Goal: Answer question/provide support

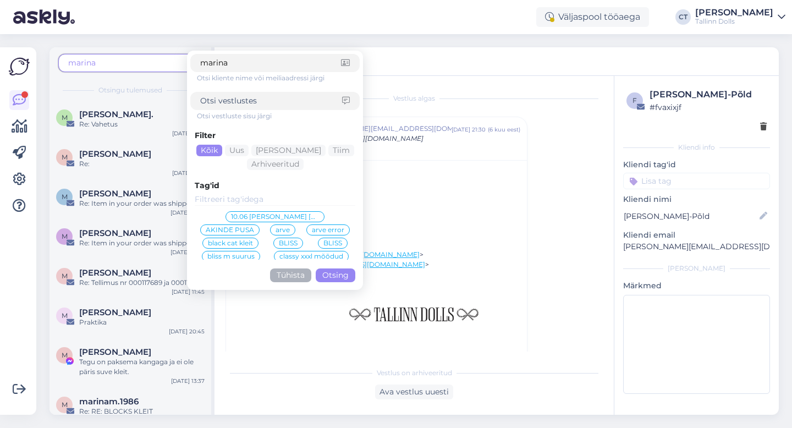
scroll to position [1583, 0]
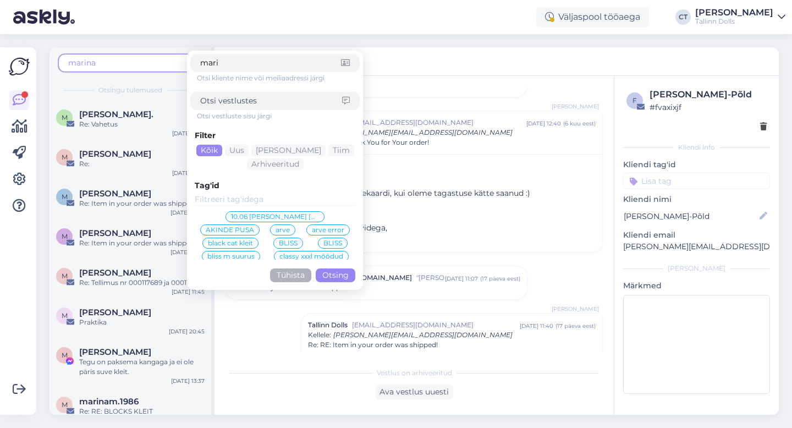
type input "[PERSON_NAME]"
click button "Otsing" at bounding box center [336, 275] width 40 height 14
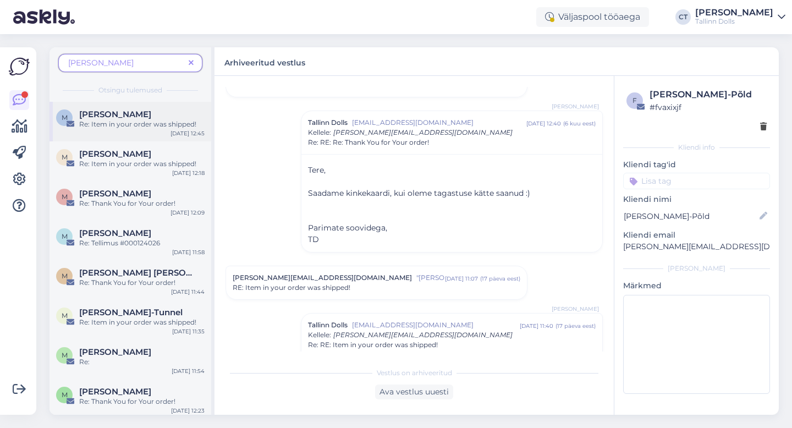
click at [109, 131] on div "M Maria Sumerkina Re: Item in your order was shipped! Sep 1 12:45" at bounding box center [130, 122] width 162 height 40
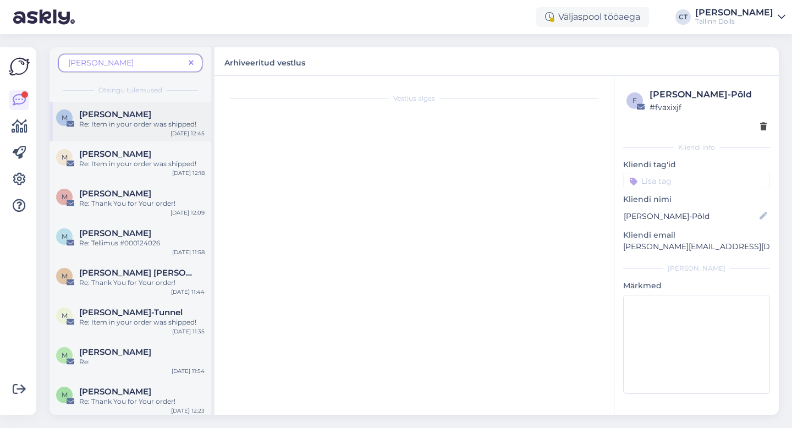
scroll to position [696, 0]
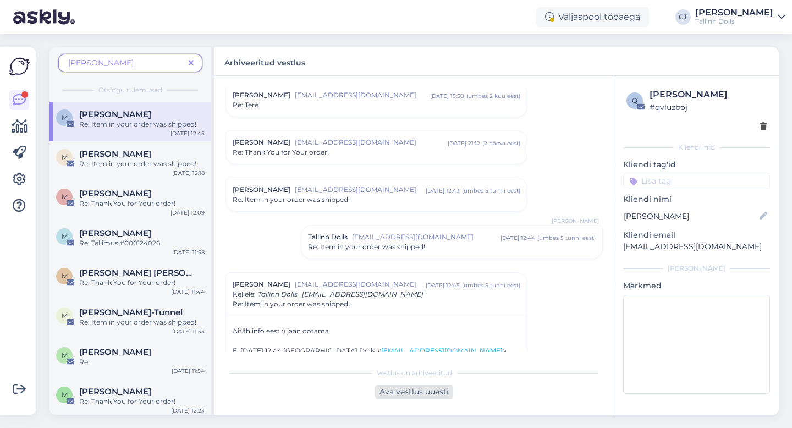
click at [417, 394] on div "Ava vestlus uuesti" at bounding box center [414, 391] width 78 height 15
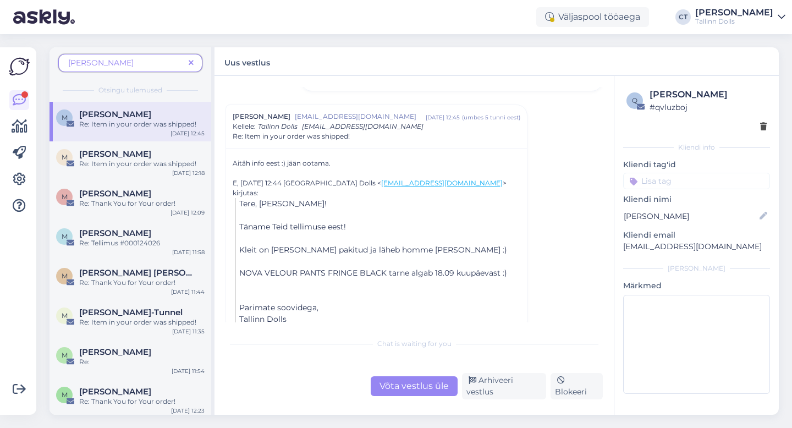
click at [417, 376] on div "Chat is waiting for you Võta vestlus üle Arhiveeri vestlus Blokeeri" at bounding box center [413, 365] width 377 height 67
click at [417, 387] on div "Võta vestlus üle" at bounding box center [414, 386] width 87 height 20
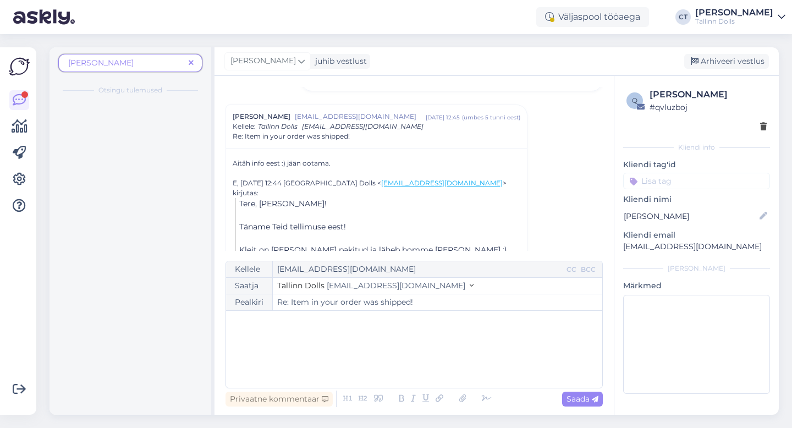
scroll to position [881, 0]
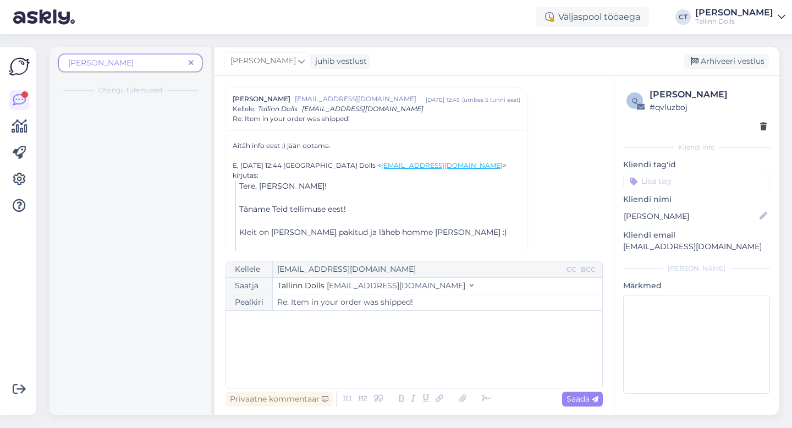
click at [417, 364] on div "﻿" at bounding box center [414, 349] width 365 height 66
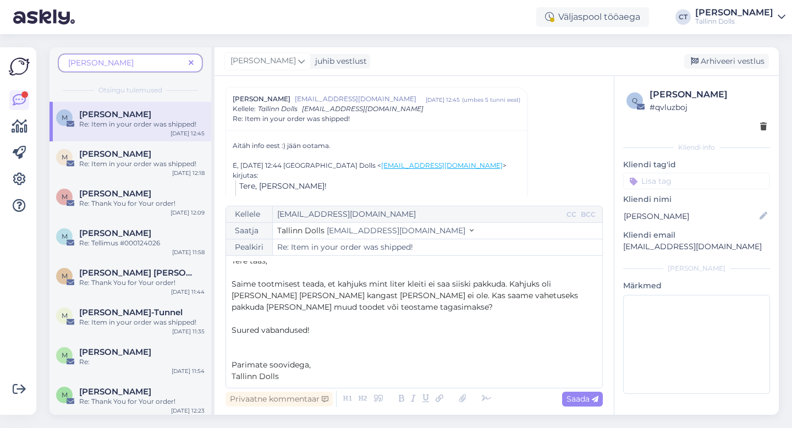
scroll to position [0, 0]
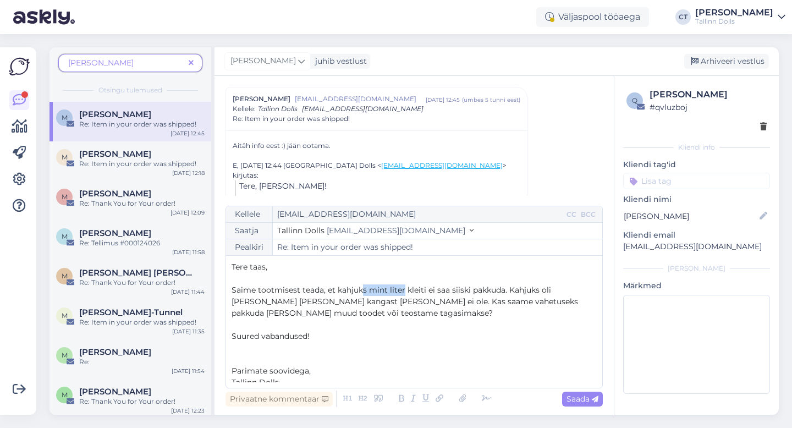
drag, startPoint x: 404, startPoint y: 290, endPoint x: 364, endPoint y: 290, distance: 40.1
click at [364, 290] on span "Saime tootmisest teada, et kahjuks mint liter kleiti ei saa siiski pakkuda. Kah…" at bounding box center [406, 301] width 349 height 33
click at [364, 291] on span "Saime tootmisest teada, et kahjukSEQUIN DRESS MINT kleiti ei saa siiski pakkuda…" at bounding box center [414, 301] width 364 height 33
click at [580, 403] on span "Saada" at bounding box center [582, 399] width 32 height 10
type input "Re: Item in your order was shipped!"
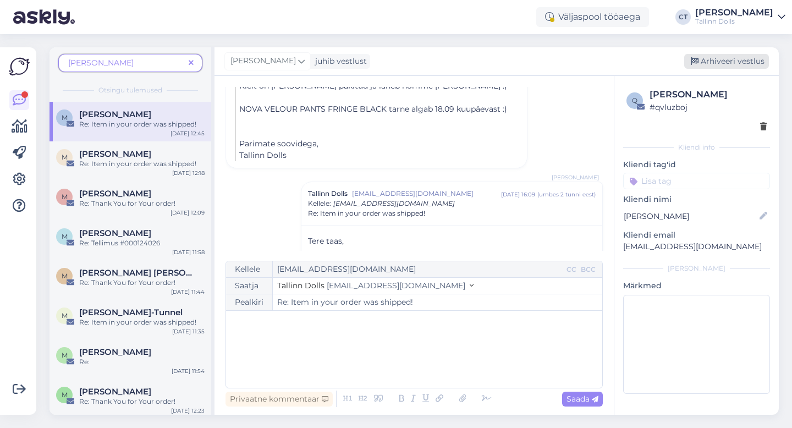
click at [712, 63] on div "Arhiveeri vestlus" at bounding box center [726, 61] width 85 height 15
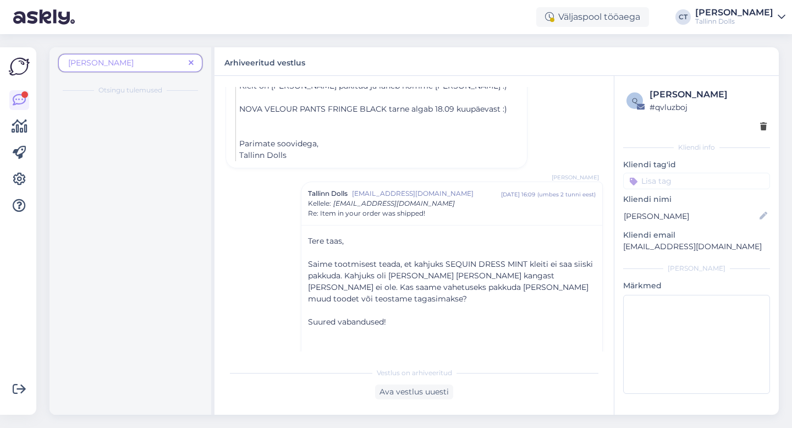
scroll to position [1042, 0]
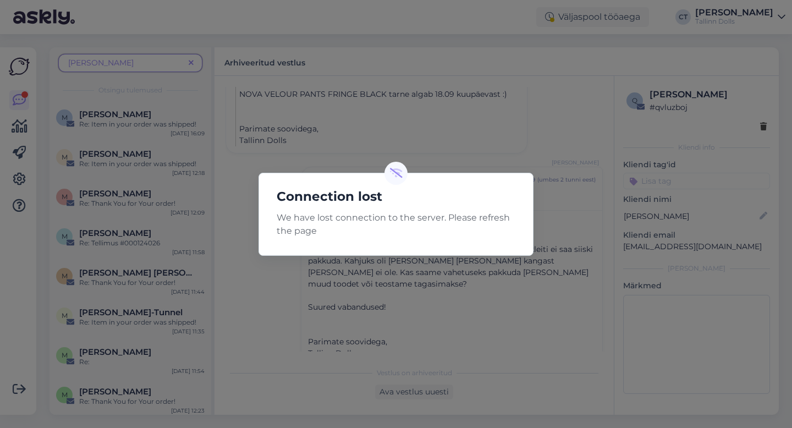
click at [475, 202] on h5 "Connection lost" at bounding box center [396, 196] width 256 height 20
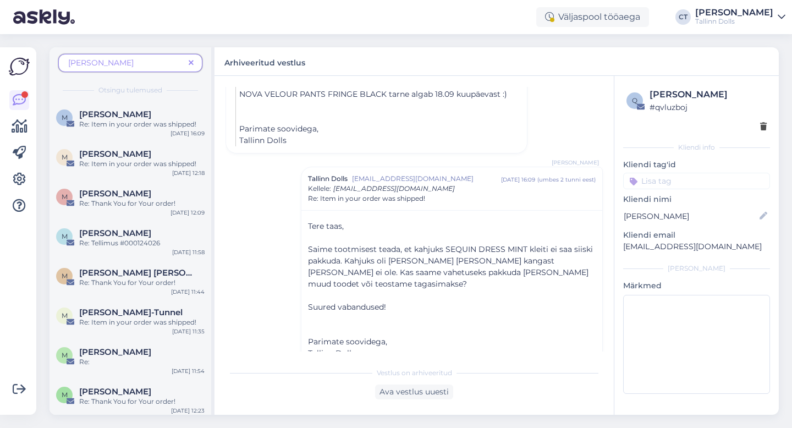
click at [189, 62] on icon at bounding box center [191, 63] width 5 height 8
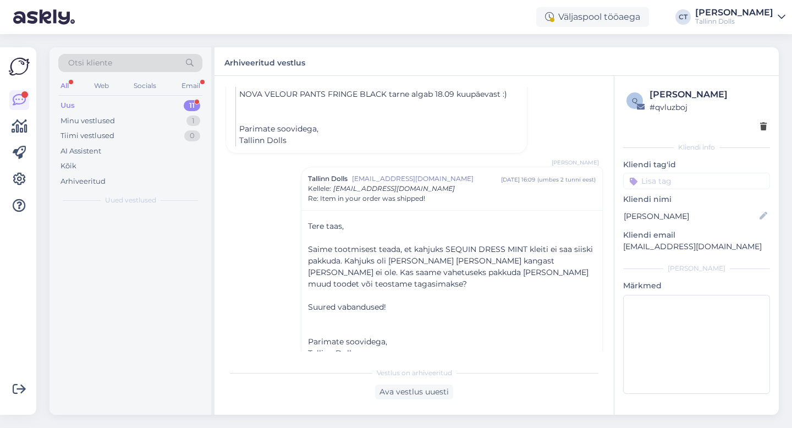
click at [118, 105] on div "Uus 11" at bounding box center [130, 105] width 144 height 15
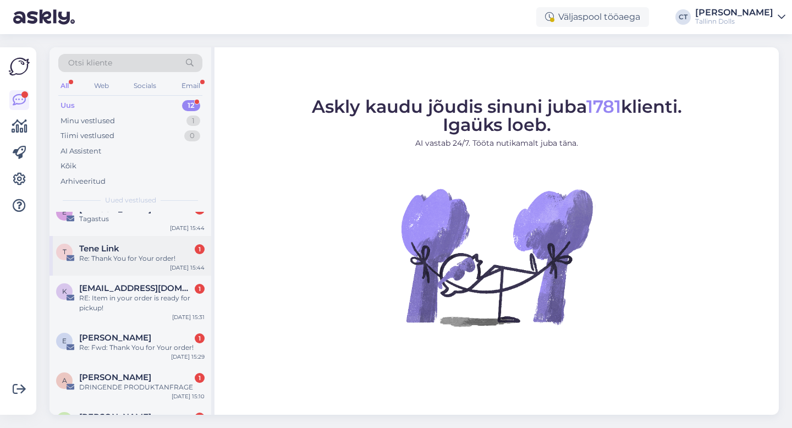
scroll to position [121, 0]
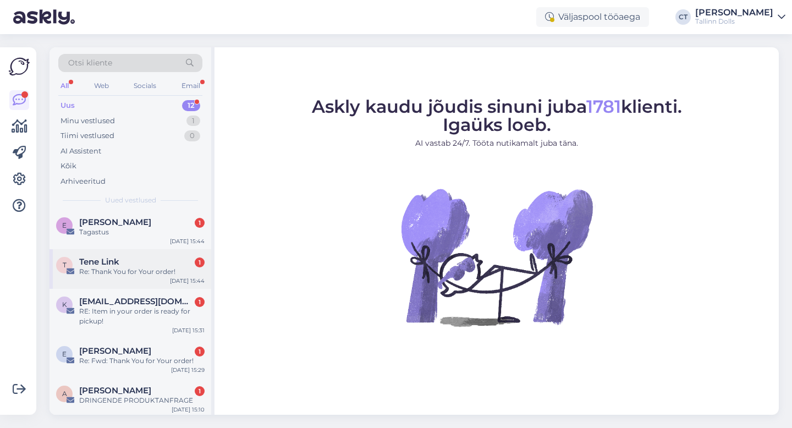
click at [137, 258] on div "Tene Link 1" at bounding box center [141, 262] width 125 height 10
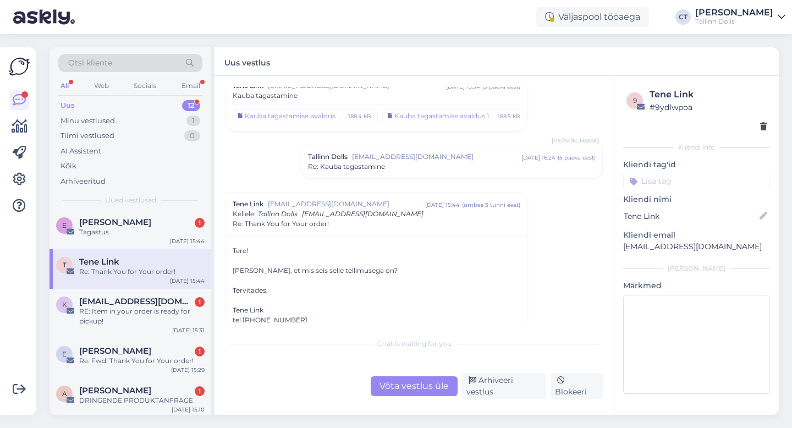
scroll to position [57, 0]
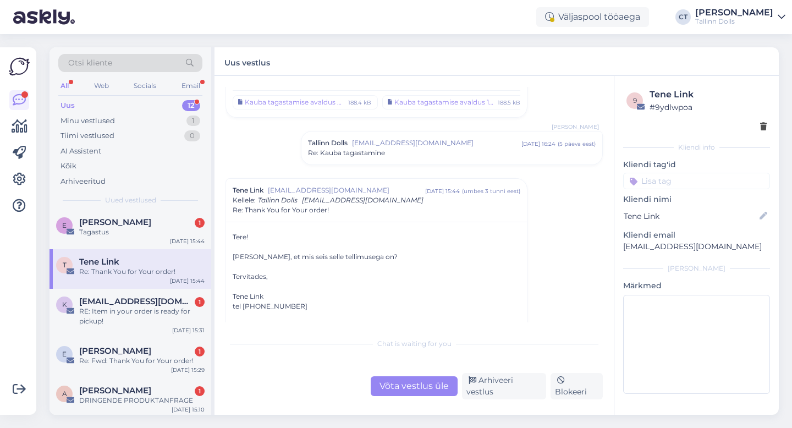
click at [381, 164] on div "Tallinn Dolls [EMAIL_ADDRESS][DOMAIN_NAME] [DATE] 16:24 ( 5 päeva eest ) Re: Ka…" at bounding box center [451, 147] width 301 height 33
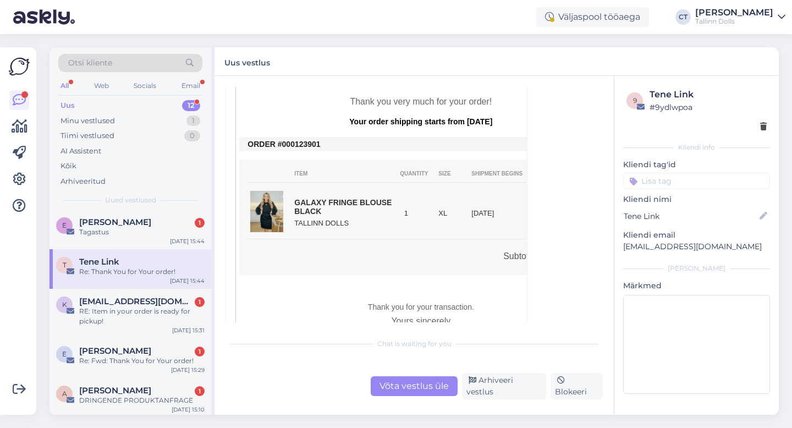
scroll to position [494, 0]
click at [423, 388] on div "Võta vestlus üle" at bounding box center [414, 386] width 87 height 20
click at [424, 375] on div "Chat is waiting for you Võta vestlus üle Arhiveeri vestlus Blokeeri" at bounding box center [413, 365] width 377 height 67
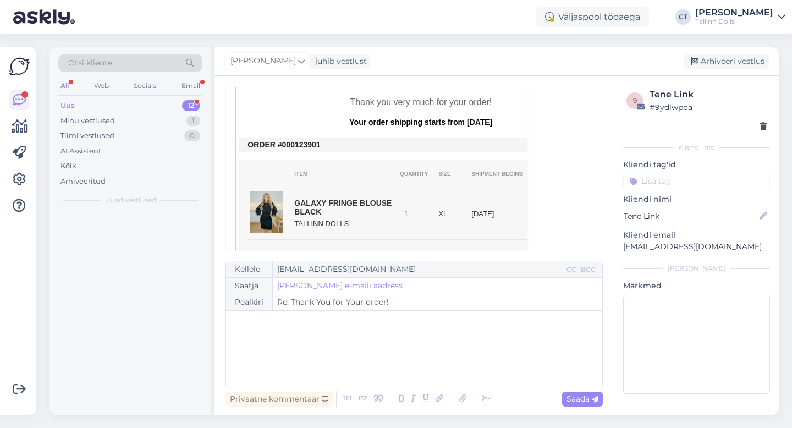
scroll to position [0, 0]
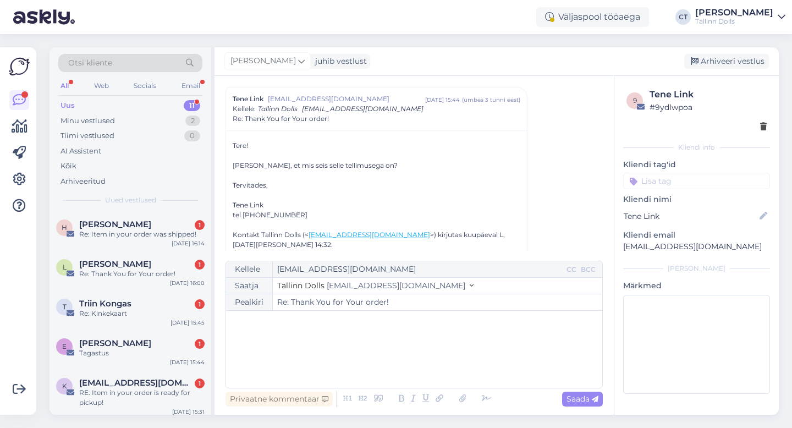
click at [424, 374] on div "﻿" at bounding box center [414, 349] width 365 height 66
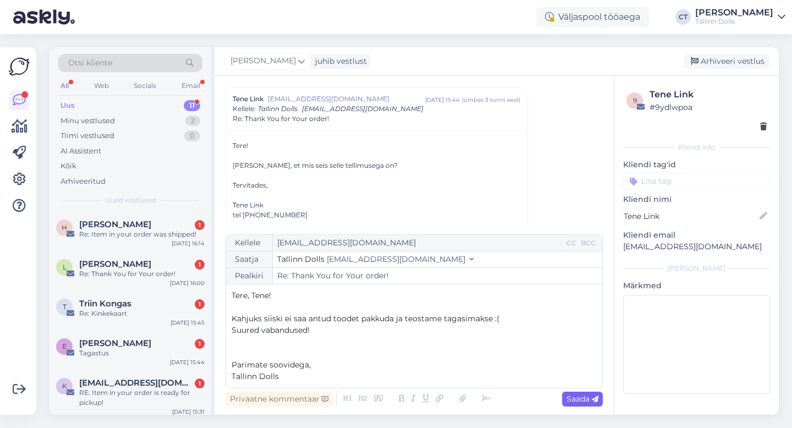
click at [581, 404] on div "Saada" at bounding box center [582, 399] width 41 height 15
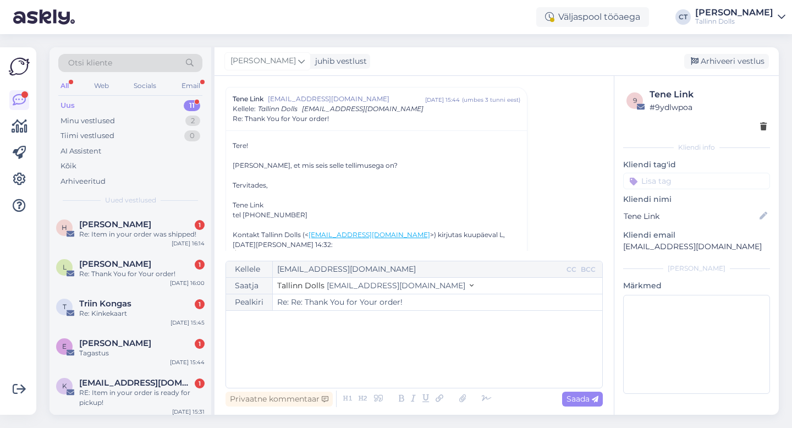
type input "Re: Thank You for Your order!"
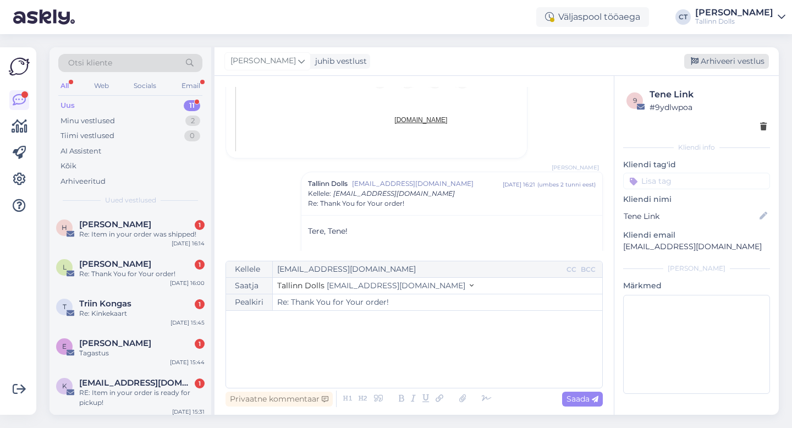
click at [735, 64] on div "Arhiveeri vestlus" at bounding box center [726, 61] width 85 height 15
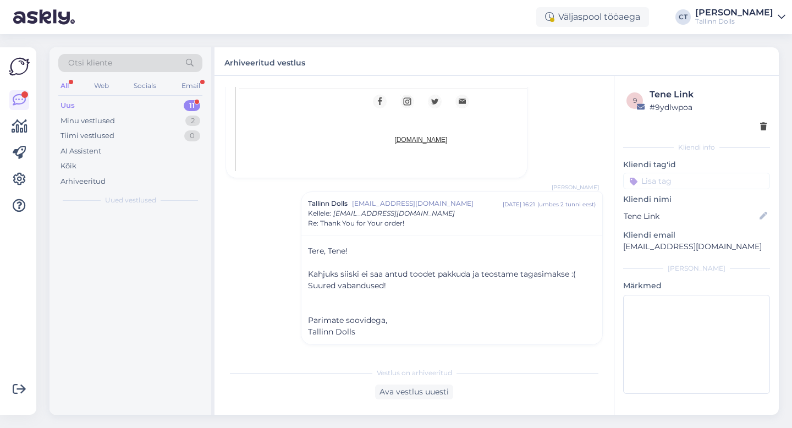
scroll to position [857, 0]
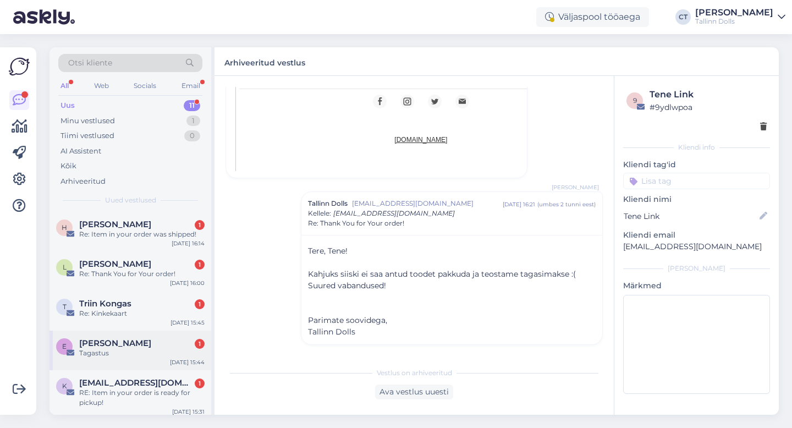
click at [137, 344] on span "[PERSON_NAME]" at bounding box center [115, 343] width 72 height 10
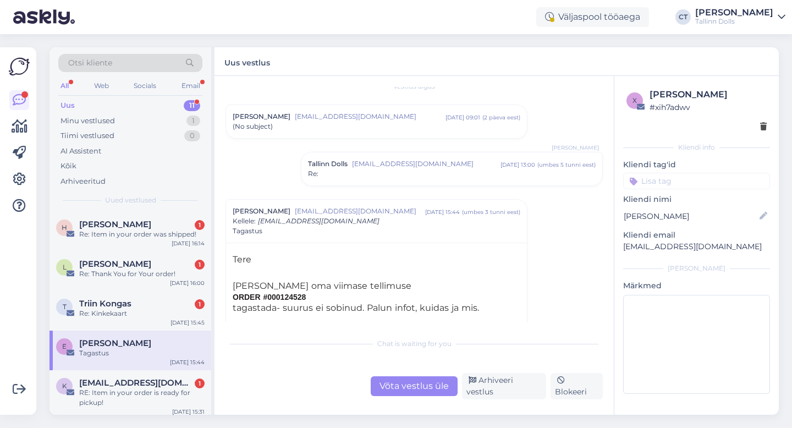
scroll to position [21, 0]
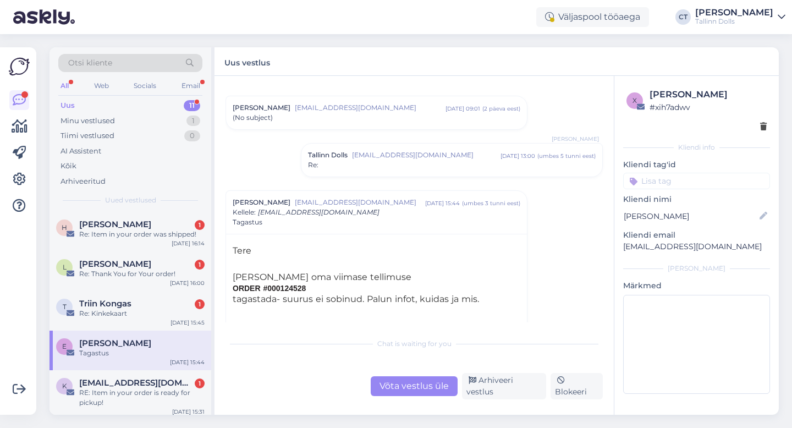
click at [394, 392] on div "Võta vestlus üle" at bounding box center [414, 386] width 87 height 20
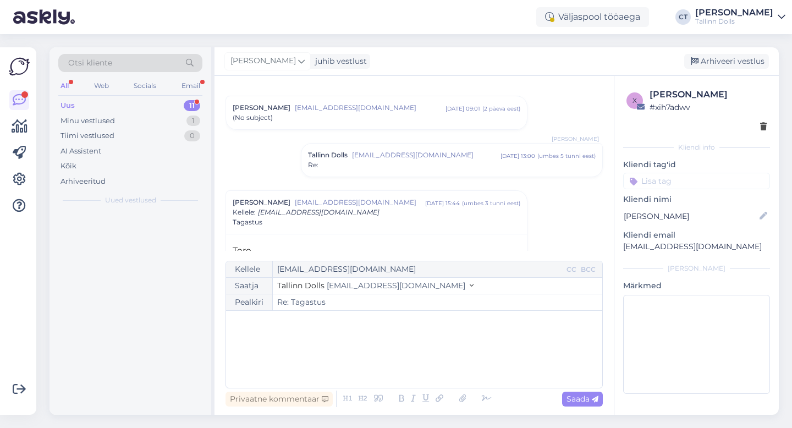
scroll to position [124, 0]
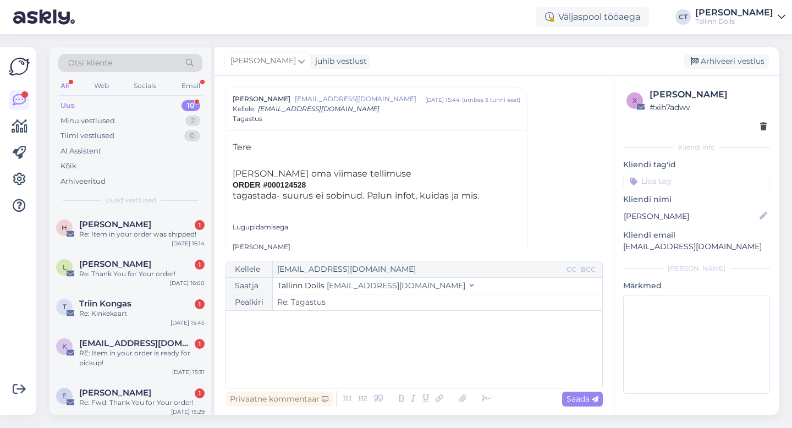
click at [408, 356] on div "﻿" at bounding box center [414, 349] width 365 height 66
click at [147, 66] on div "Otsi kliente" at bounding box center [130, 63] width 144 height 18
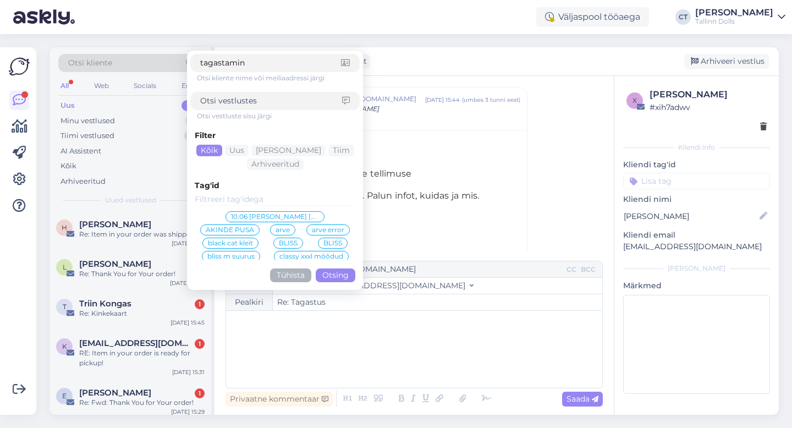
type input "tagastamine"
click button "Otsing" at bounding box center [336, 275] width 40 height 14
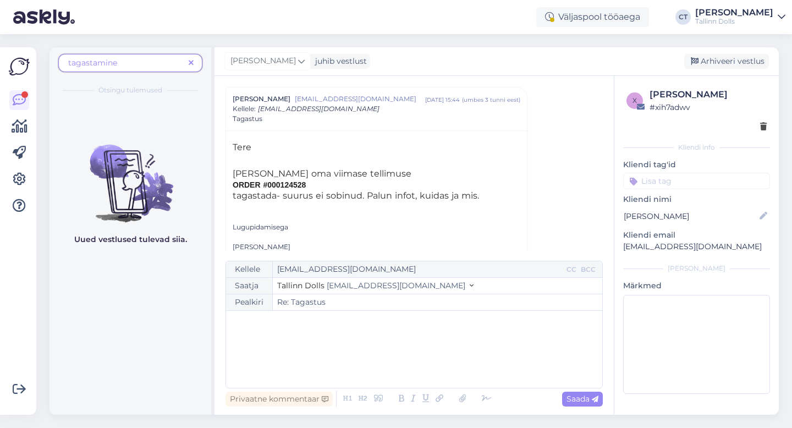
click at [174, 63] on span "tagastamine" at bounding box center [126, 63] width 116 height 12
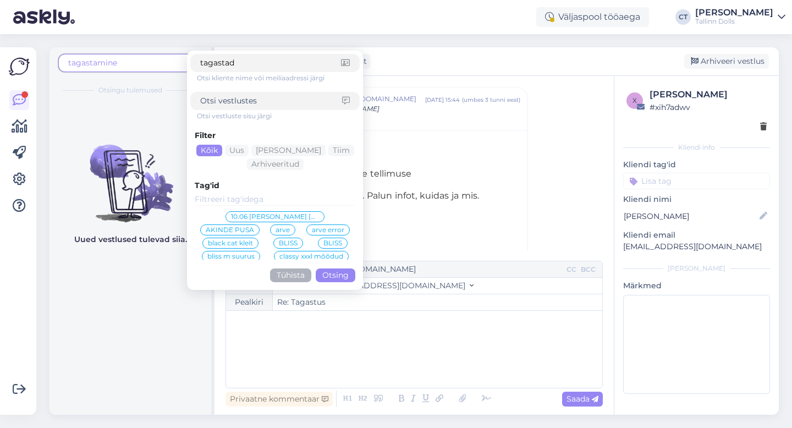
type input "tagastada"
click button "Otsing" at bounding box center [336, 275] width 40 height 14
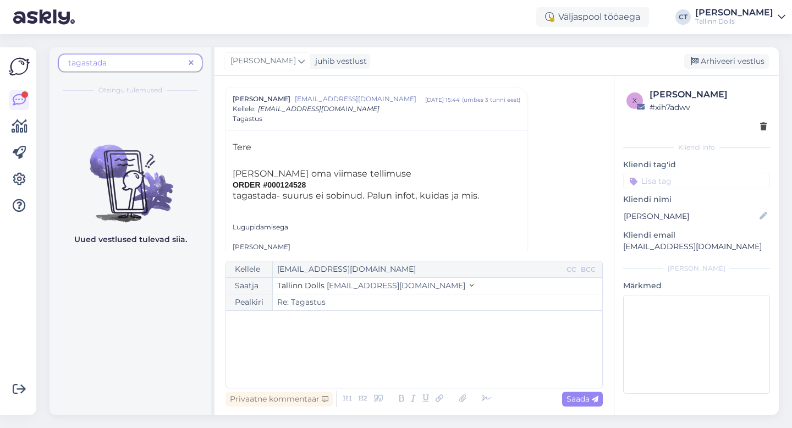
click at [149, 69] on div "tagastada" at bounding box center [130, 63] width 144 height 18
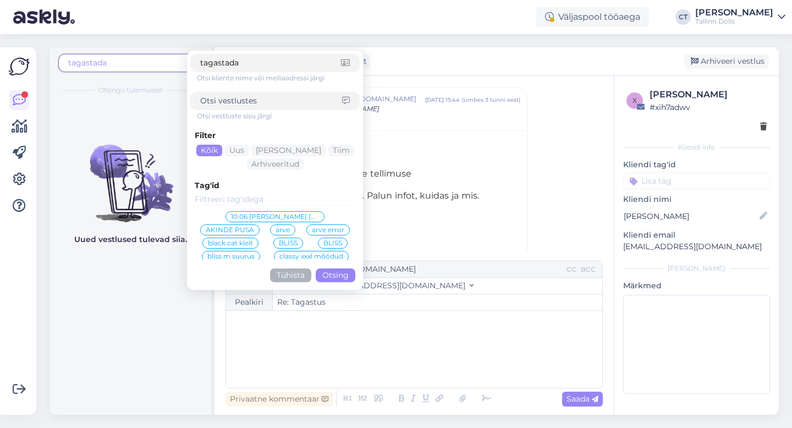
click at [238, 100] on input at bounding box center [271, 101] width 142 height 12
type input "tagastada"
click at [255, 61] on input "tagastada" at bounding box center [270, 63] width 141 height 12
click button "Otsing" at bounding box center [336, 275] width 40 height 14
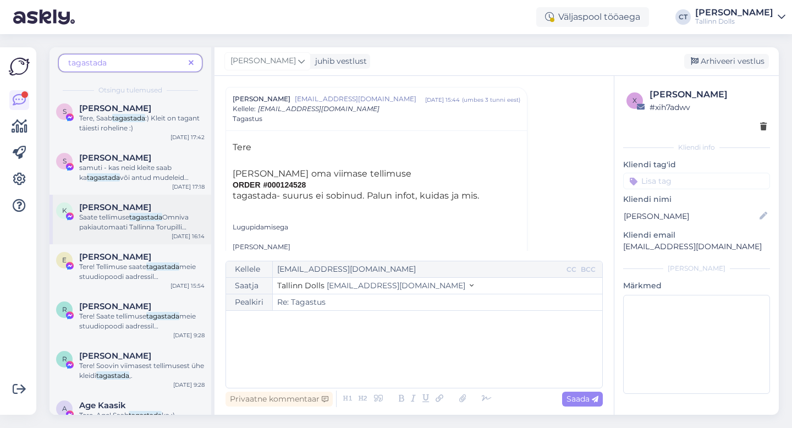
scroll to position [7, 0]
click at [137, 273] on span "meie stuudiopoodi aadressil Narva mnt 50 või saata Omniva pakiautomaati Tallinn…" at bounding box center [141, 305] width 125 height 87
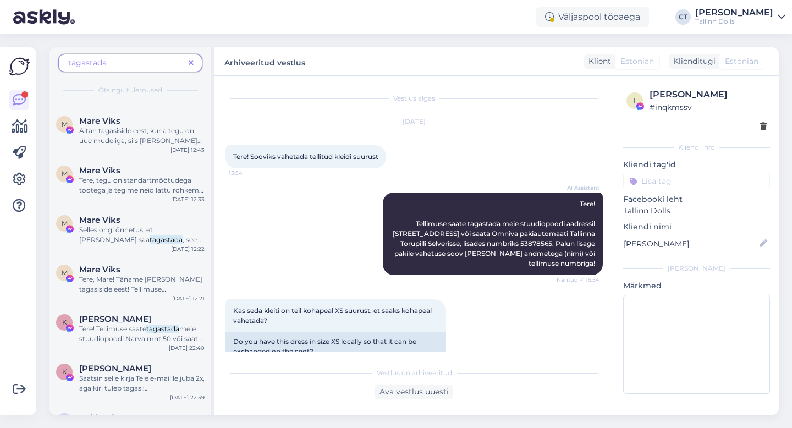
scroll to position [868, 0]
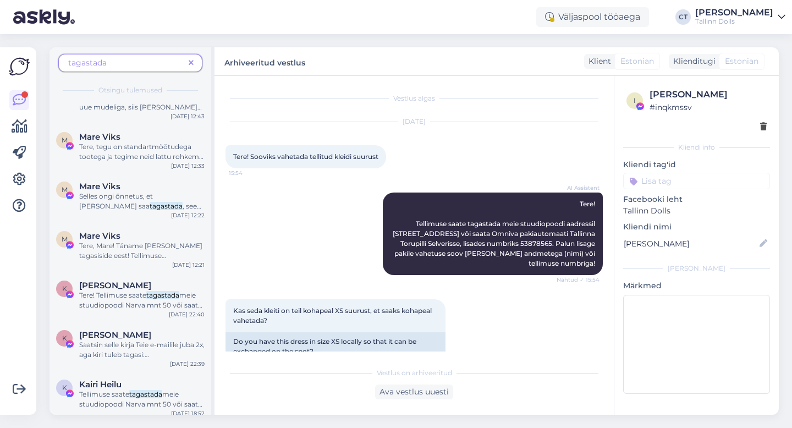
click at [144, 287] on div "Kristi Metshein" at bounding box center [141, 285] width 125 height 10
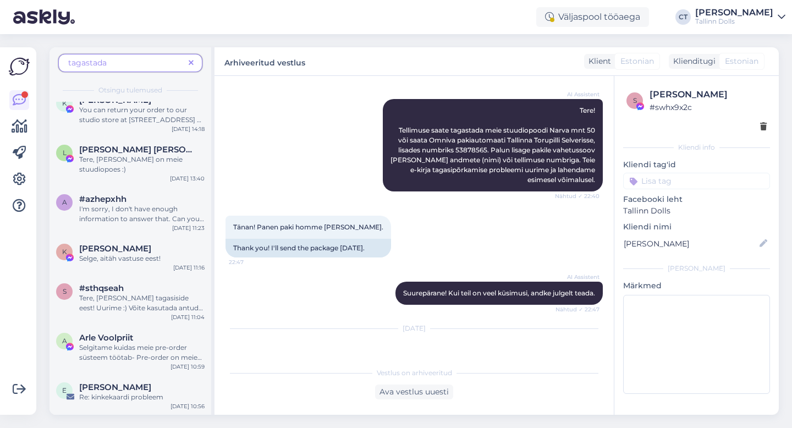
scroll to position [2644, 0]
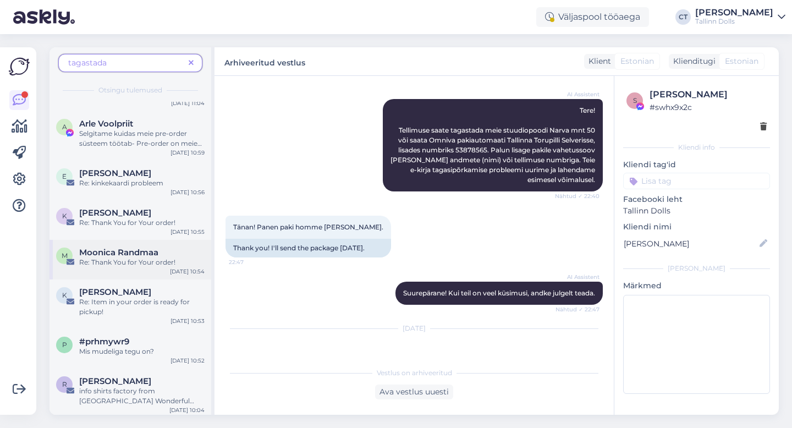
click at [124, 261] on span "Re: Thank You for Your order!" at bounding box center [127, 262] width 96 height 8
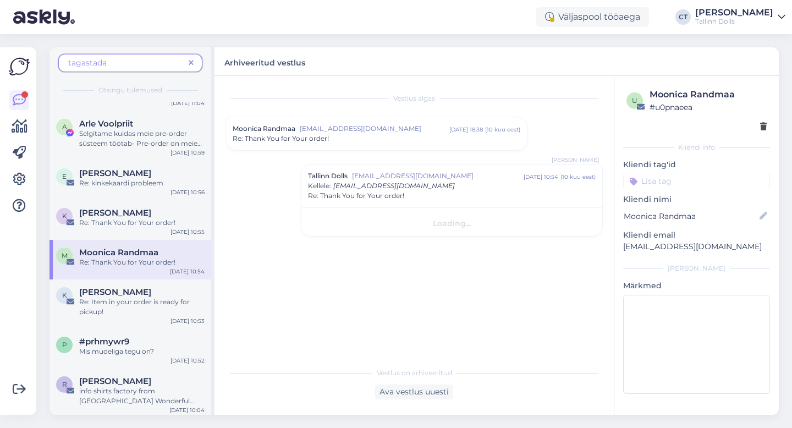
scroll to position [0, 0]
click at [152, 308] on div "Re: Item in your order is ready for pickup!" at bounding box center [141, 307] width 125 height 20
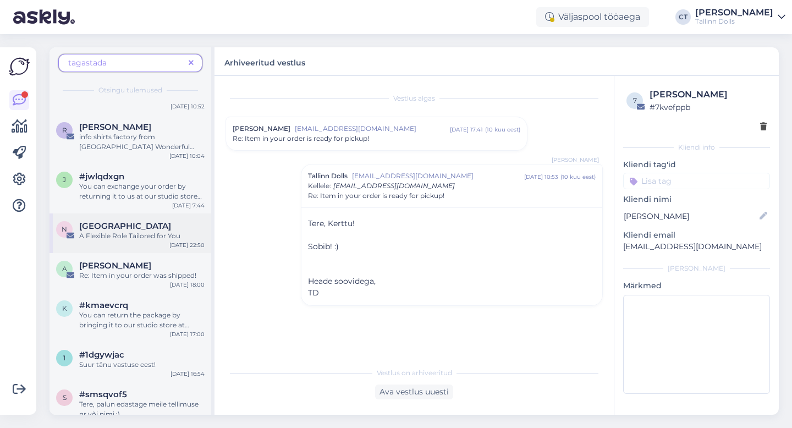
scroll to position [2899, 0]
click at [151, 274] on span "Re: Item in your order was shipped!" at bounding box center [137, 274] width 117 height 8
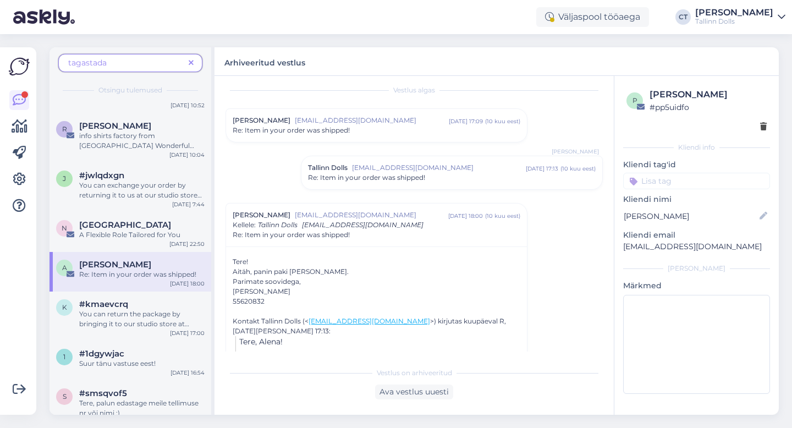
scroll to position [10, 0]
click at [416, 171] on span "Re: Item in your order was shipped!" at bounding box center [366, 176] width 117 height 10
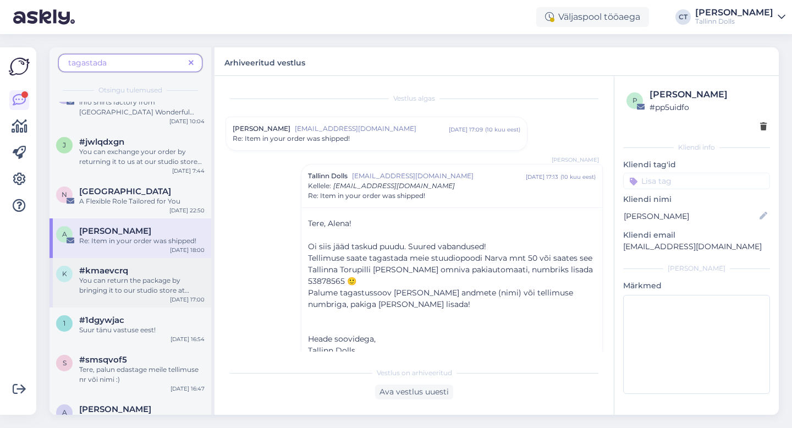
scroll to position [2939, 0]
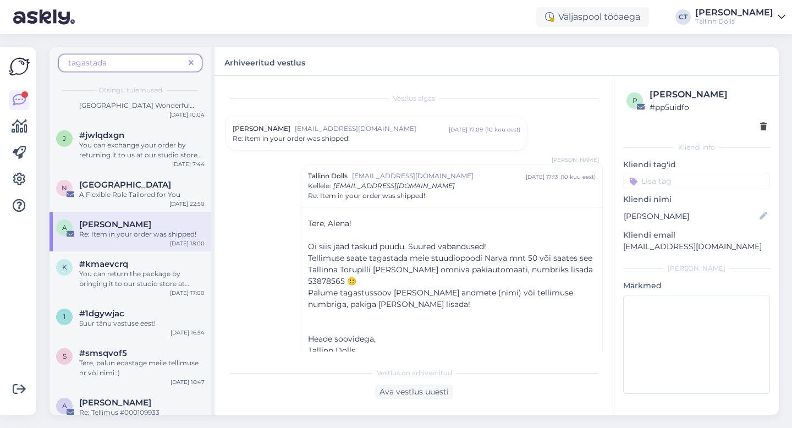
click at [141, 71] on div "tagastada" at bounding box center [130, 63] width 144 height 18
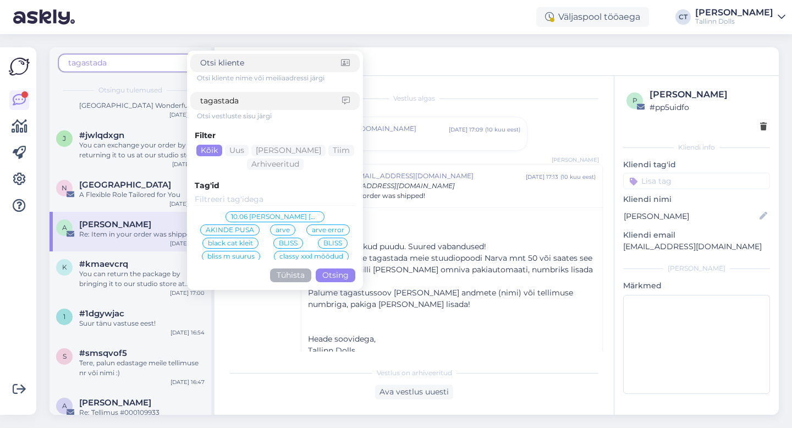
click at [235, 101] on input "tagastada" at bounding box center [271, 101] width 142 height 12
type input "soovin tagastada"
click button "Otsing" at bounding box center [336, 275] width 40 height 14
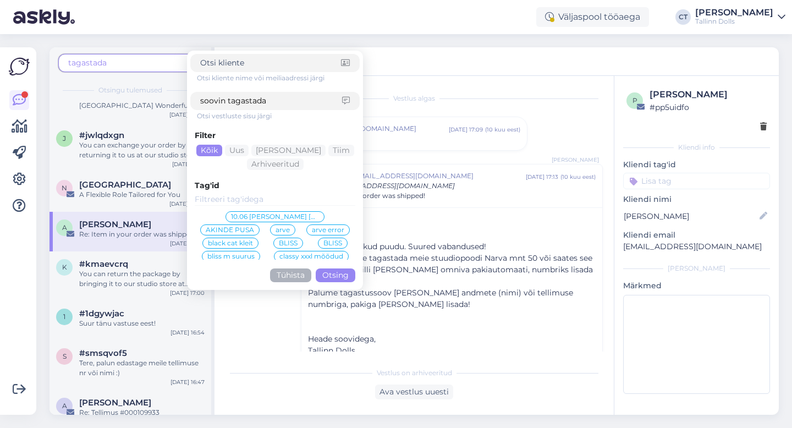
scroll to position [0, 0]
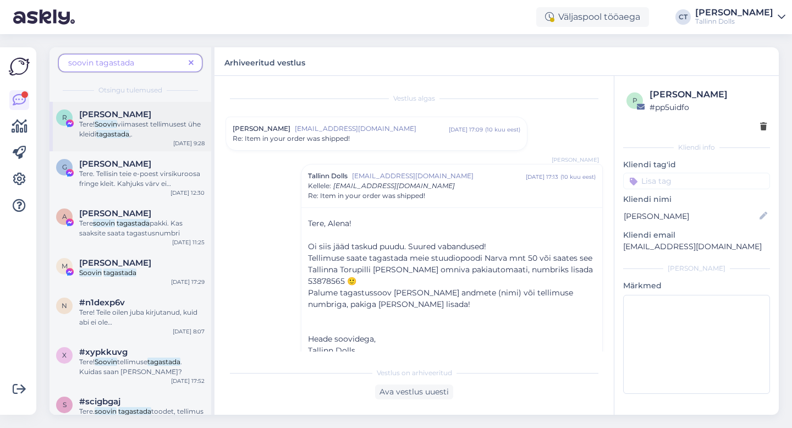
click at [133, 114] on span "Reelika Kalder" at bounding box center [115, 114] width 72 height 10
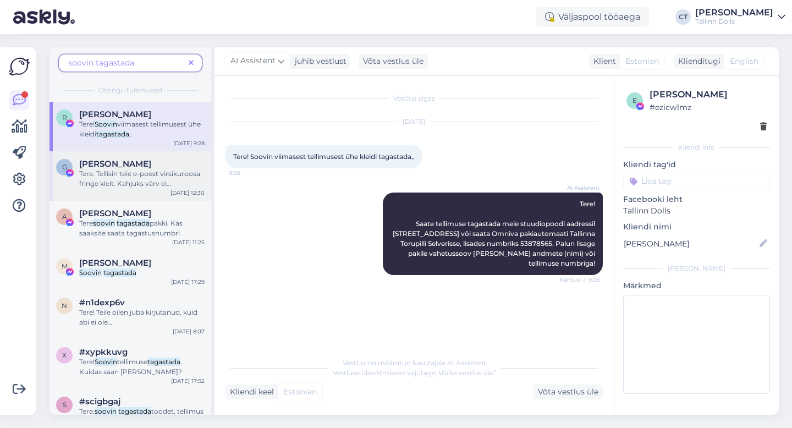
click at [152, 184] on span "Tere. Tellisin teie e-poest virsikuroosa fringe kleit. Kahjuks värv ei sobi mul…" at bounding box center [139, 183] width 121 height 28
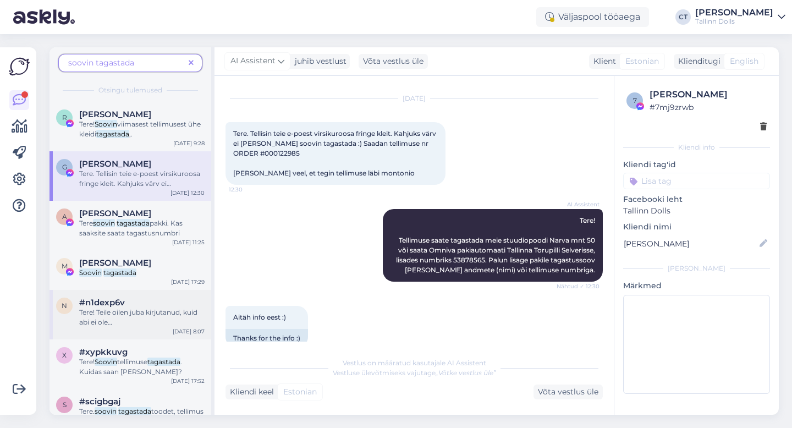
scroll to position [20, 0]
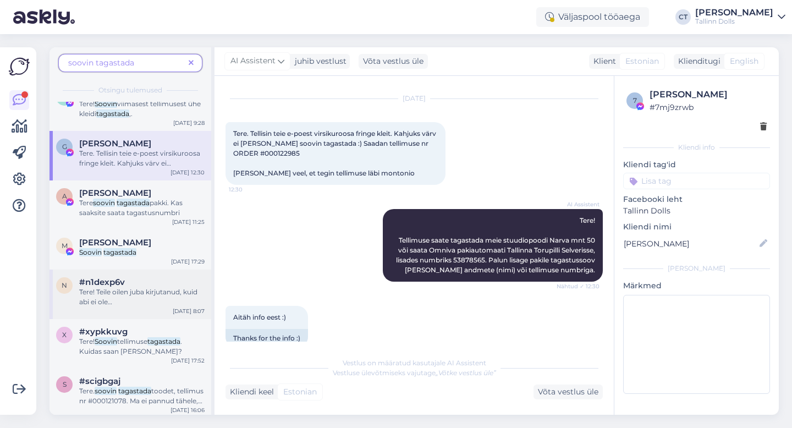
click at [133, 290] on span "Tere! Teile oilen juba kirjutanud, kuid abi ei ole saanud." at bounding box center [138, 302] width 118 height 28
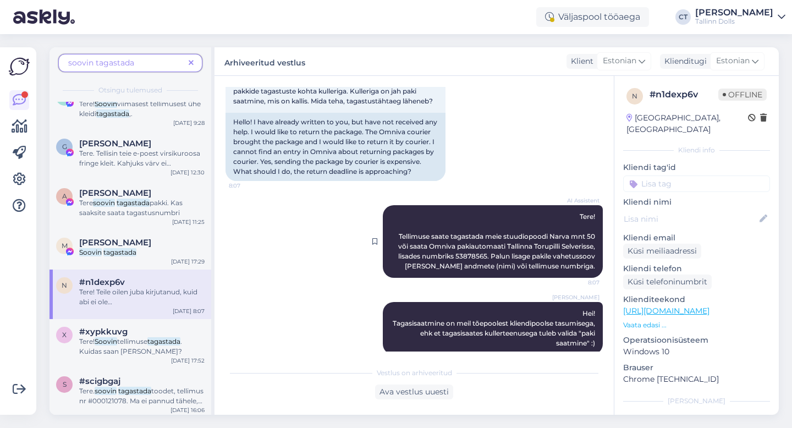
scroll to position [120, 0]
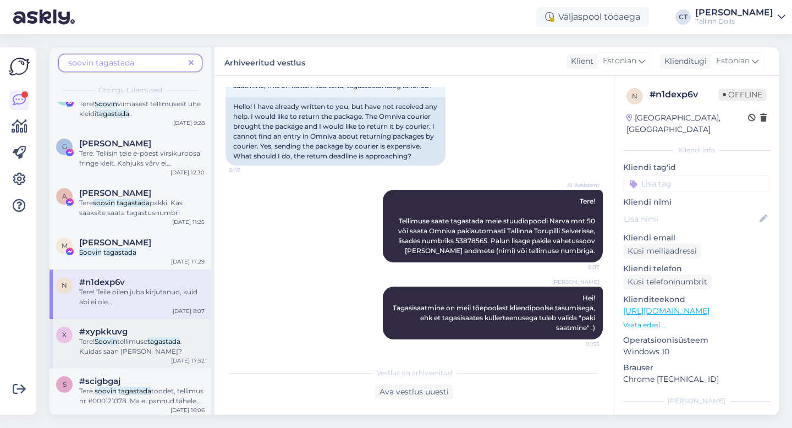
click at [129, 351] on span ". Kuidas saan seda teha?" at bounding box center [130, 346] width 103 height 18
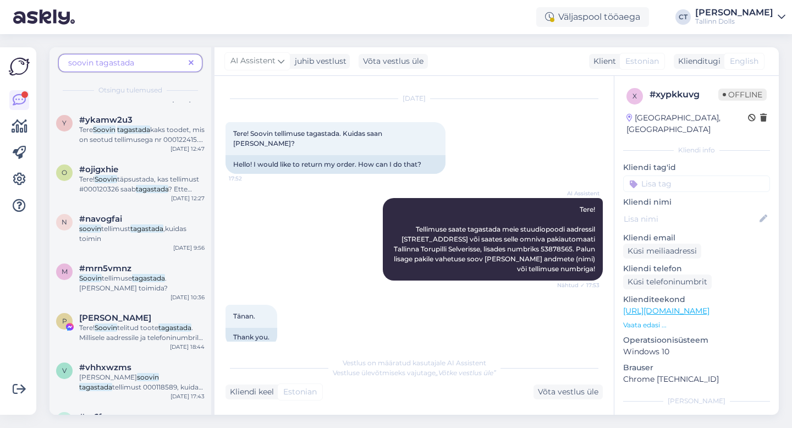
scroll to position [418, 0]
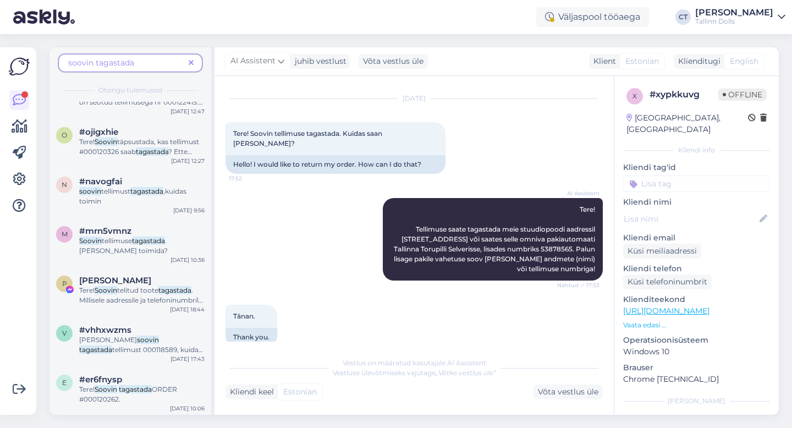
click at [139, 313] on div "P Piret Hern Tere! Soovin telitud toote tagastada . Millisele aadressile ja tel…" at bounding box center [130, 292] width 162 height 49
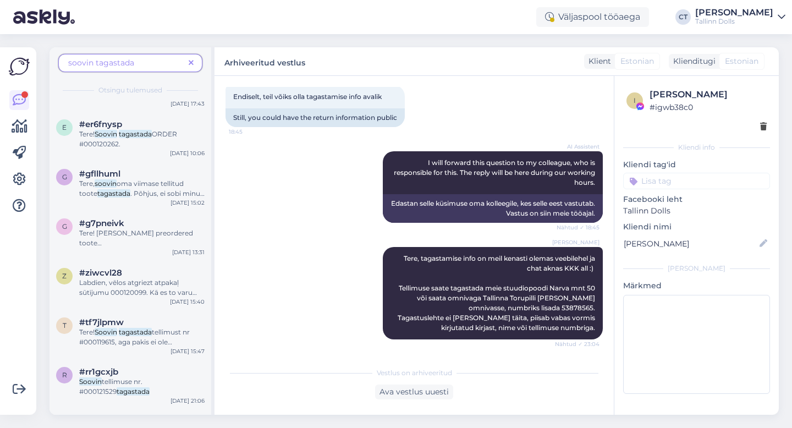
scroll to position [677, 0]
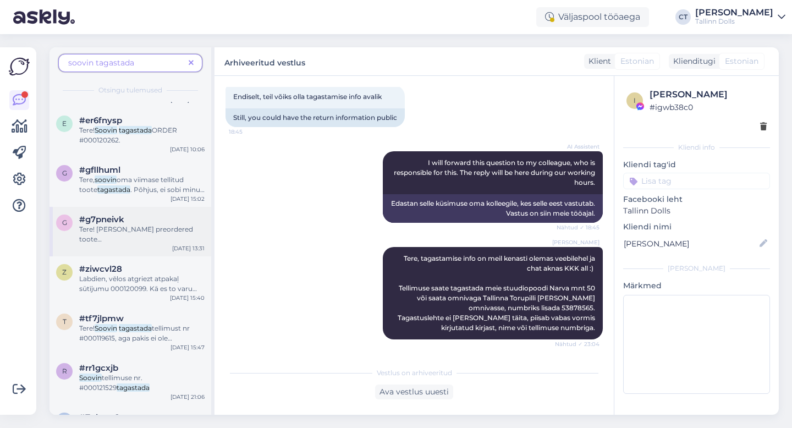
click at [154, 230] on span "Tere! Sain oma preordered toote kätte ja" at bounding box center [136, 239] width 114 height 28
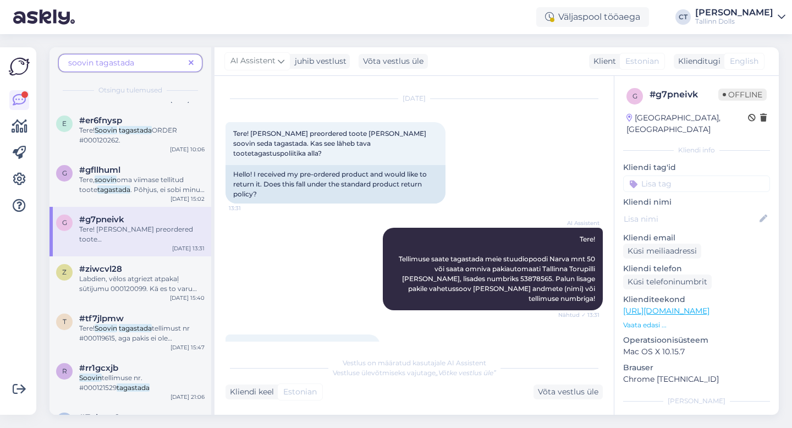
click at [189, 60] on icon at bounding box center [191, 63] width 5 height 8
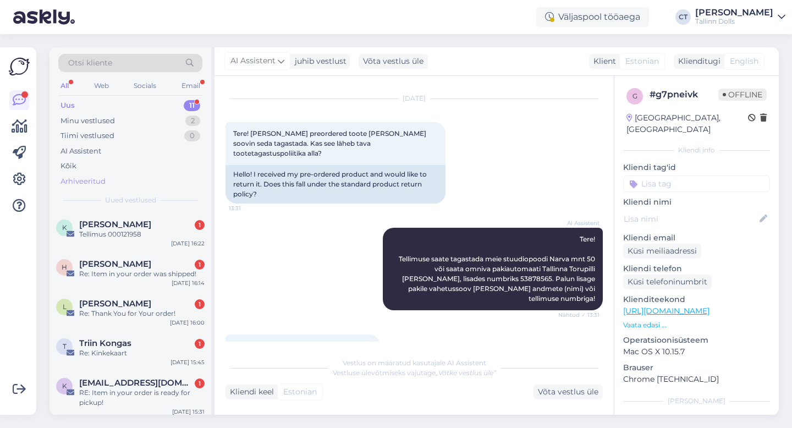
click at [80, 178] on div "Arhiveeritud" at bounding box center [82, 181] width 45 height 11
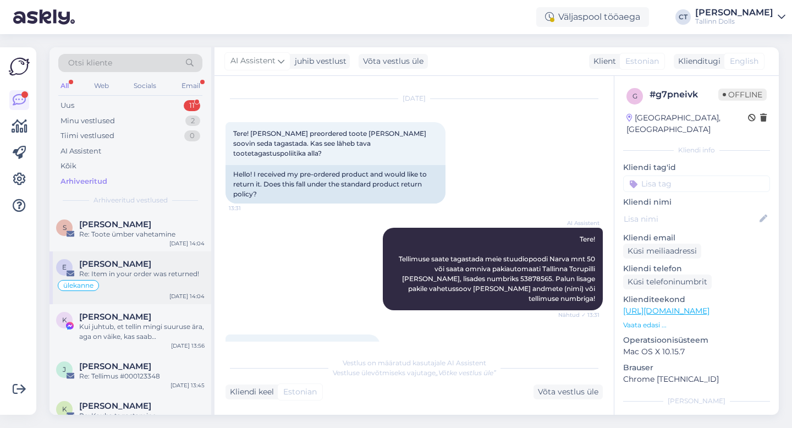
scroll to position [156, 0]
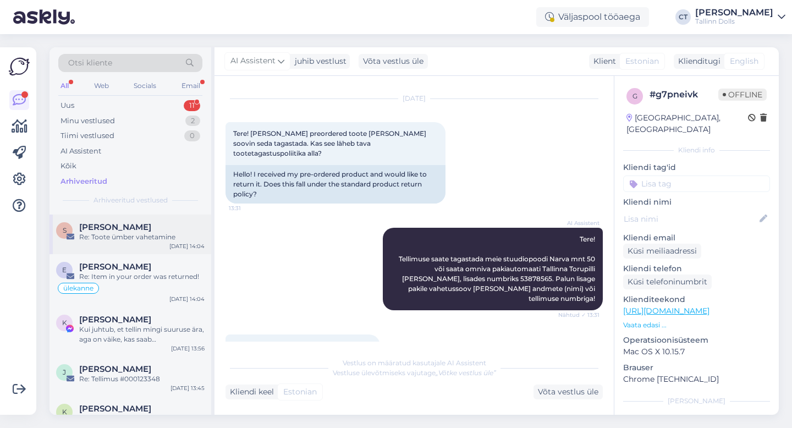
click at [150, 233] on div "Re: Toote ümber vahetamine" at bounding box center [141, 237] width 125 height 10
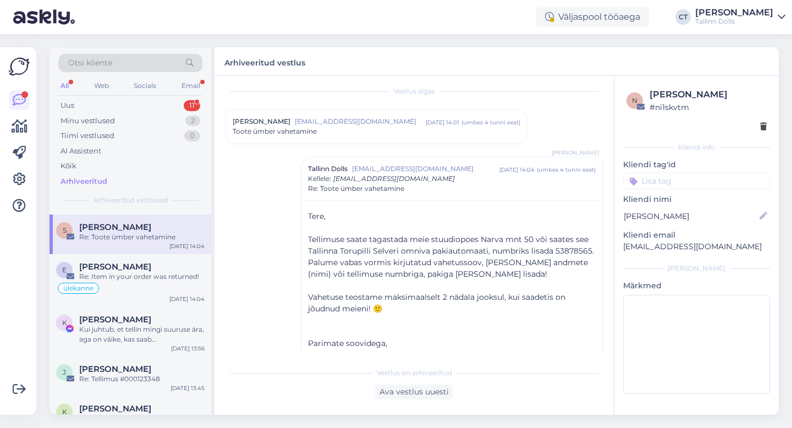
scroll to position [42, 0]
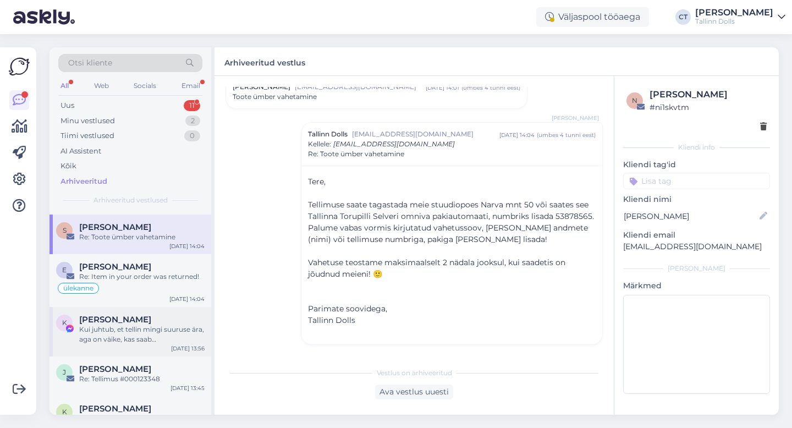
click at [128, 341] on div "Kui juhtub, et tellin mingi suuruse ära, aga on väike, kas saab ka ümber vaheta…" at bounding box center [141, 334] width 125 height 20
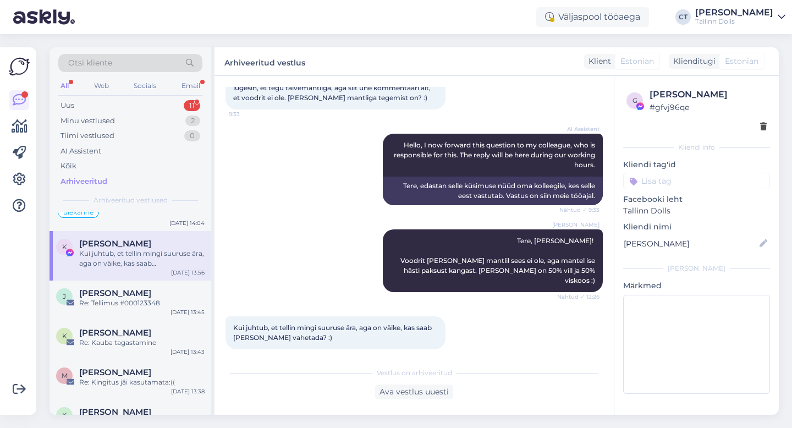
scroll to position [235, 0]
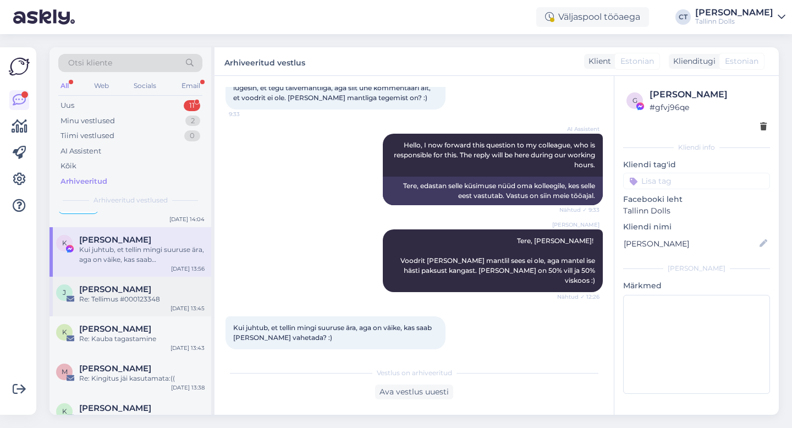
click at [139, 301] on div "Re: Tellimus #000123348" at bounding box center [141, 299] width 125 height 10
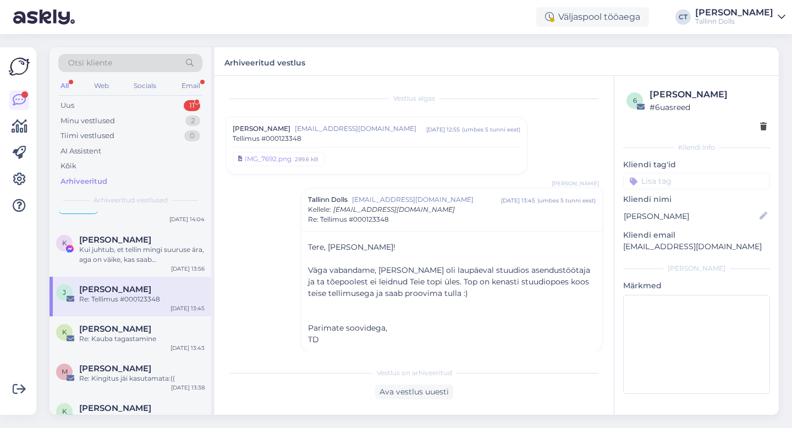
scroll to position [279, 0]
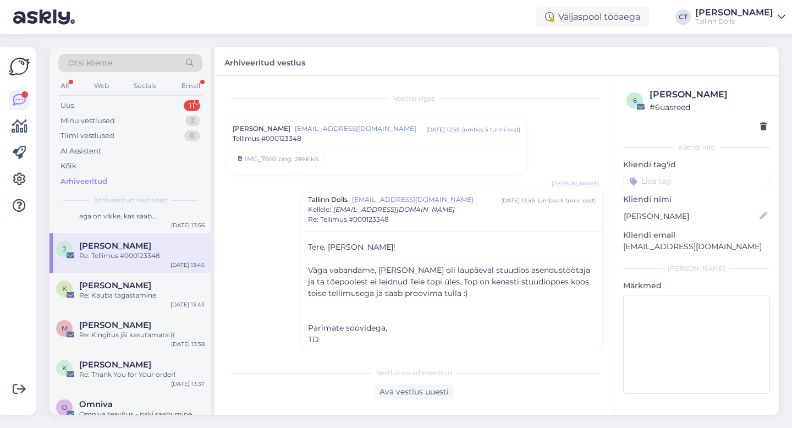
click at [139, 301] on div "K Kreete Rahuoja Re: Kauba tagastamine Sep 1 13:43" at bounding box center [130, 293] width 162 height 40
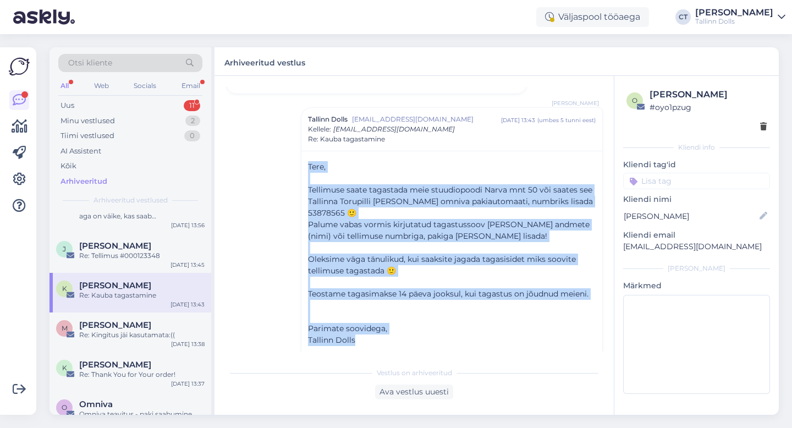
scroll to position [100, 0]
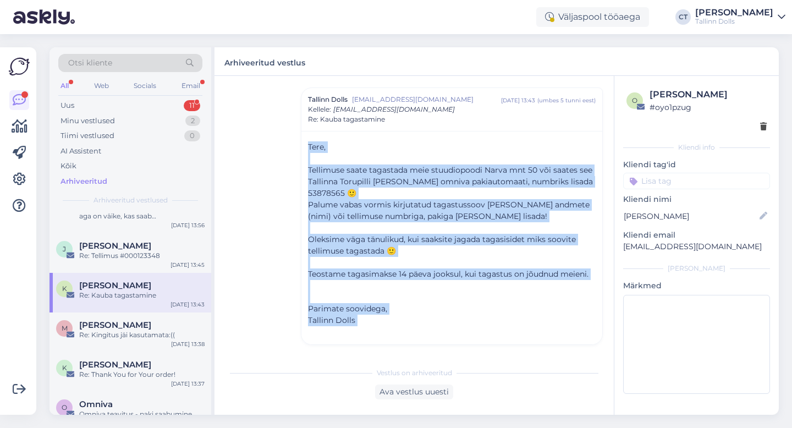
drag, startPoint x: 306, startPoint y: 166, endPoint x: 378, endPoint y: 346, distance: 194.2
click at [378, 346] on div "Vestlus algas Kreete Rahuoja kreete.rahuoja@gmail.com sept 1 13:43 ( umbes 5 tu…" at bounding box center [418, 219] width 387 height 265
copy div "Tere, ﻿ Tellimuse saate tagastada meie stuudiopoodi Narva mnt 50 või saates see…"
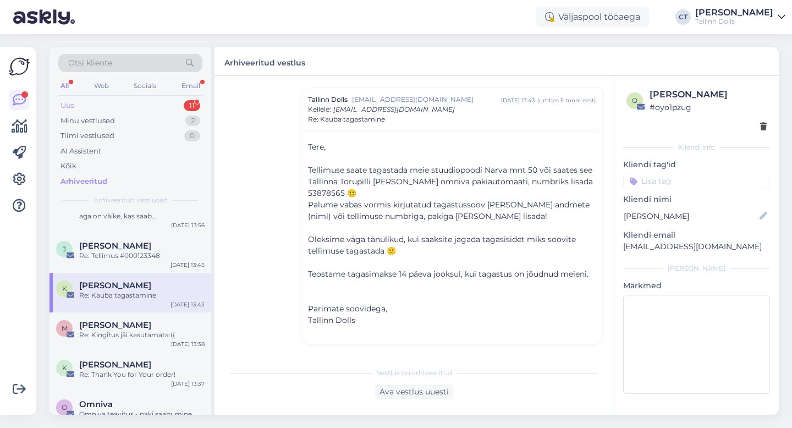
click at [117, 98] on div "Uus 11" at bounding box center [130, 105] width 144 height 15
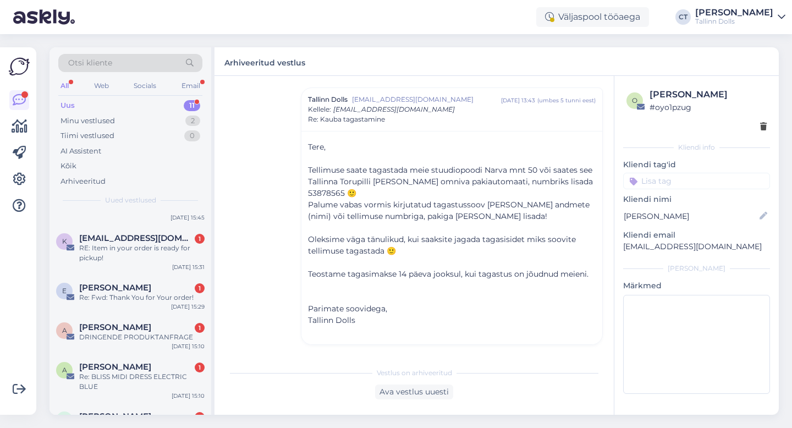
scroll to position [262, 0]
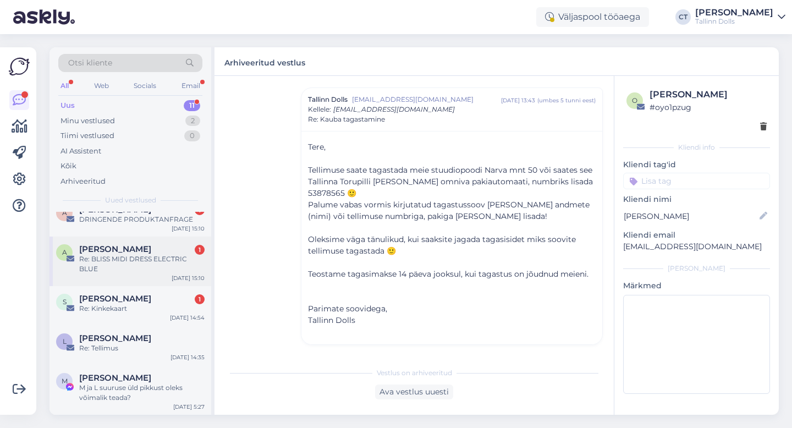
click at [142, 269] on div "Re: BLISS MIDI DRESS ELECTRIC BLUE" at bounding box center [141, 264] width 125 height 20
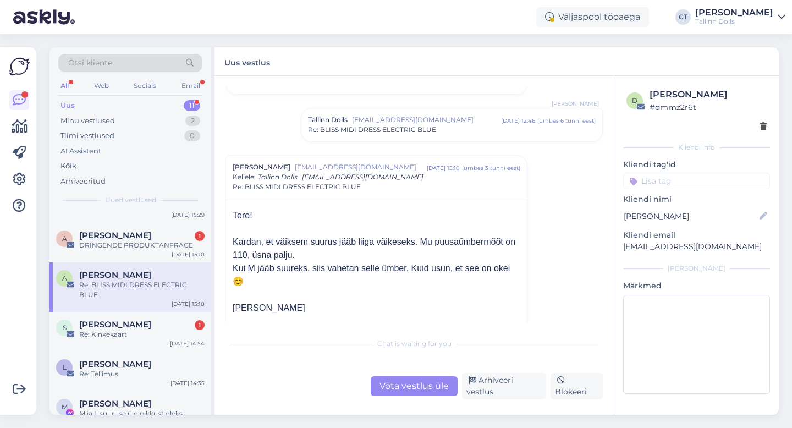
scroll to position [190, 0]
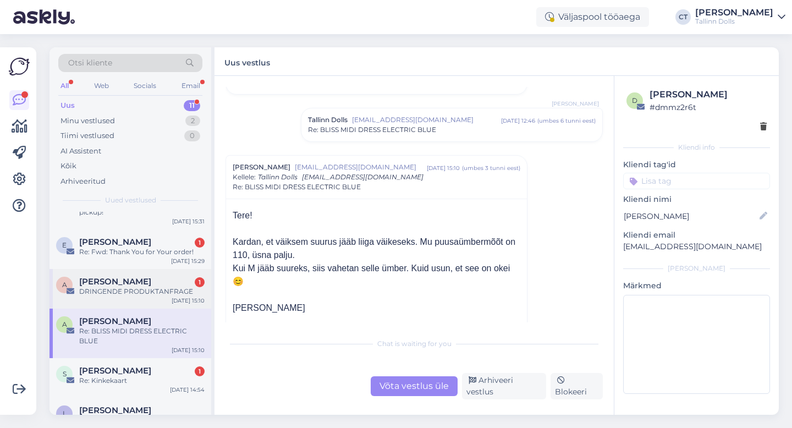
click at [172, 282] on div "Alicia Wersberg 1" at bounding box center [141, 282] width 125 height 10
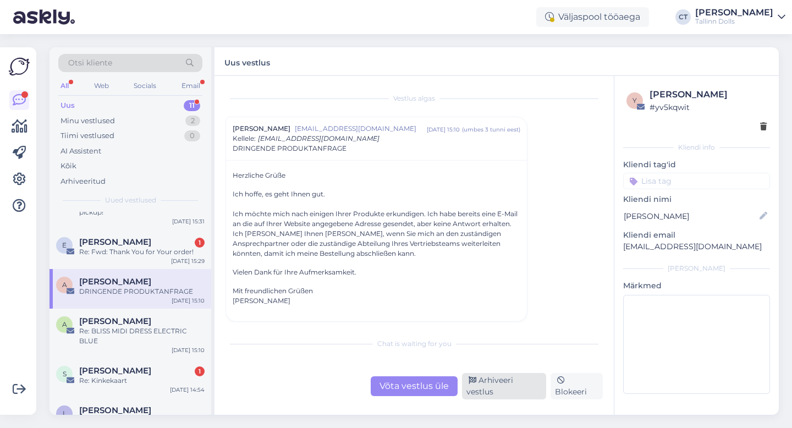
click at [495, 387] on div "Arhiveeri vestlus" at bounding box center [504, 386] width 84 height 26
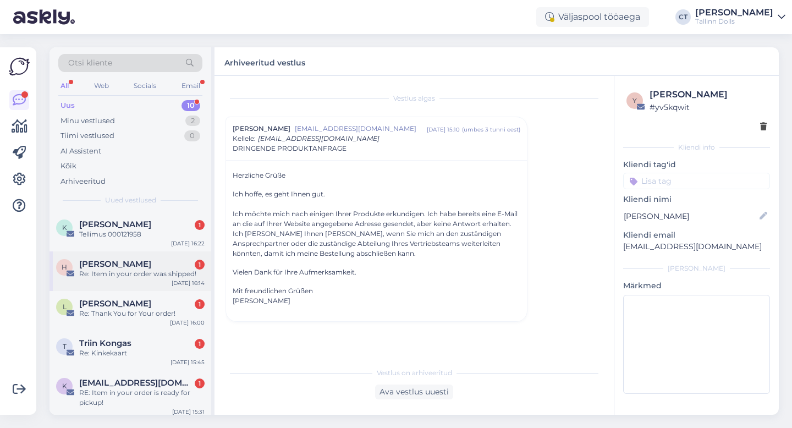
scroll to position [16, 0]
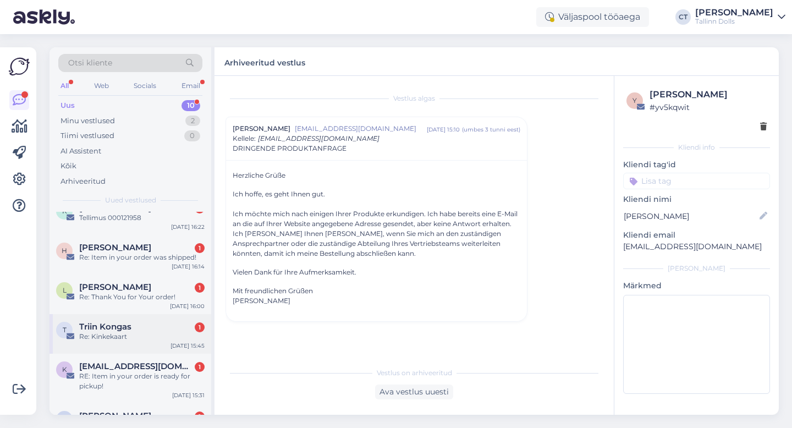
click at [122, 329] on span "Triin Kongas" at bounding box center [105, 327] width 52 height 10
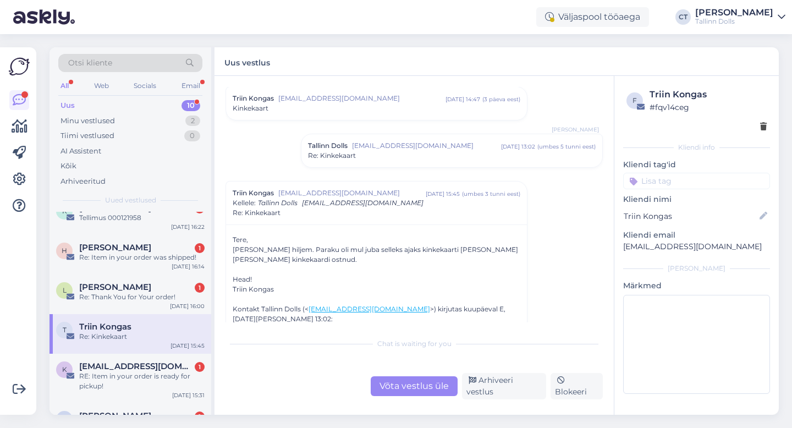
scroll to position [197, 0]
click at [443, 396] on div "Võta vestlus üle" at bounding box center [414, 386] width 87 height 20
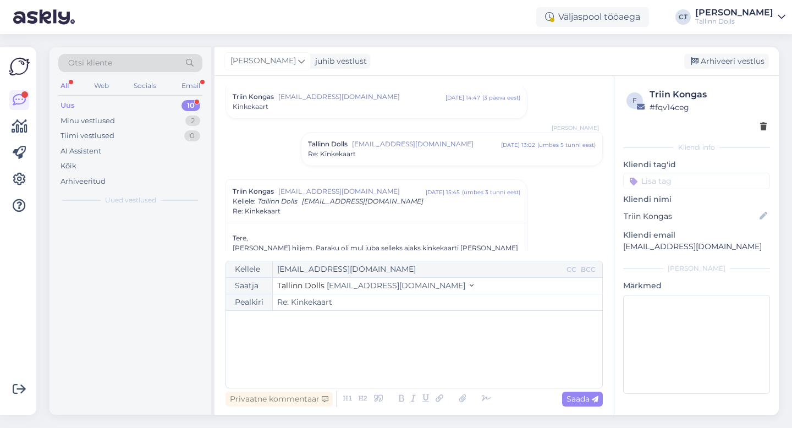
scroll to position [0, 0]
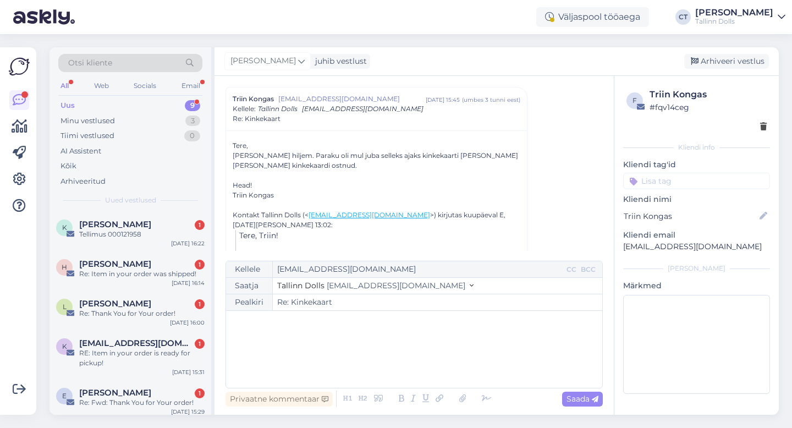
click at [443, 369] on div "﻿" at bounding box center [414, 349] width 365 height 66
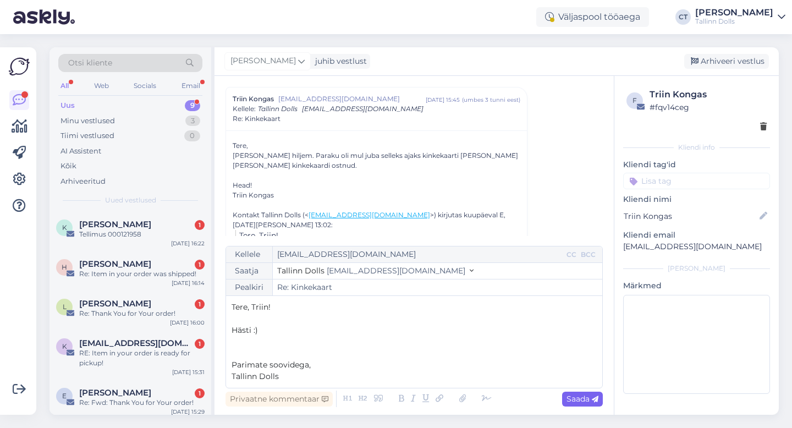
click at [583, 405] on div "Saada" at bounding box center [582, 399] width 41 height 15
type input "Re: Re: Kinkekaart"
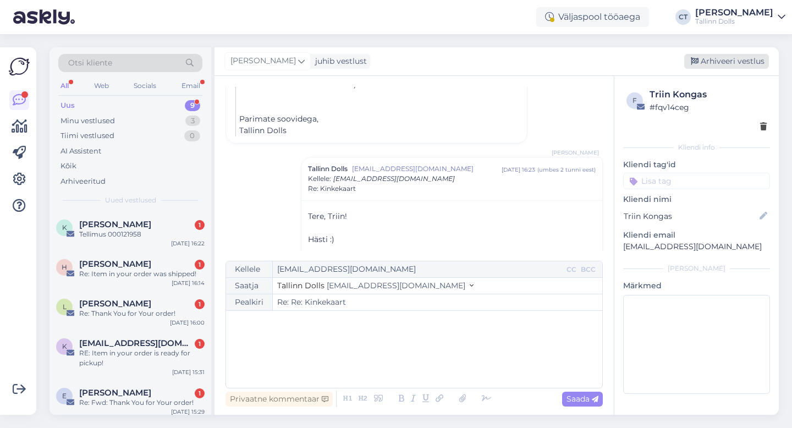
click at [730, 63] on div "Arhiveeri vestlus" at bounding box center [726, 61] width 85 height 15
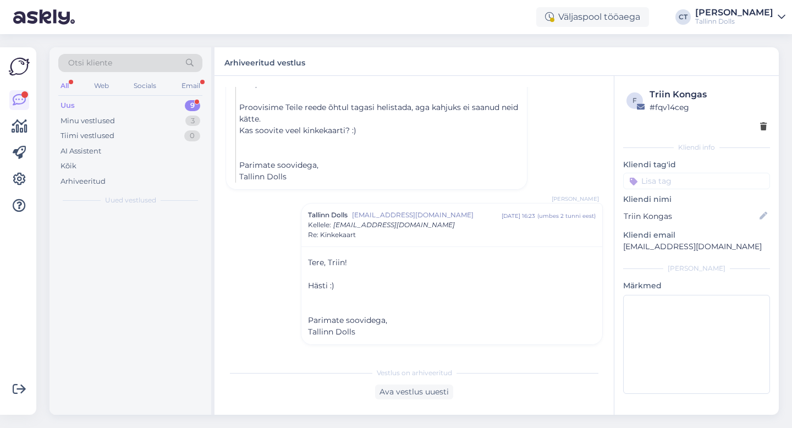
scroll to position [441, 0]
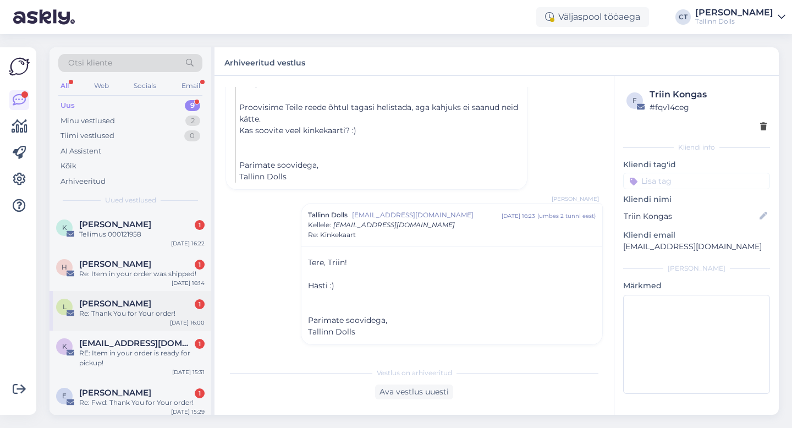
click at [116, 301] on span "[PERSON_NAME]" at bounding box center [115, 304] width 72 height 10
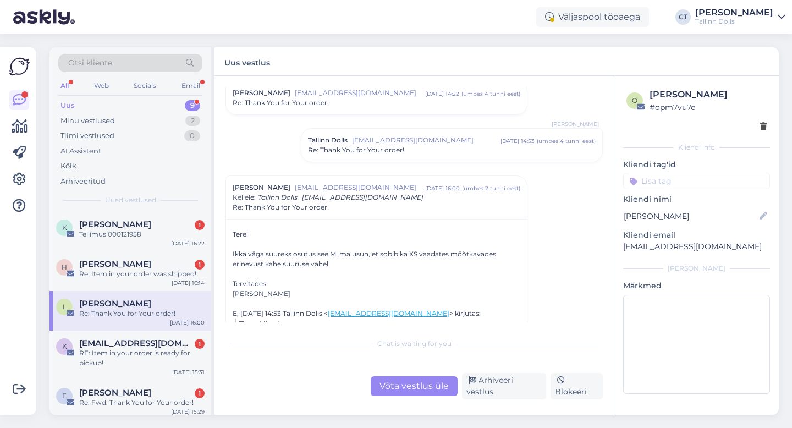
scroll to position [42, 0]
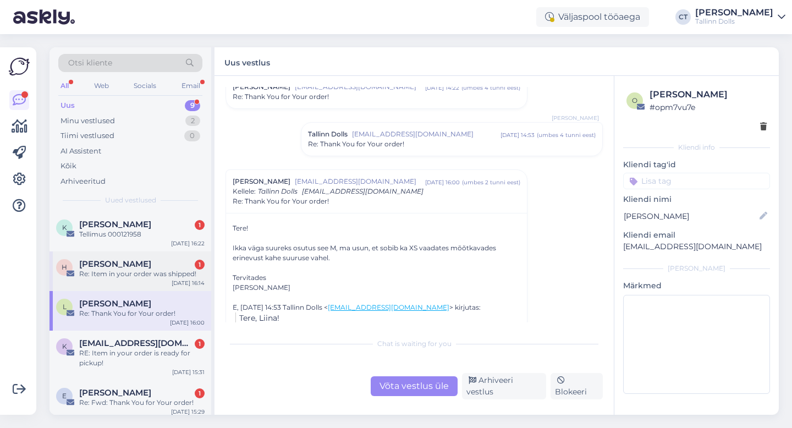
click at [168, 282] on div "H Helina Hilimon 1 Re: Item in your order was shipped! Sep 1 16:14" at bounding box center [130, 271] width 162 height 40
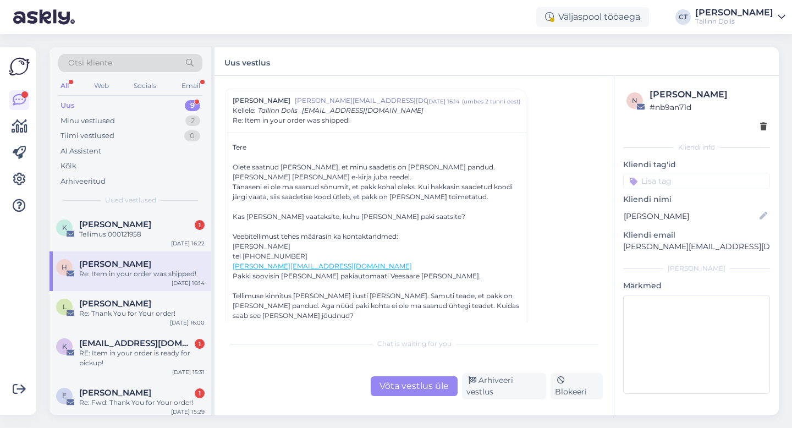
scroll to position [37, 0]
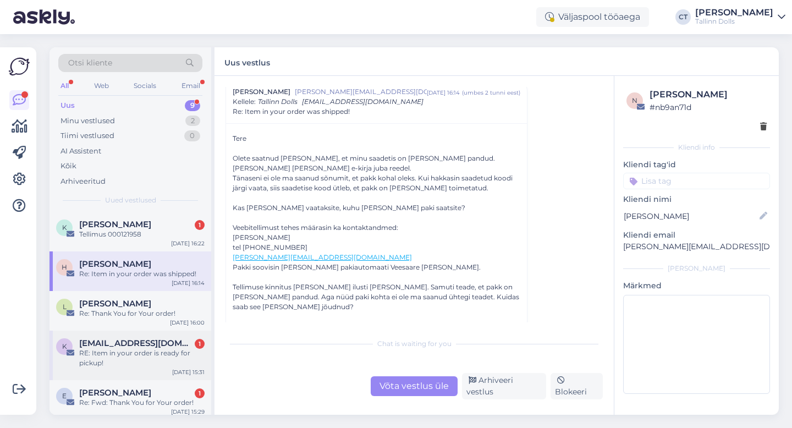
click at [144, 362] on div "RE: Item in your order is ready for pickup!" at bounding box center [141, 358] width 125 height 20
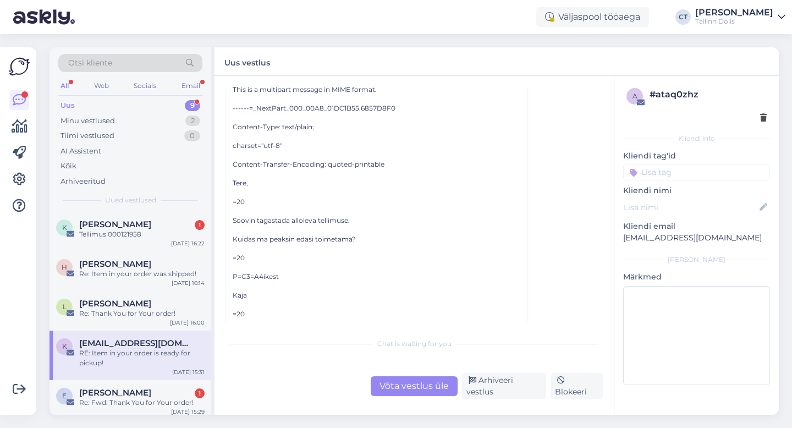
scroll to position [379, 0]
click at [403, 391] on div "Võta vestlus üle" at bounding box center [414, 386] width 87 height 20
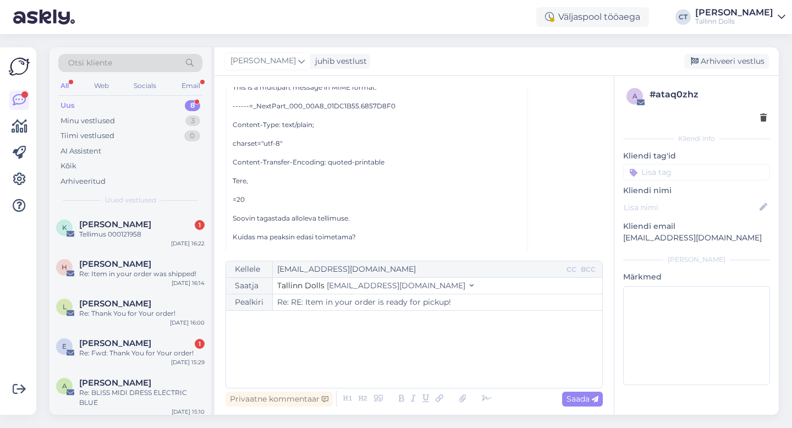
click at [425, 358] on div "﻿" at bounding box center [414, 349] width 365 height 66
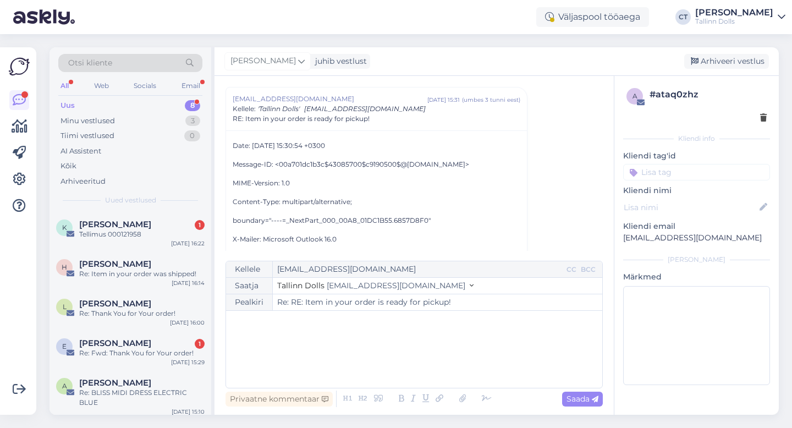
scroll to position [52, 0]
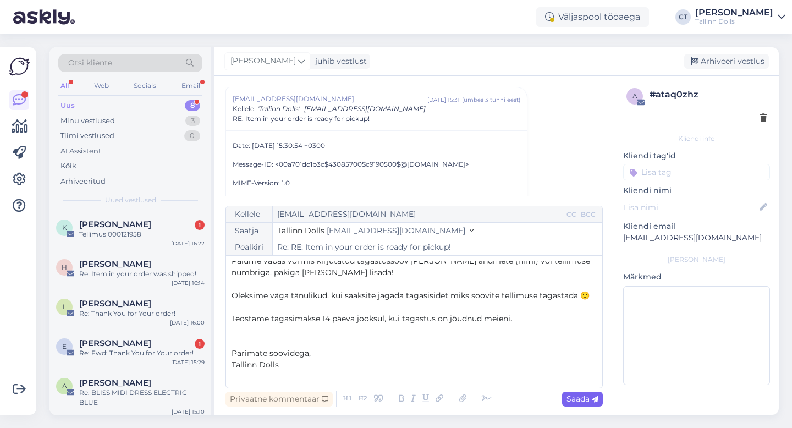
click at [573, 400] on span "Saada" at bounding box center [582, 399] width 32 height 10
type input "Re: Re: RE: Item in your order is ready for pickup!"
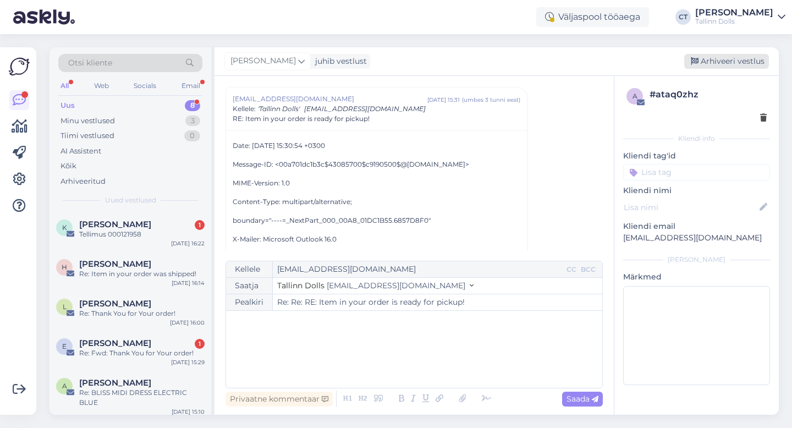
scroll to position [0, 0]
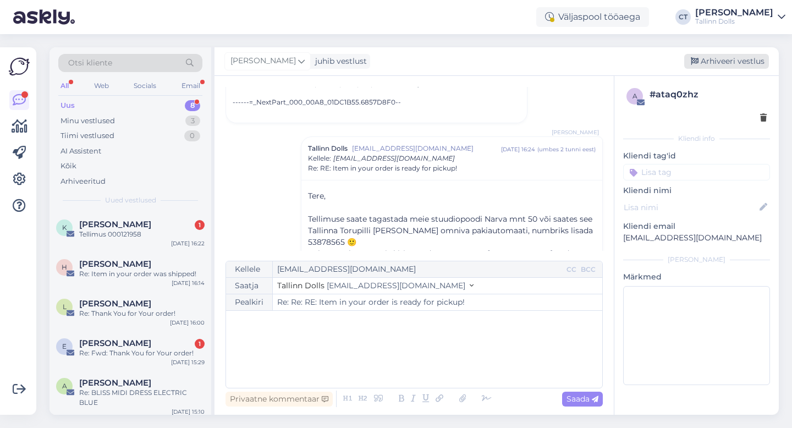
click at [731, 59] on div "Arhiveeri vestlus" at bounding box center [726, 61] width 85 height 15
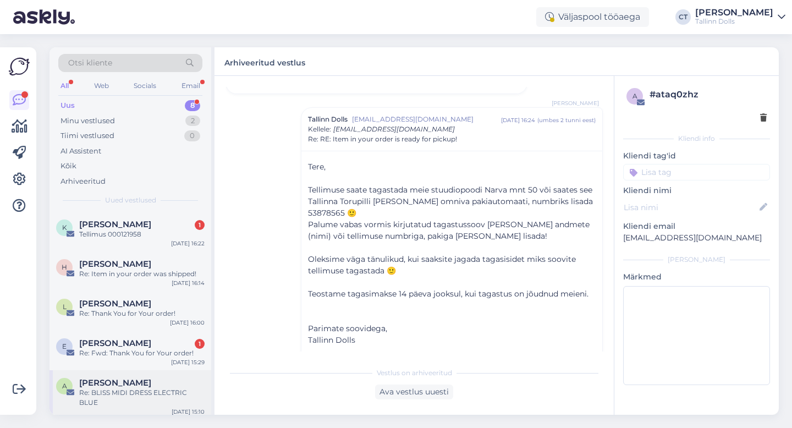
scroll to position [3, 0]
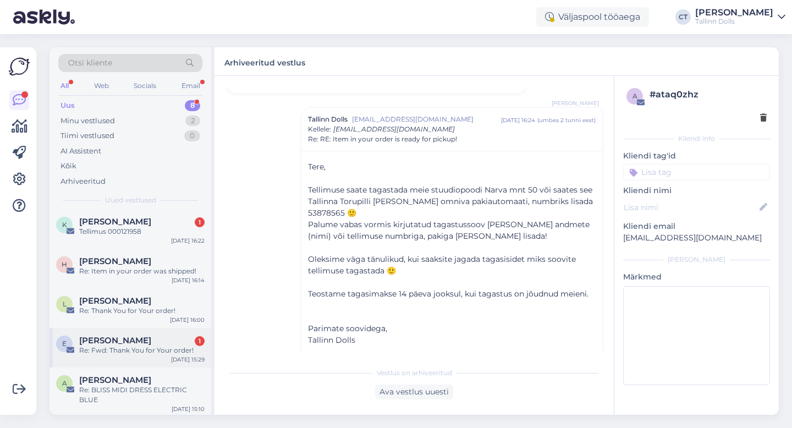
click at [123, 343] on div "Eda Peil 1" at bounding box center [141, 340] width 125 height 10
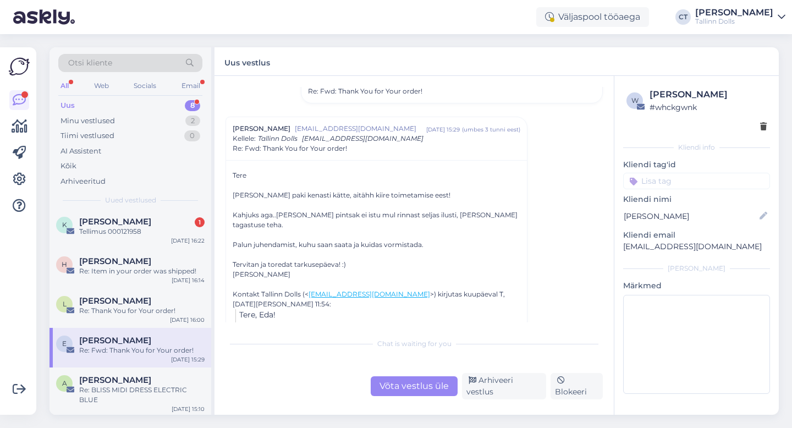
scroll to position [242, 0]
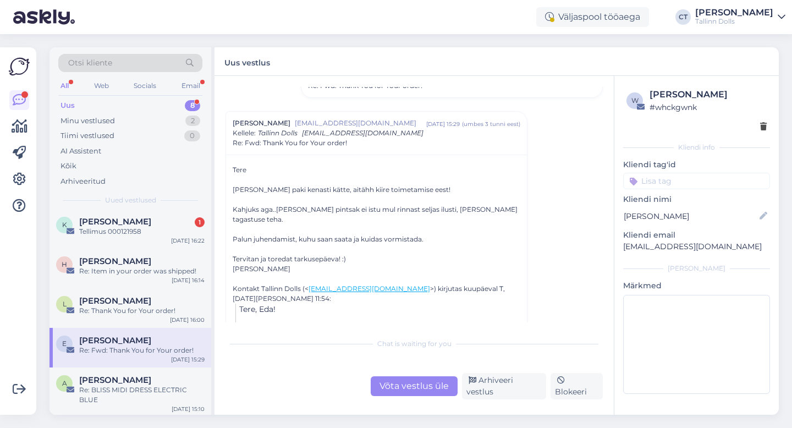
click at [395, 385] on div "Võta vestlus üle" at bounding box center [414, 386] width 87 height 20
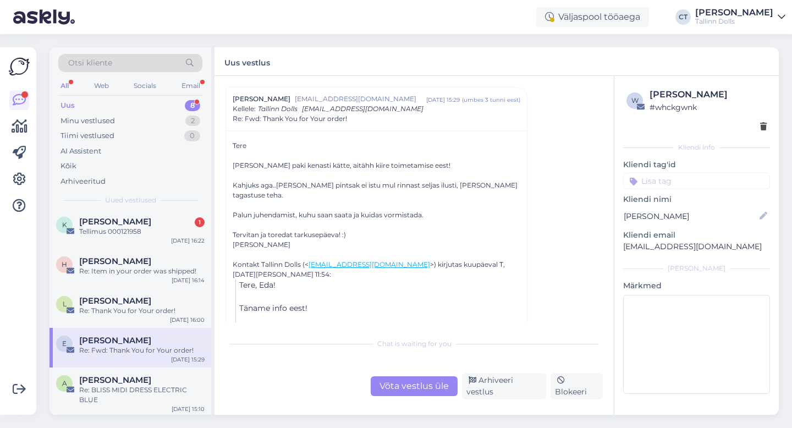
scroll to position [0, 0]
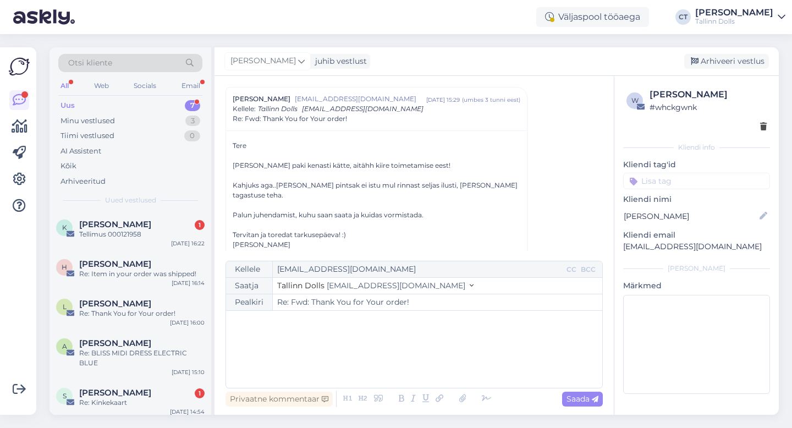
click at [399, 357] on div "﻿" at bounding box center [414, 349] width 365 height 66
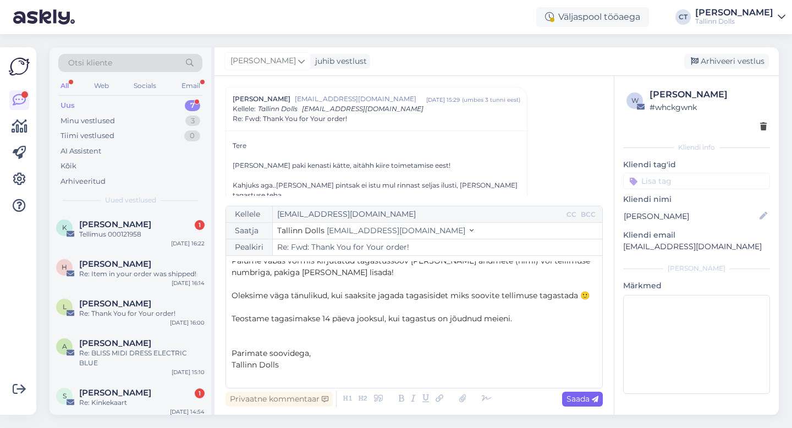
click at [576, 394] on span "Saada" at bounding box center [582, 399] width 32 height 10
type input "Re: Re: Fwd: Thank You for Your order!"
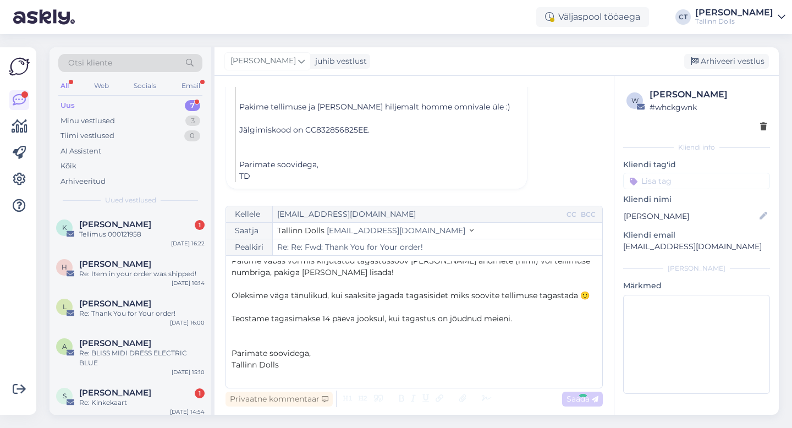
scroll to position [0, 0]
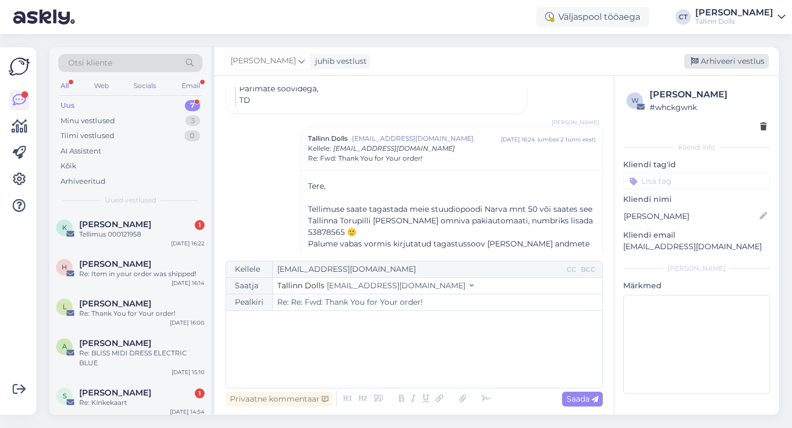
click at [755, 60] on div "Arhiveeri vestlus" at bounding box center [726, 61] width 85 height 15
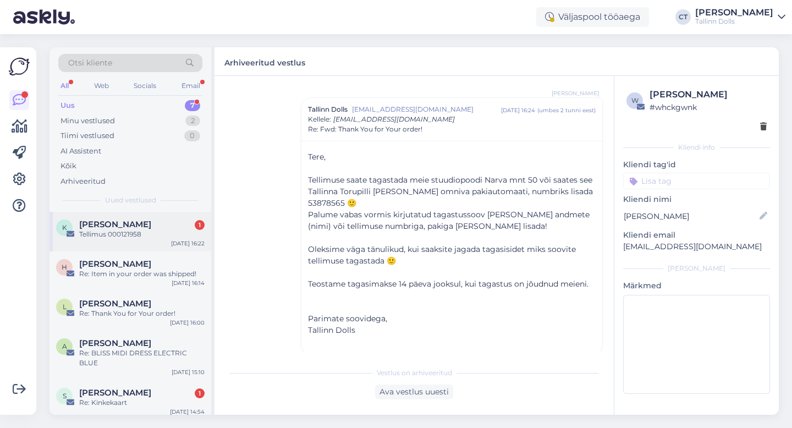
click at [140, 231] on div "Tellimus 000121958" at bounding box center [141, 234] width 125 height 10
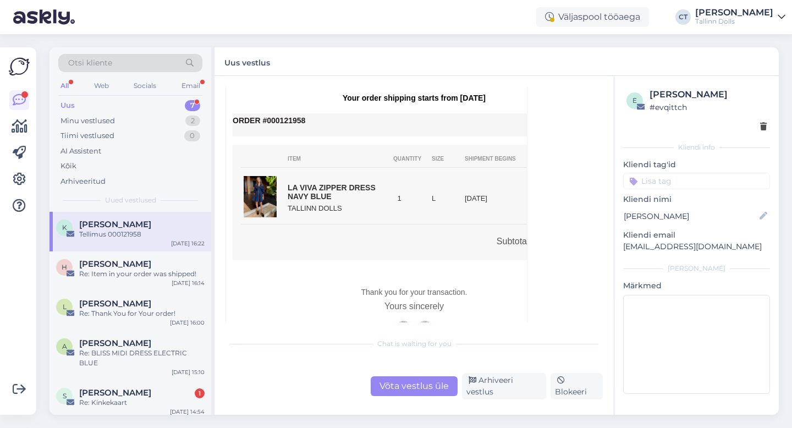
scroll to position [312, 0]
click at [394, 407] on div "Vestlus algas Kris ela krisela50@gmail.com sept 1 16:22 ( umbes 2 tunni eest ) …" at bounding box center [413, 245] width 399 height 339
click at [394, 396] on div "Võta vestlus üle" at bounding box center [414, 386] width 87 height 20
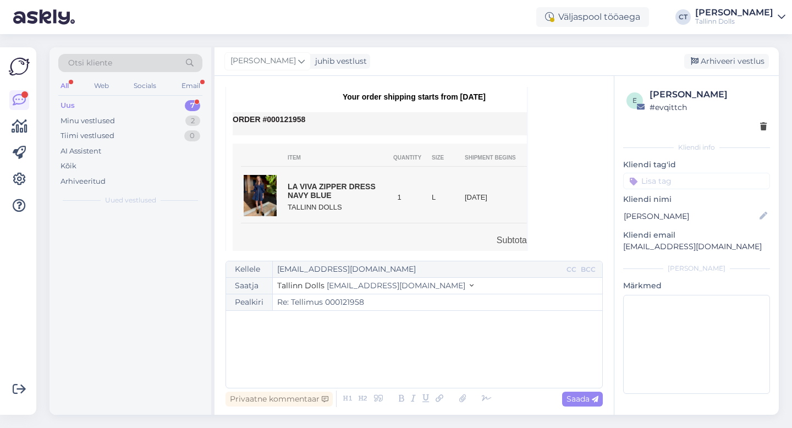
scroll to position [30, 0]
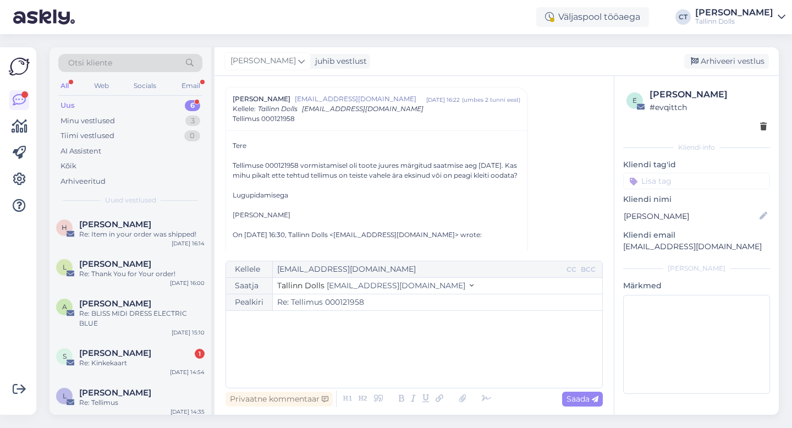
click at [391, 357] on div "﻿" at bounding box center [414, 349] width 365 height 66
click at [298, 370] on div "﻿" at bounding box center [414, 349] width 365 height 66
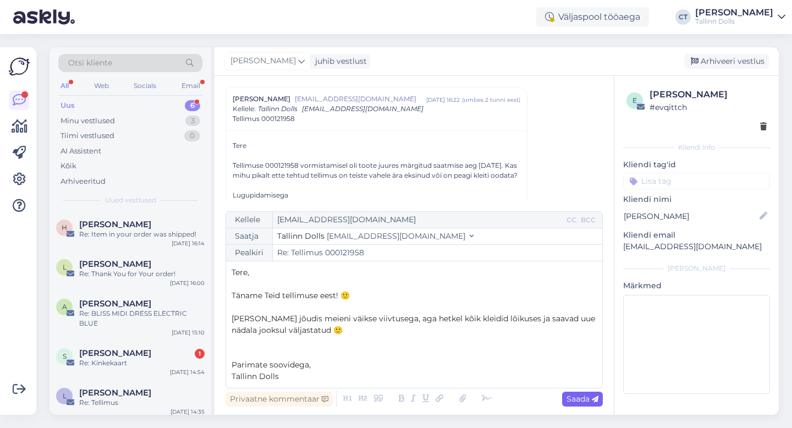
click at [581, 403] on span "Saada" at bounding box center [582, 399] width 32 height 10
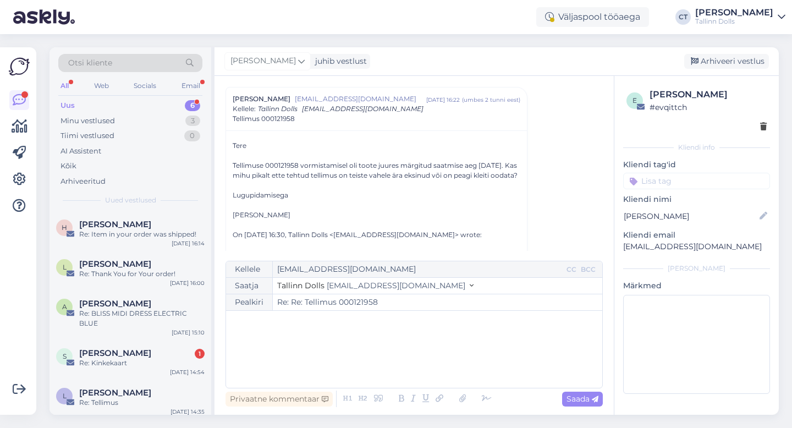
type input "Re: Tellimus 000121958"
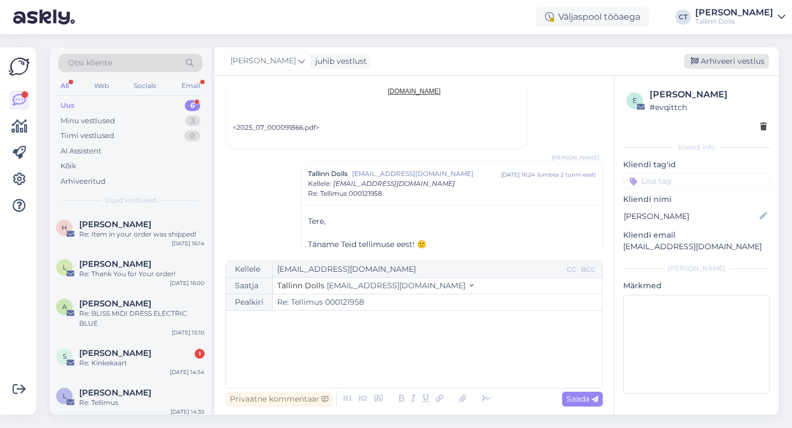
click at [729, 62] on div "Arhiveeri vestlus" at bounding box center [726, 61] width 85 height 15
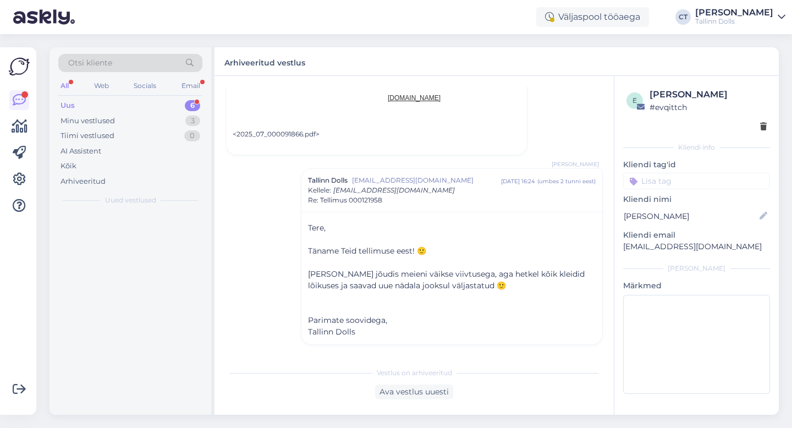
scroll to position [710, 0]
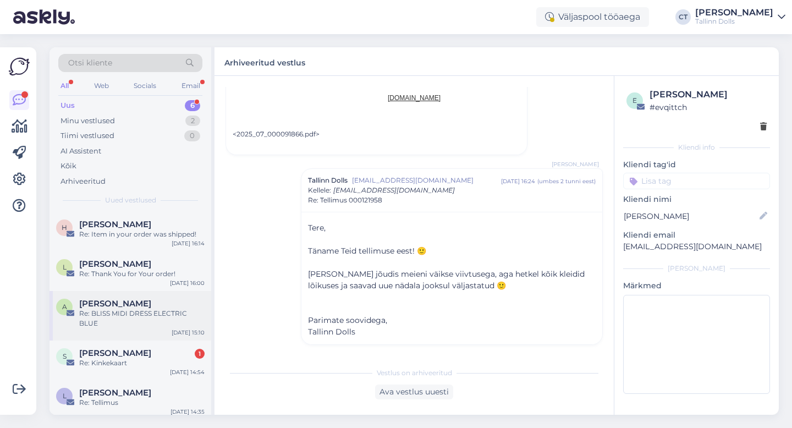
click at [148, 307] on div "[PERSON_NAME]" at bounding box center [141, 304] width 125 height 10
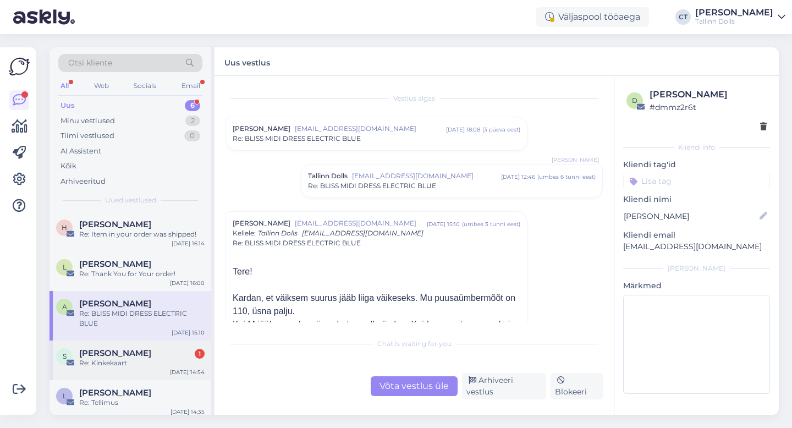
click at [148, 349] on div "Stella Jaska 1" at bounding box center [141, 353] width 125 height 10
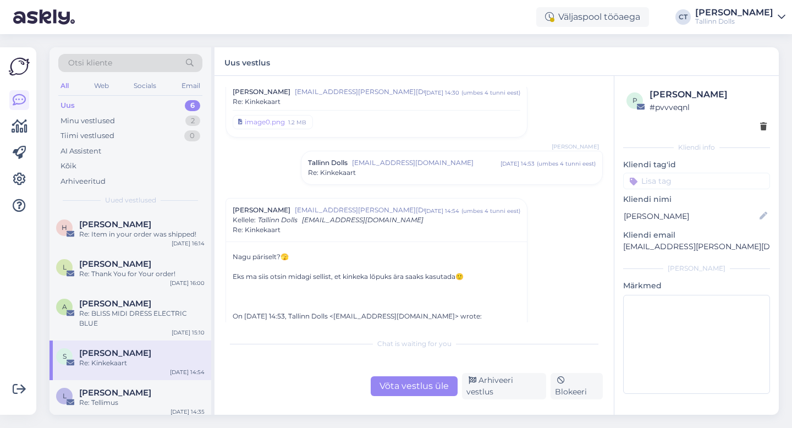
scroll to position [607, 0]
click at [402, 385] on div "Võta vestlus üle" at bounding box center [414, 386] width 87 height 20
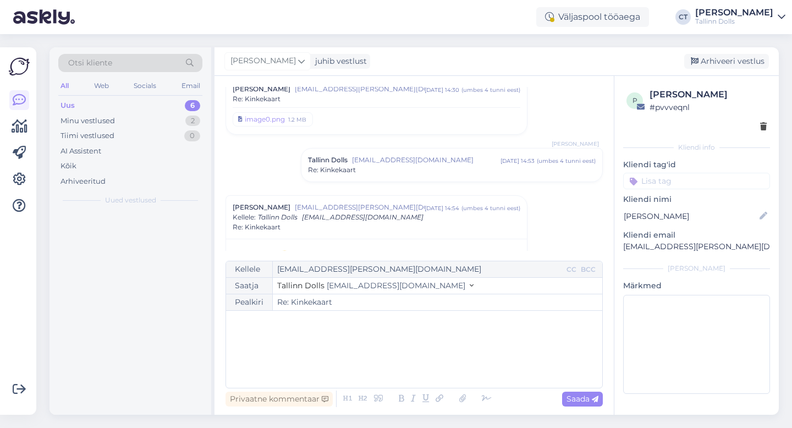
scroll to position [715, 0]
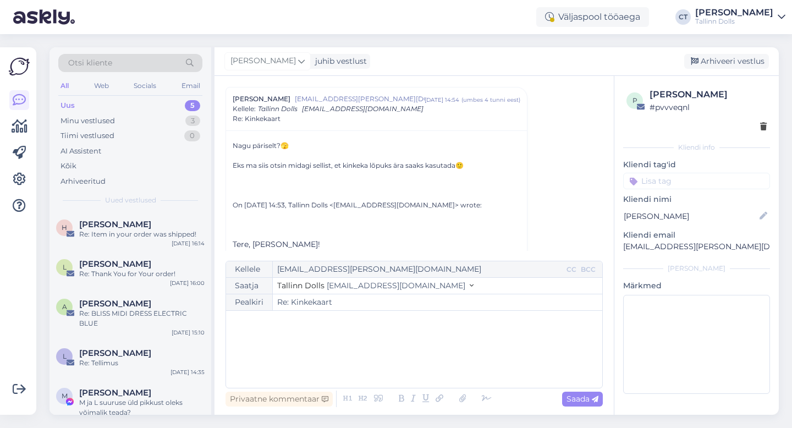
click at [403, 371] on div "﻿" at bounding box center [414, 349] width 365 height 66
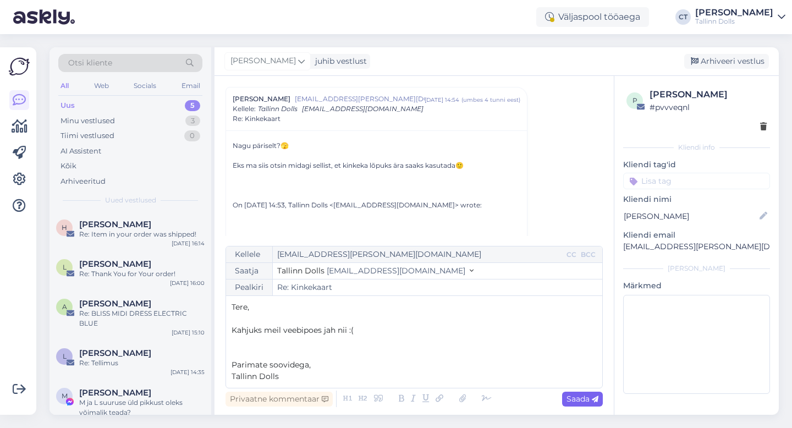
click at [563, 399] on div "Saada" at bounding box center [582, 399] width 41 height 15
type input "Re: Kinkekaart"
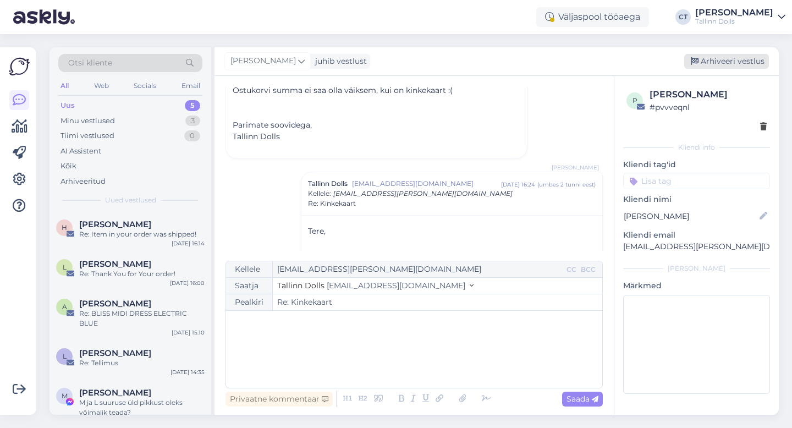
click at [740, 67] on div "Arhiveeri vestlus" at bounding box center [726, 61] width 85 height 15
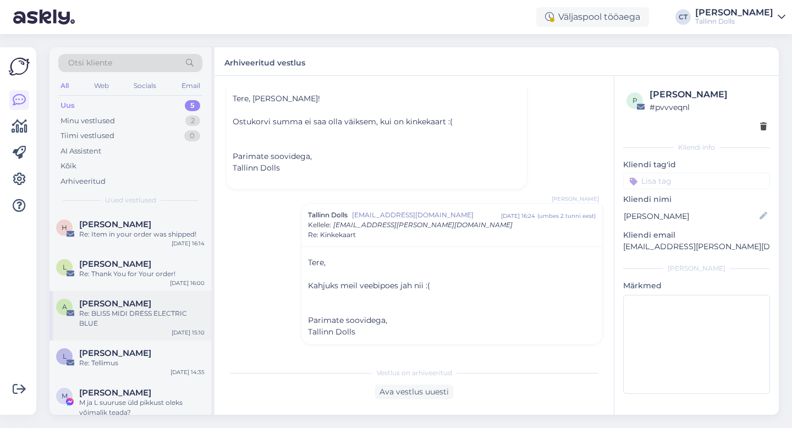
scroll to position [15, 0]
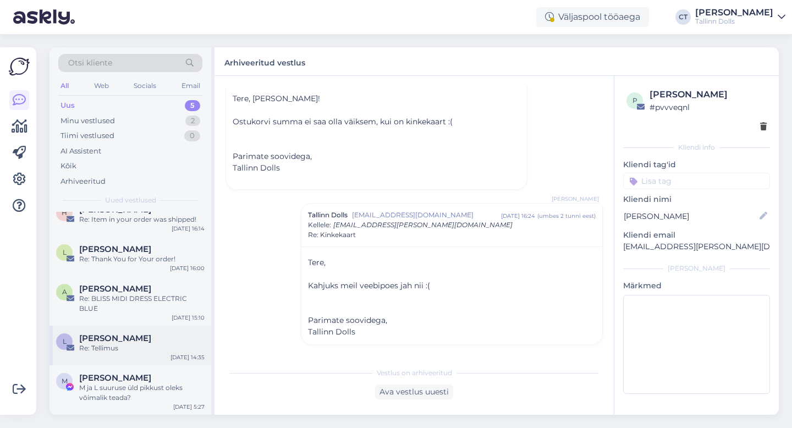
click at [120, 348] on div "Re: Tellimus" at bounding box center [141, 348] width 125 height 10
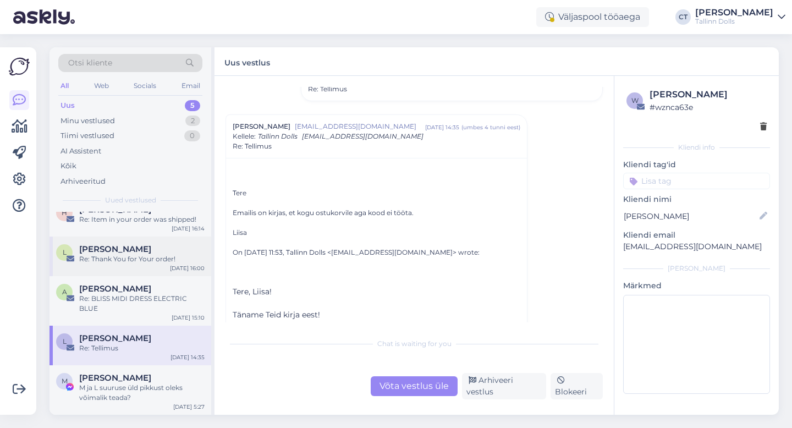
scroll to position [0, 0]
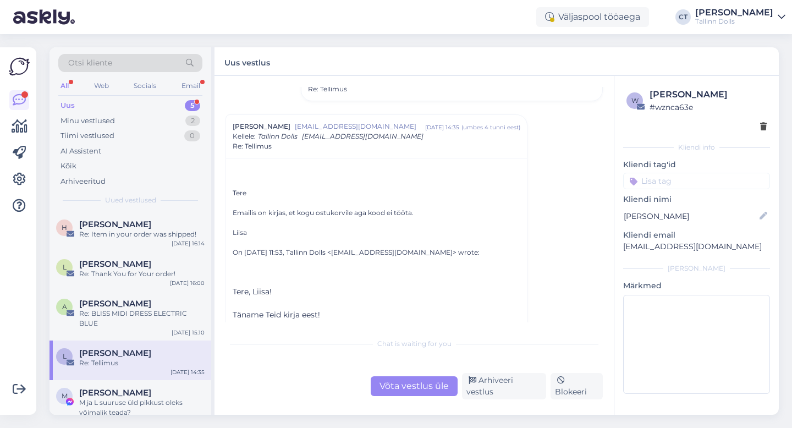
click at [87, 99] on div "Uus 5" at bounding box center [130, 105] width 144 height 15
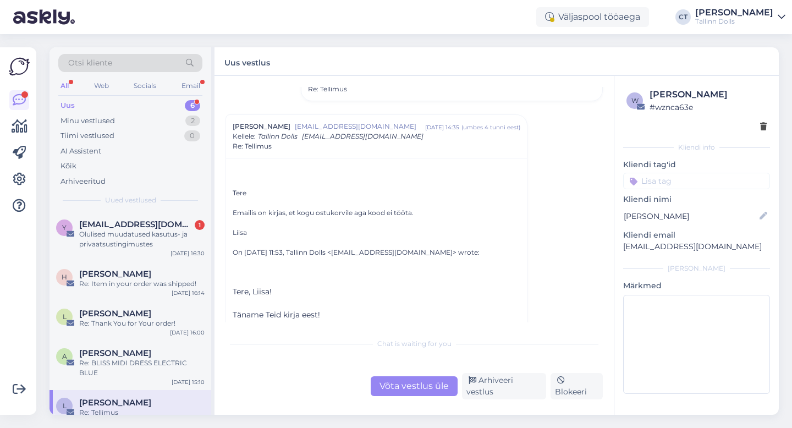
click at [120, 64] on div "Otsi kliente" at bounding box center [130, 63] width 144 height 18
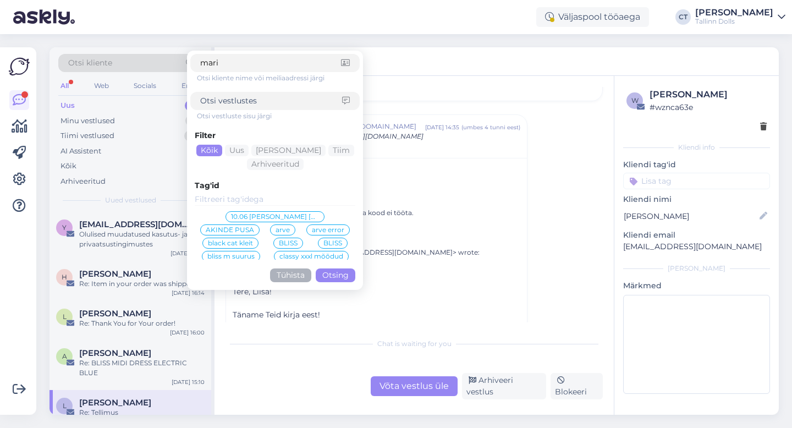
type input "maria"
click button "Otsing" at bounding box center [336, 275] width 40 height 14
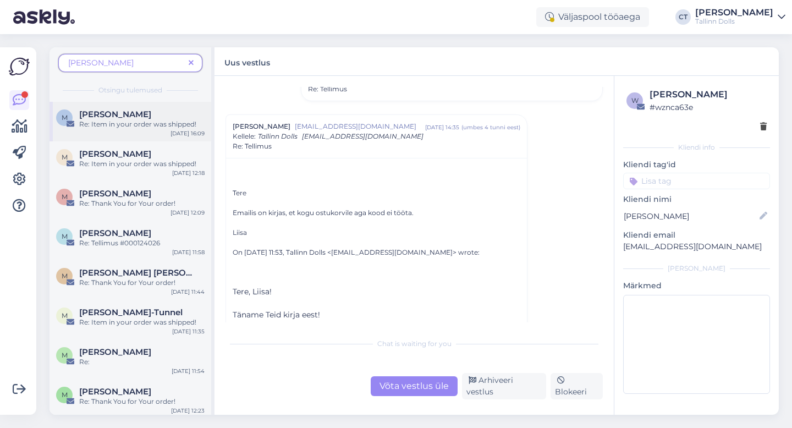
click at [102, 123] on div "Re: Item in your order was shipped!" at bounding box center [141, 124] width 125 height 10
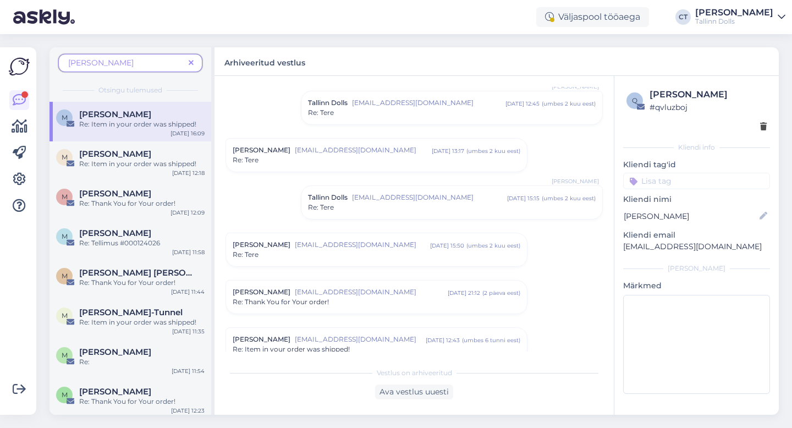
scroll to position [743, 0]
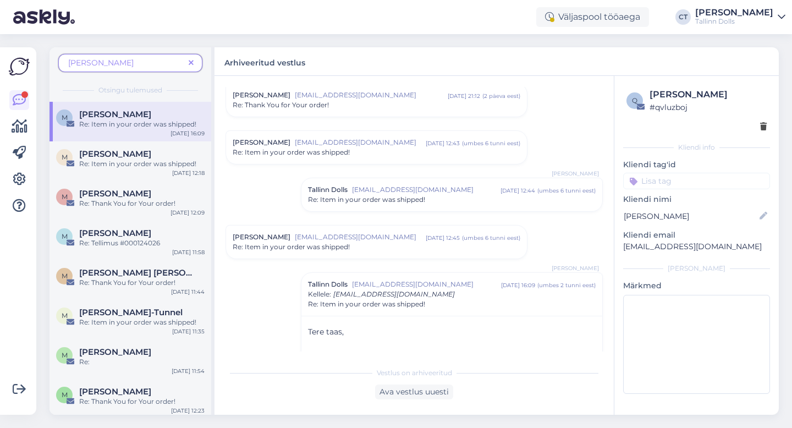
click at [375, 233] on span "[EMAIL_ADDRESS][DOMAIN_NAME]" at bounding box center [360, 237] width 131 height 10
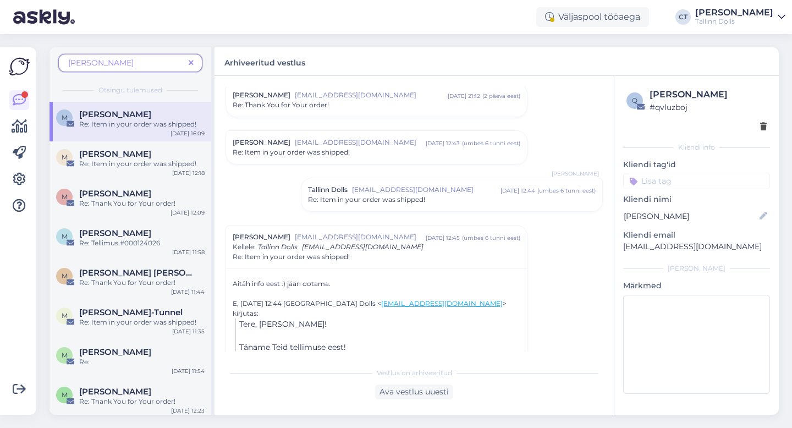
click at [379, 196] on span "Re: Item in your order was shipped!" at bounding box center [366, 200] width 117 height 10
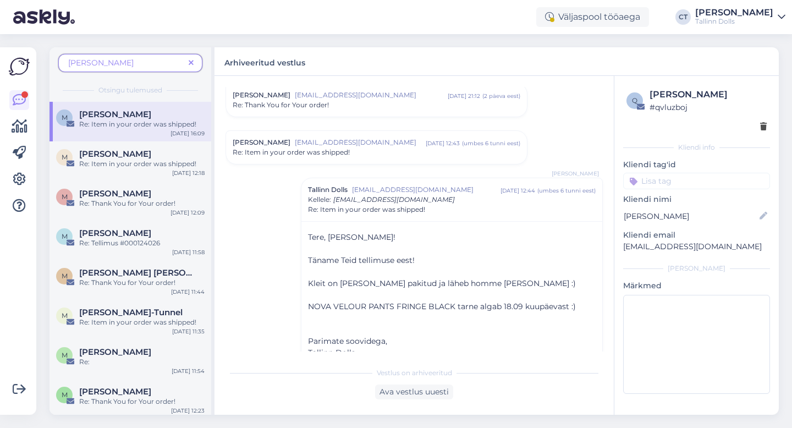
scroll to position [767, 0]
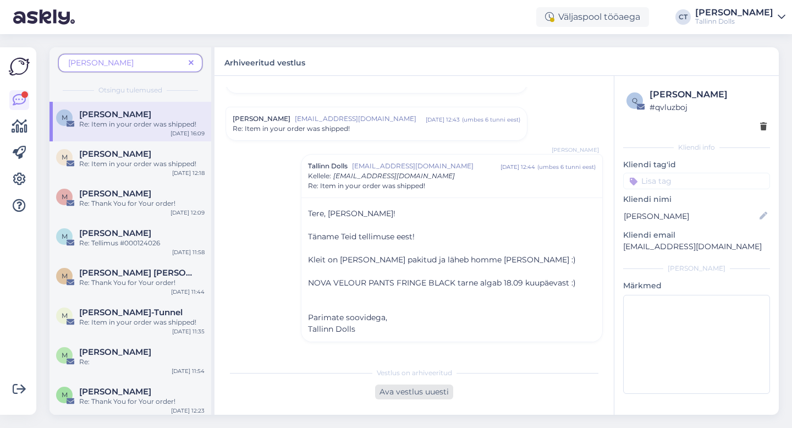
click at [402, 387] on div "Ava vestlus uuesti" at bounding box center [414, 391] width 78 height 15
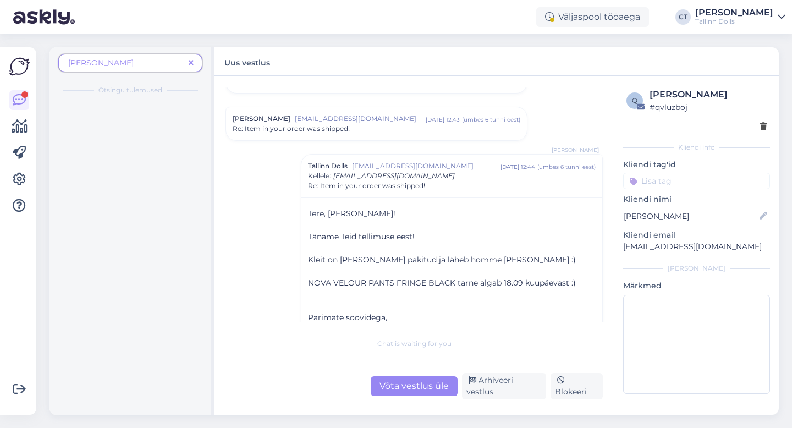
scroll to position [1219, 0]
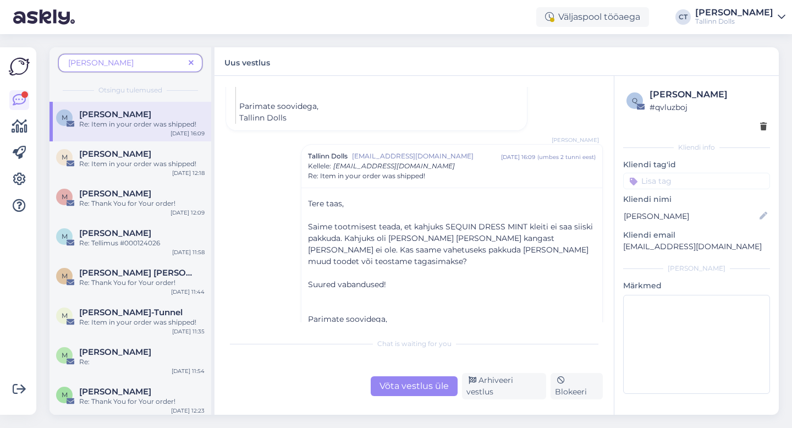
click at [401, 378] on div "Chat is waiting for you Võta vestlus üle Arhiveeri vestlus Blokeeri" at bounding box center [413, 365] width 377 height 67
click at [402, 386] on div "Võta vestlus üle" at bounding box center [414, 386] width 87 height 20
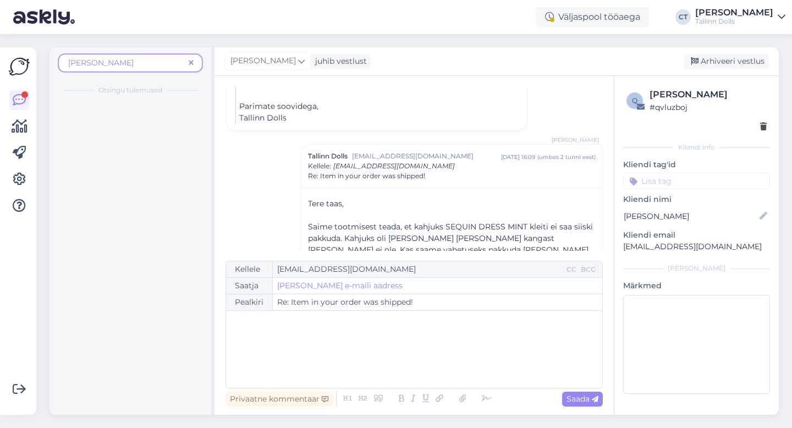
scroll to position [1266, 0]
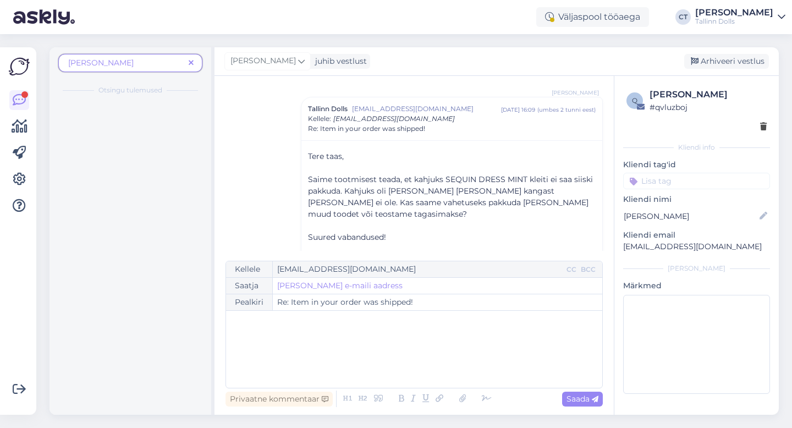
click at [402, 369] on div "﻿" at bounding box center [414, 349] width 365 height 66
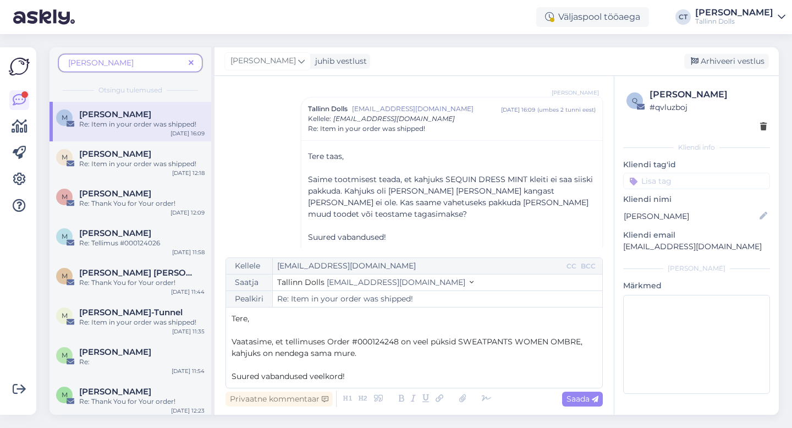
scroll to position [1386, 0]
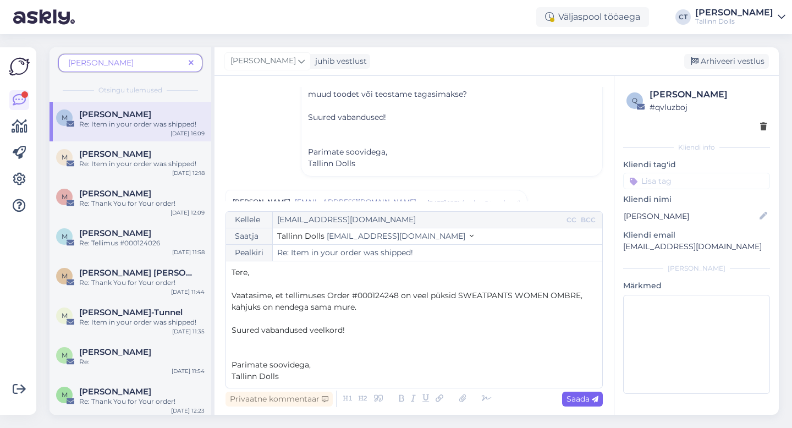
click at [586, 399] on span "Saada" at bounding box center [582, 399] width 32 height 10
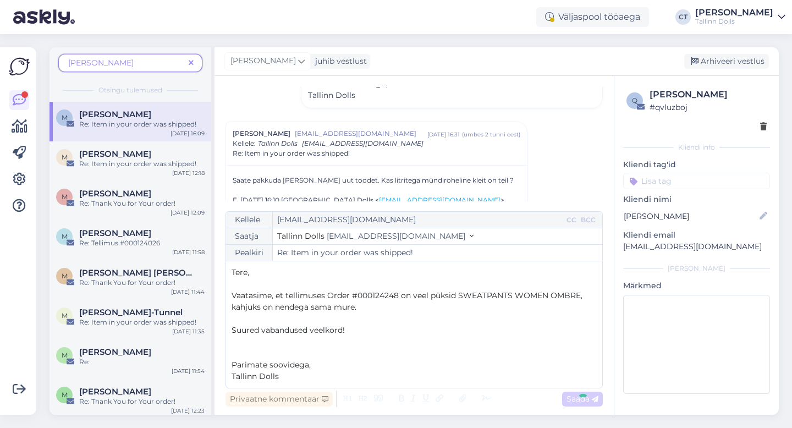
scroll to position [1459, 0]
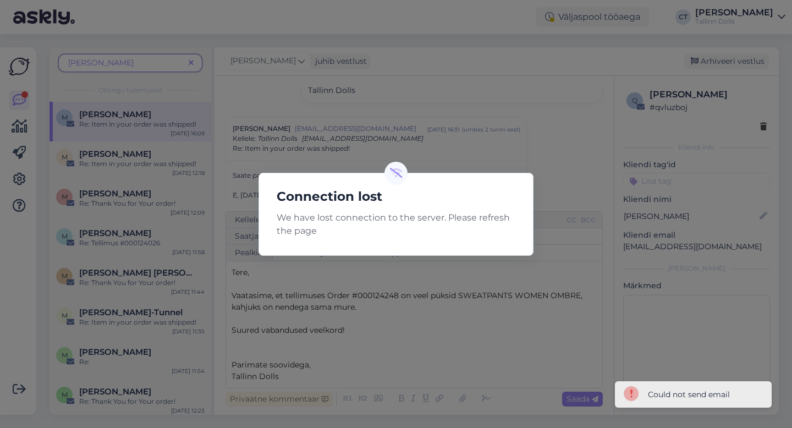
click at [327, 321] on div "Connection lost We have lost connection to the server. Please refresh the page" at bounding box center [396, 214] width 792 height 428
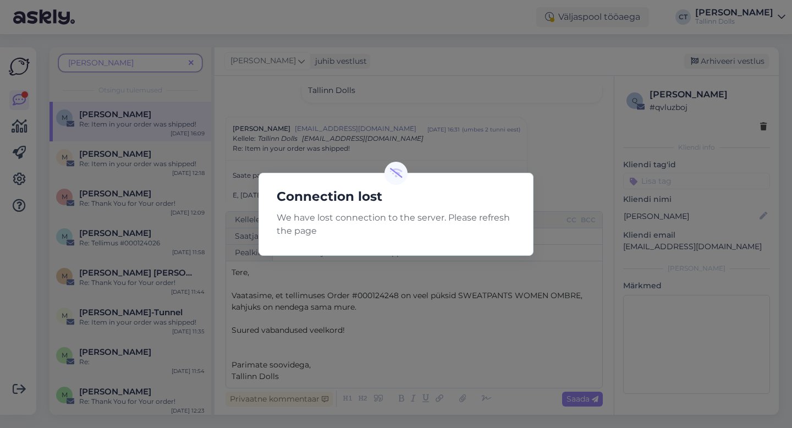
click at [322, 336] on div "Connection lost We have lost connection to the server. Please refresh the page" at bounding box center [396, 214] width 792 height 428
click at [287, 359] on div "Connection lost We have lost connection to the server. Please refresh the page" at bounding box center [396, 214] width 792 height 428
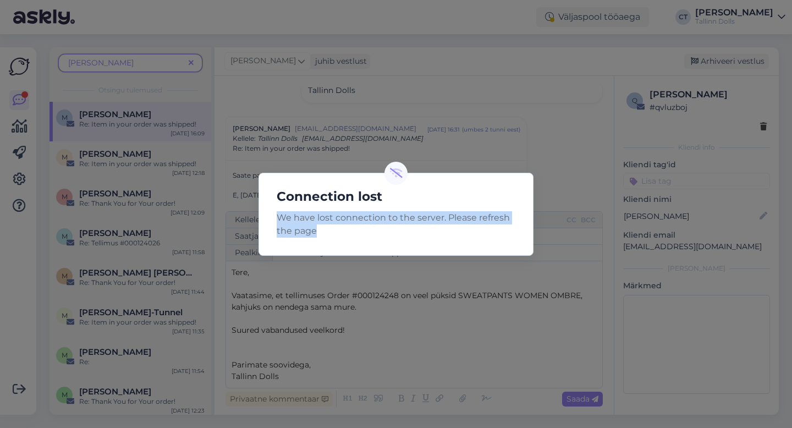
click at [287, 359] on div "Connection lost We have lost connection to the server. Please refresh the page" at bounding box center [396, 214] width 792 height 428
drag, startPoint x: 287, startPoint y: 359, endPoint x: 368, endPoint y: 235, distance: 147.6
click at [287, 357] on div "Connection lost We have lost connection to the server. Please refresh the page" at bounding box center [396, 214] width 792 height 428
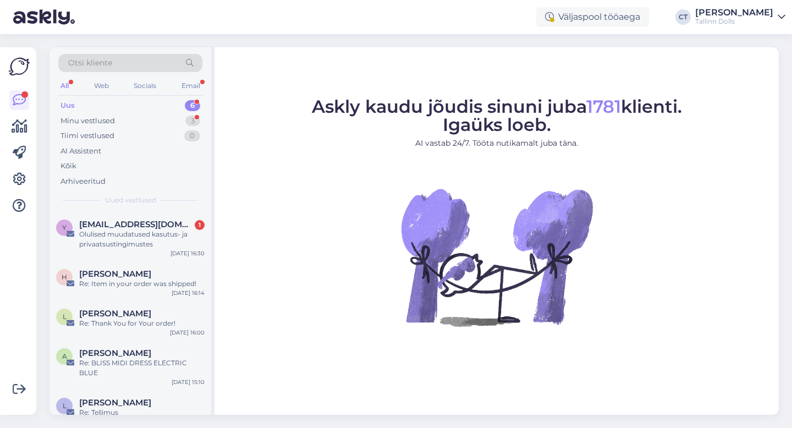
click at [70, 106] on div "Uus" at bounding box center [67, 105] width 14 height 11
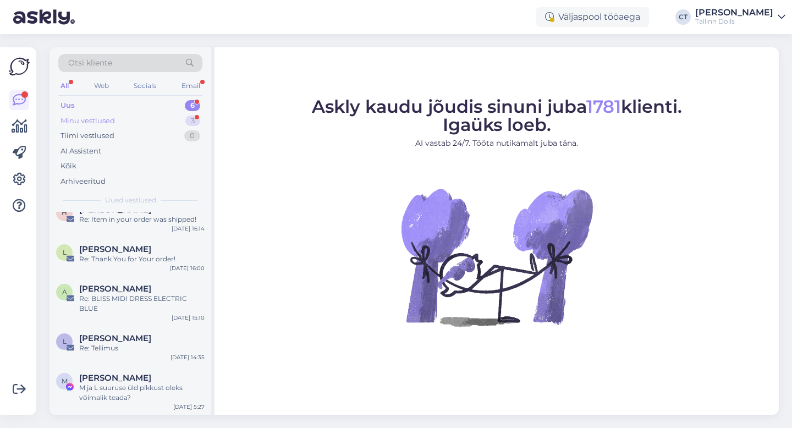
click at [125, 118] on div "Minu vestlused 3" at bounding box center [130, 120] width 144 height 15
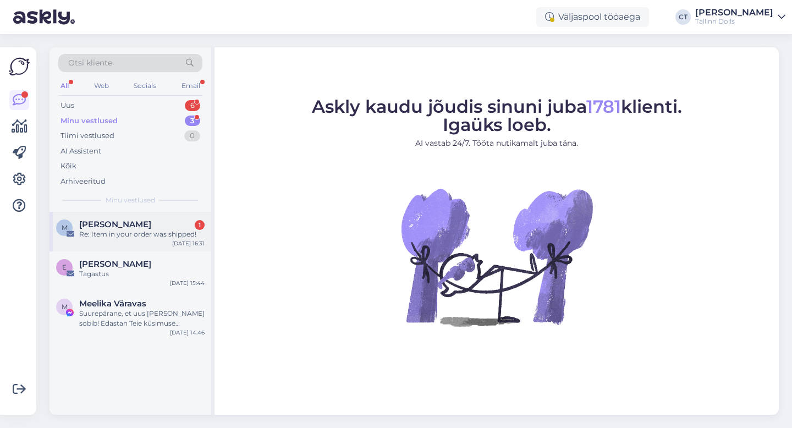
click at [129, 246] on div "M Maria Sumerkina 1 Re: Item in your order was shipped! Sep 1 16:31" at bounding box center [130, 232] width 162 height 40
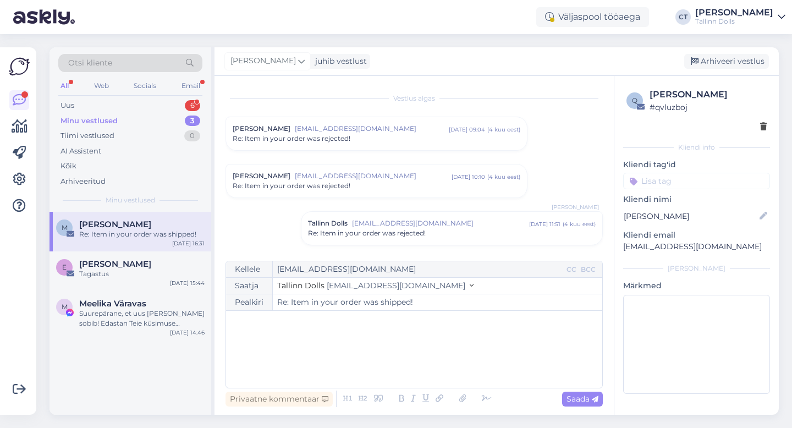
scroll to position [891, 0]
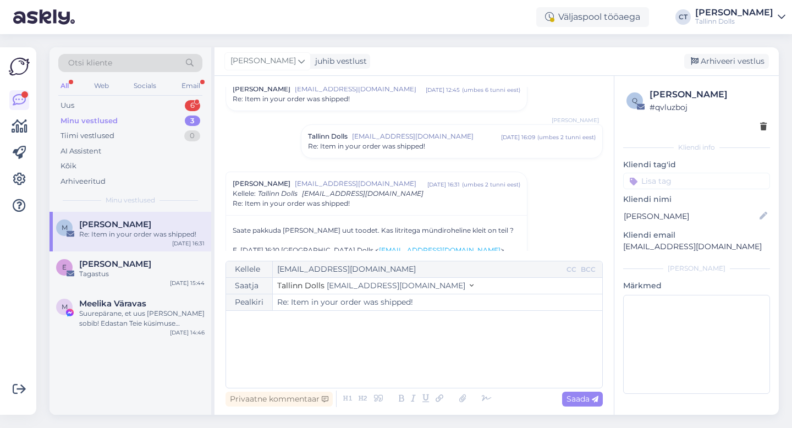
click at [410, 359] on div "﻿" at bounding box center [414, 349] width 365 height 66
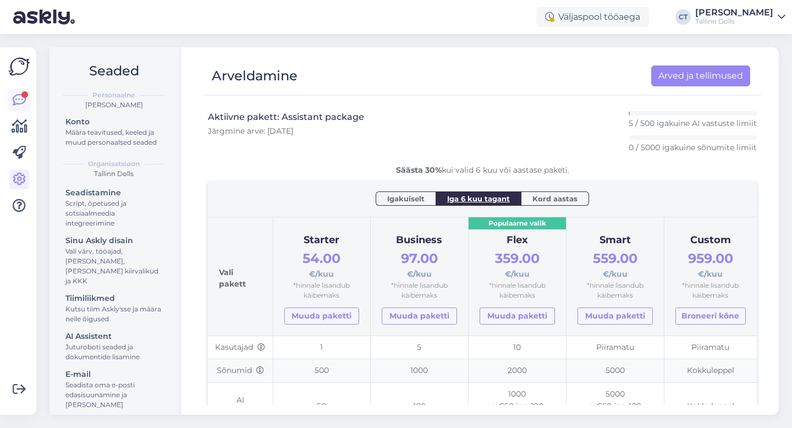
click at [23, 101] on icon at bounding box center [19, 99] width 13 height 13
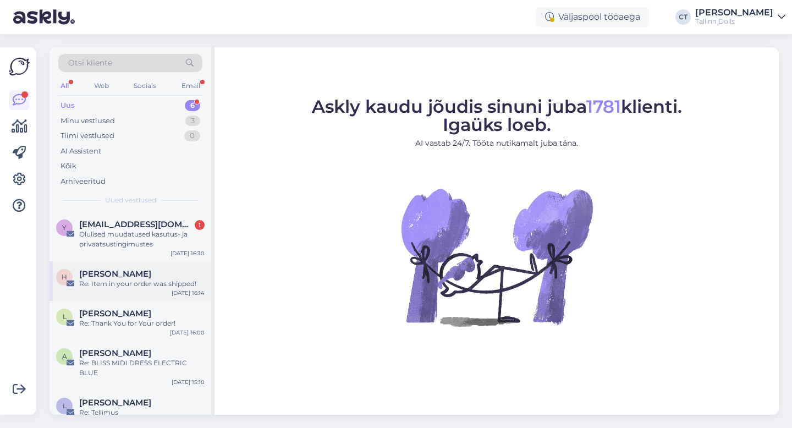
scroll to position [64, 0]
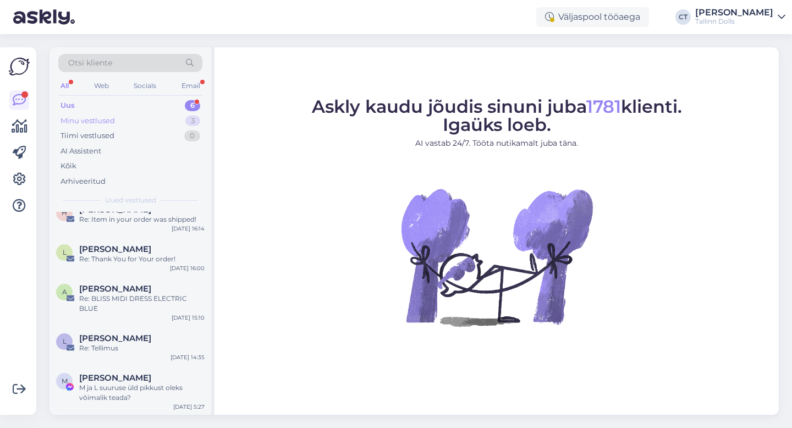
click at [114, 118] on div "Minu vestlused 3" at bounding box center [130, 120] width 144 height 15
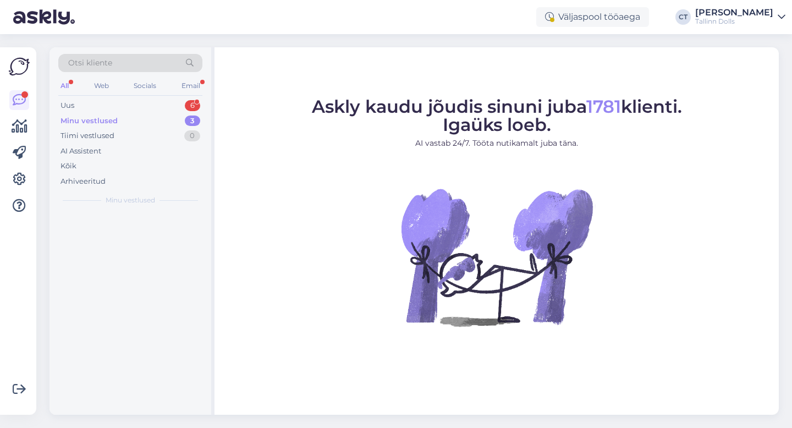
scroll to position [0, 0]
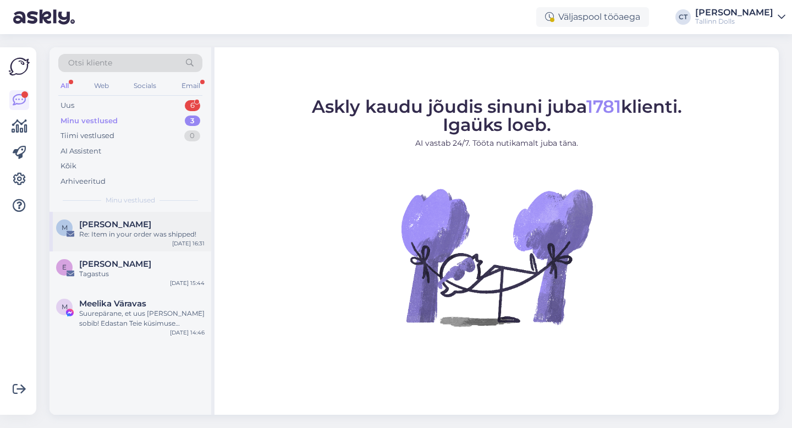
click at [109, 223] on span "[PERSON_NAME]" at bounding box center [115, 224] width 72 height 10
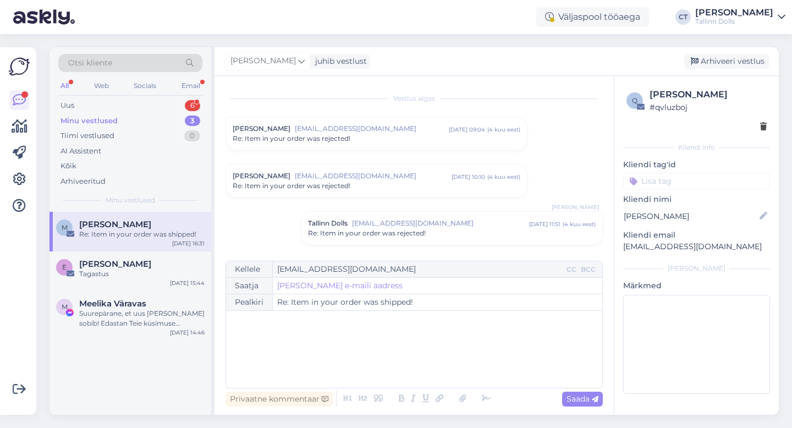
scroll to position [891, 0]
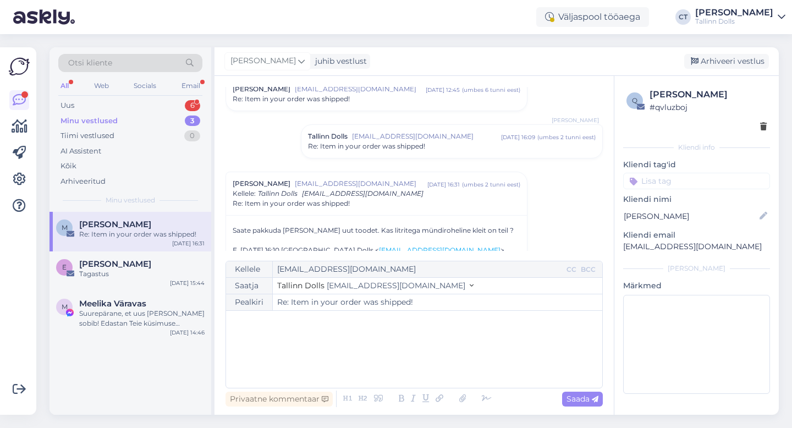
click at [363, 335] on div "﻿" at bounding box center [414, 349] width 365 height 66
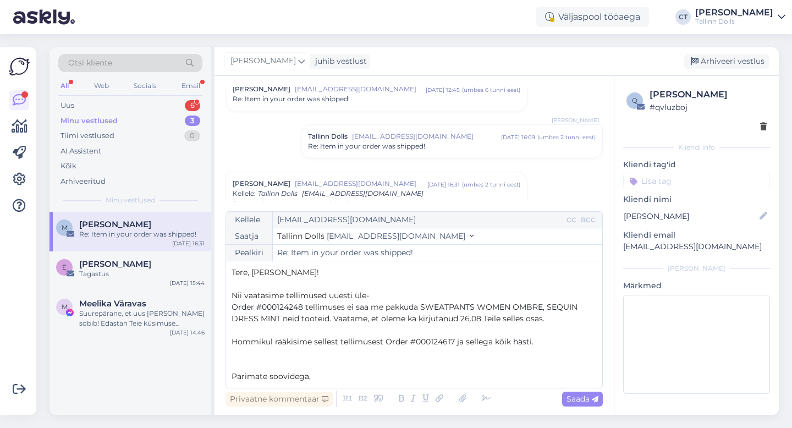
scroll to position [6, 0]
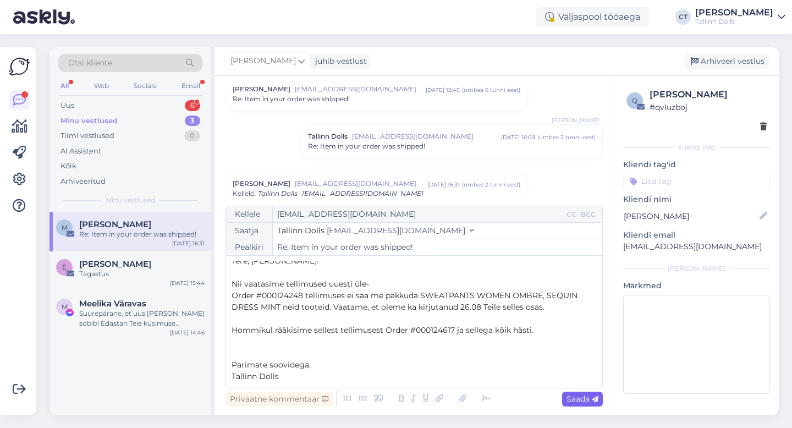
click at [580, 395] on span "Saada" at bounding box center [582, 399] width 32 height 10
type input "Re: Re: Item in your order was shipped!"
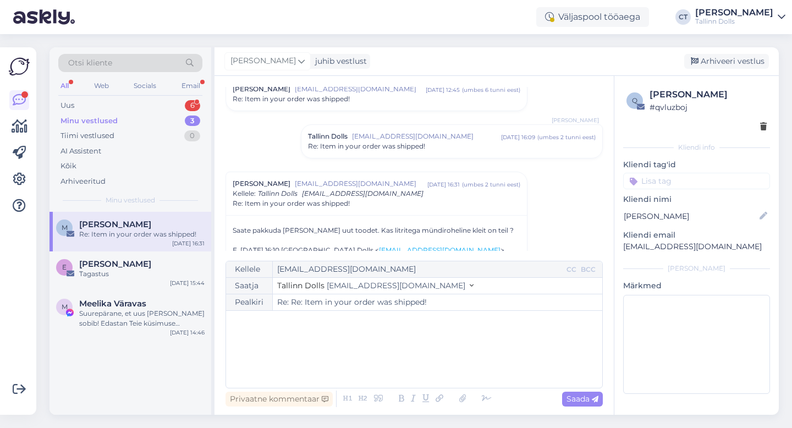
scroll to position [0, 0]
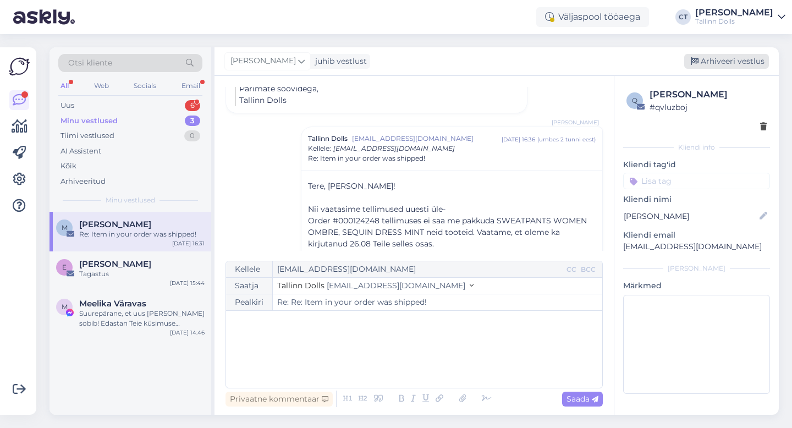
click at [720, 64] on div "Arhiveeri vestlus" at bounding box center [726, 61] width 85 height 15
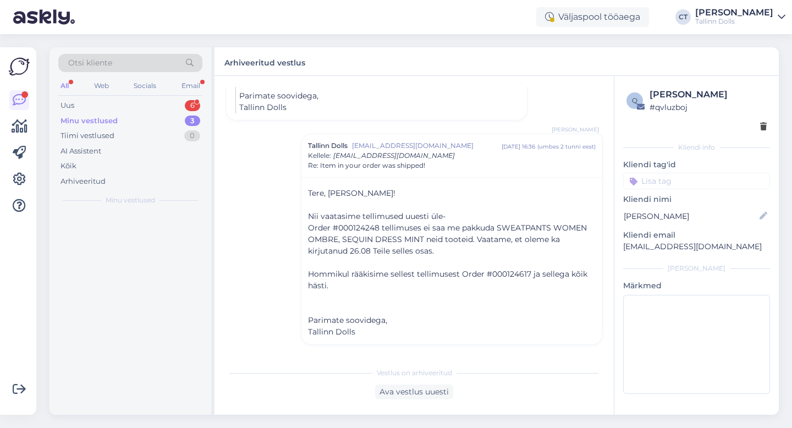
scroll to position [1171, 0]
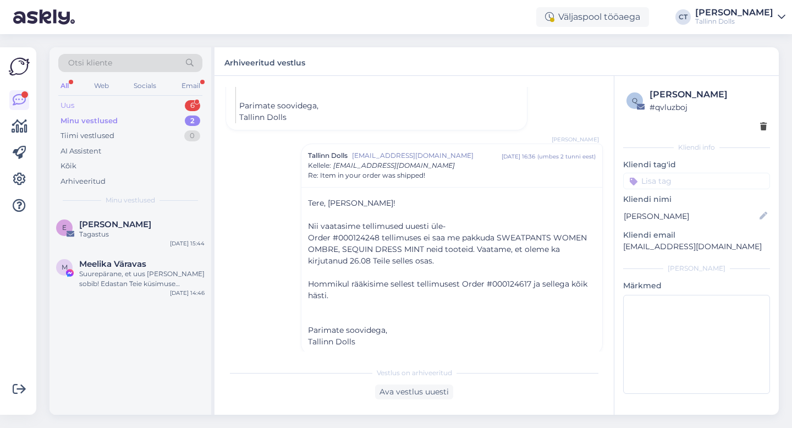
click at [82, 102] on div "Uus 6" at bounding box center [130, 105] width 144 height 15
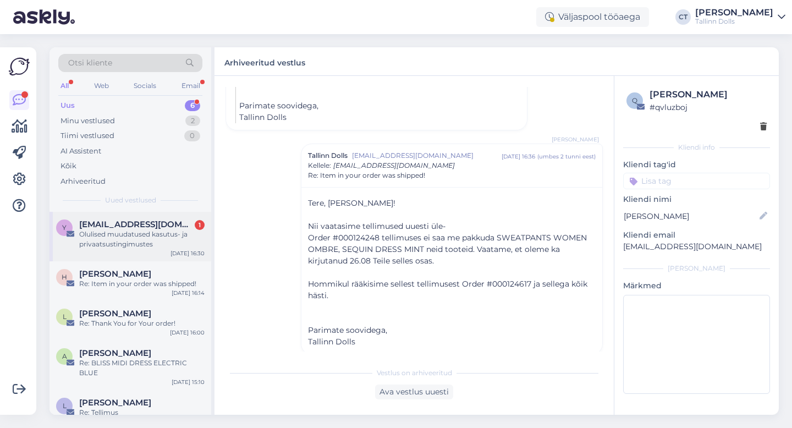
click at [108, 246] on div "Olulised muudatused kasutus- ja privaatsustingimustes" at bounding box center [141, 239] width 125 height 20
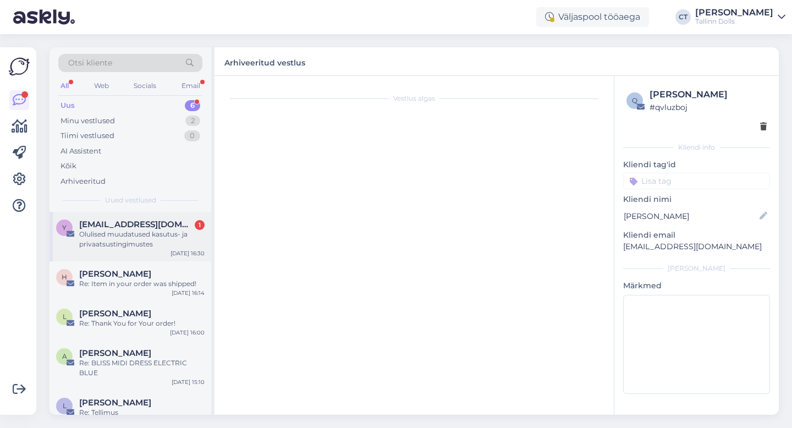
scroll to position [0, 0]
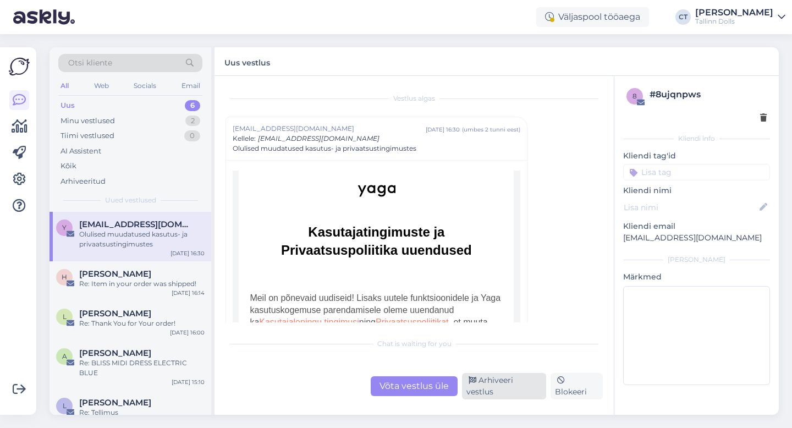
click at [501, 388] on div "Arhiveeri vestlus" at bounding box center [504, 386] width 84 height 26
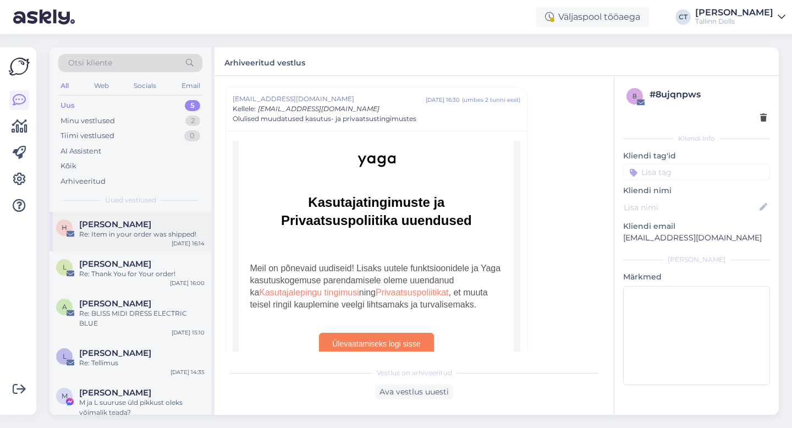
click at [138, 239] on div "Re: Item in your order was shipped!" at bounding box center [141, 234] width 125 height 10
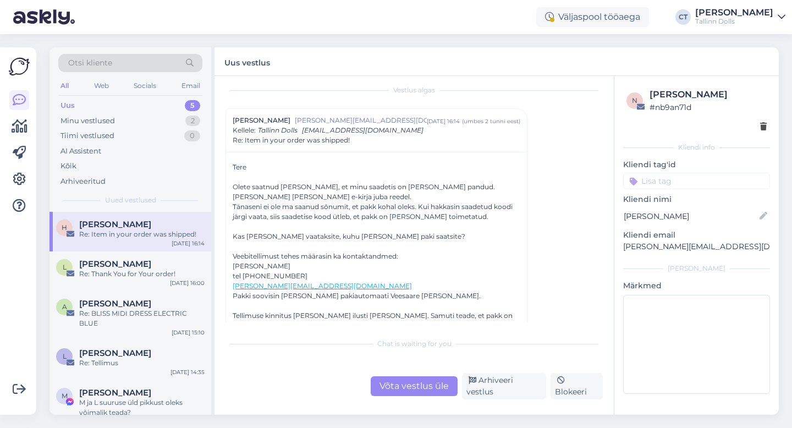
scroll to position [12, 0]
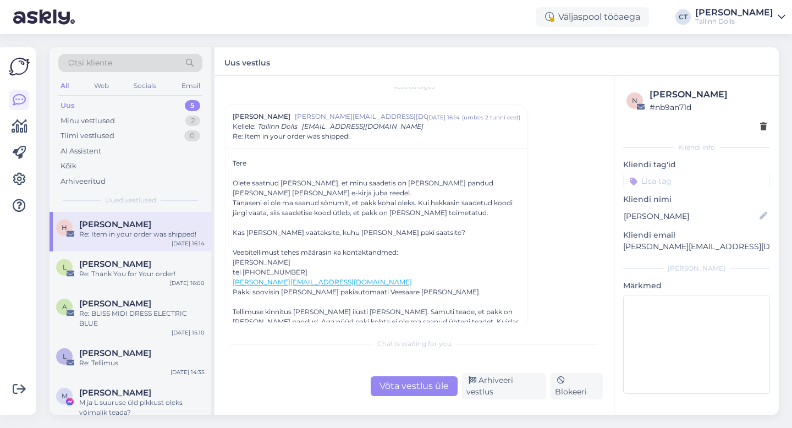
click at [385, 388] on div "Võta vestlus üle" at bounding box center [414, 386] width 87 height 20
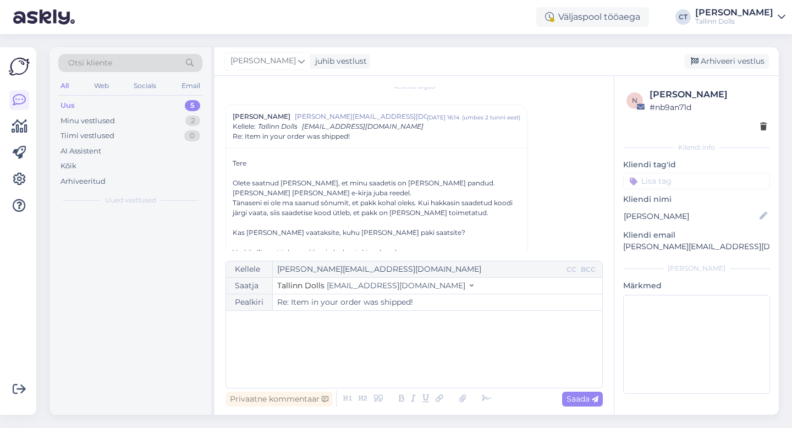
scroll to position [30, 0]
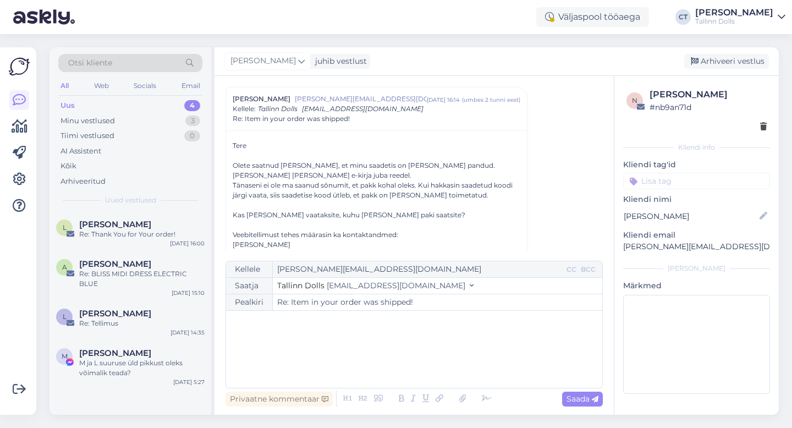
click at [391, 362] on div "﻿" at bounding box center [414, 349] width 365 height 66
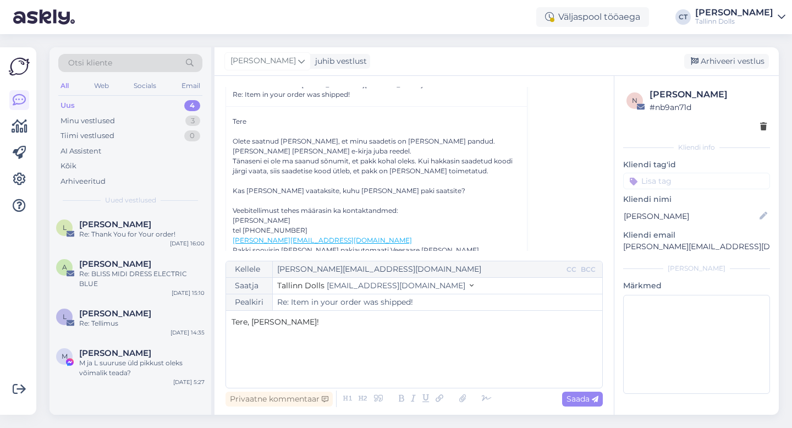
scroll to position [54, 0]
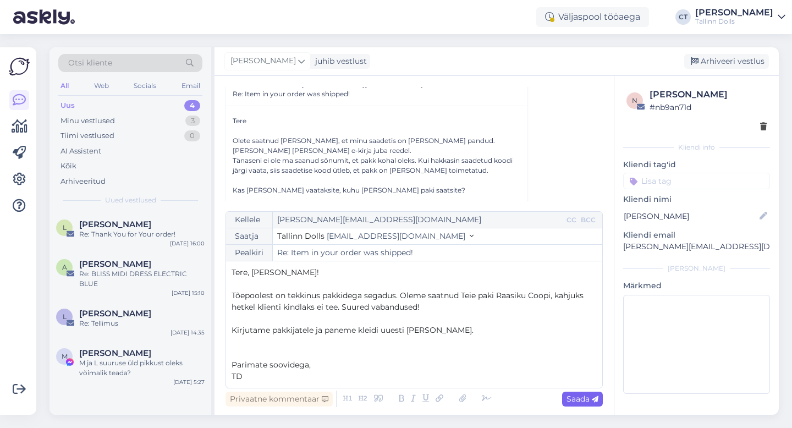
click at [570, 397] on span "Saada" at bounding box center [582, 399] width 32 height 10
type input "Re: Item in your order was shipped!"
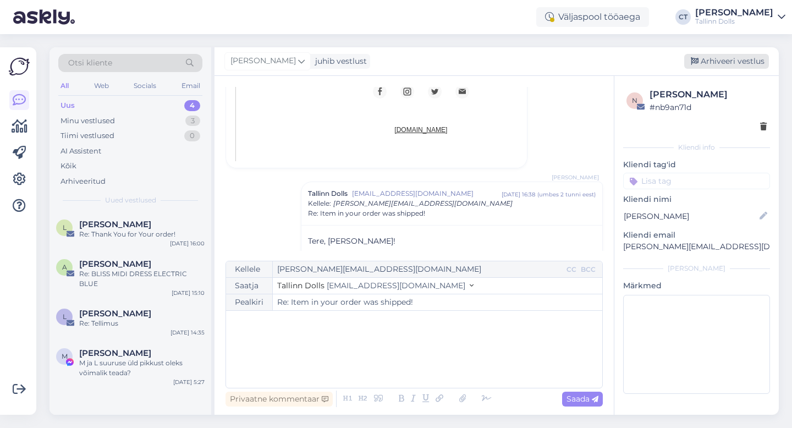
click at [731, 63] on div "Arhiveeri vestlus" at bounding box center [726, 61] width 85 height 15
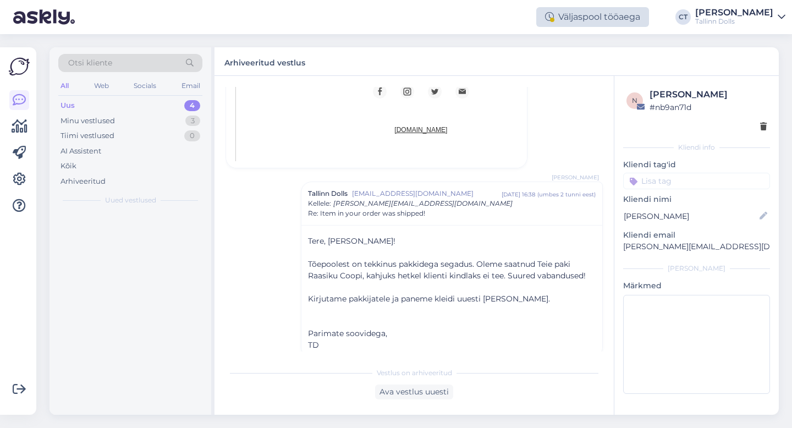
scroll to position [810, 0]
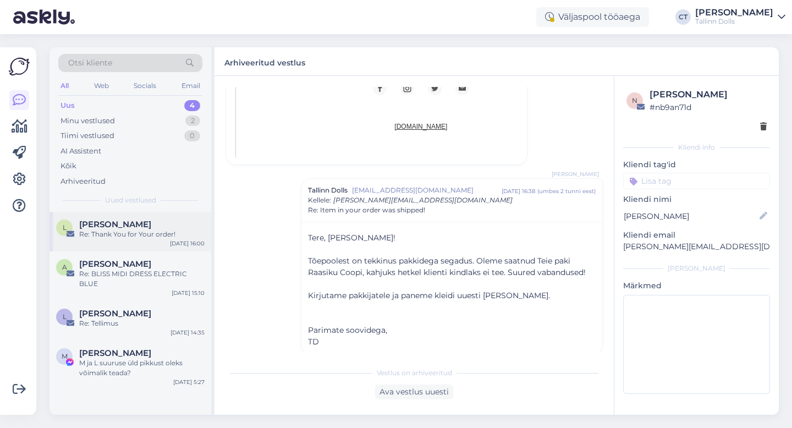
click at [152, 236] on div "Re: Thank You for Your order!" at bounding box center [141, 234] width 125 height 10
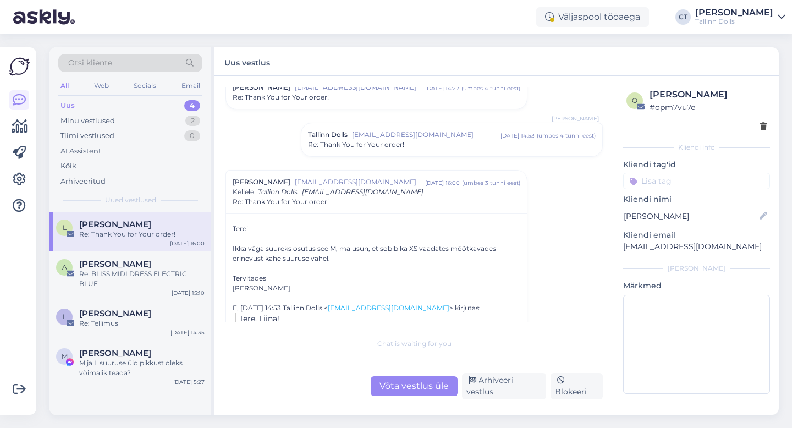
scroll to position [42, 0]
click at [414, 388] on div "Võta vestlus üle" at bounding box center [414, 386] width 87 height 20
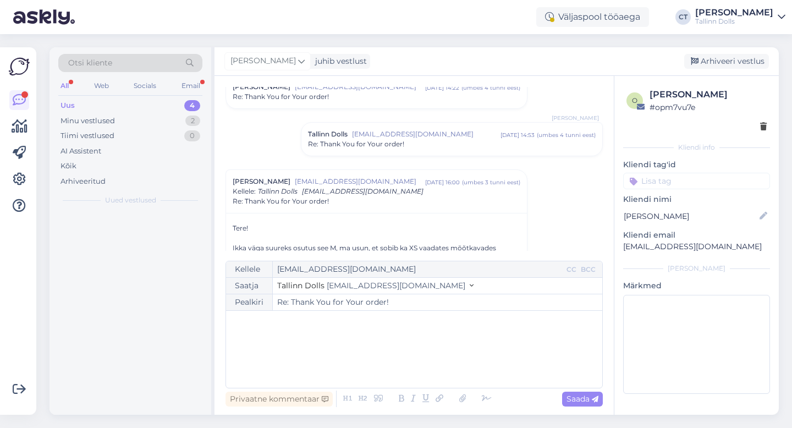
scroll to position [124, 0]
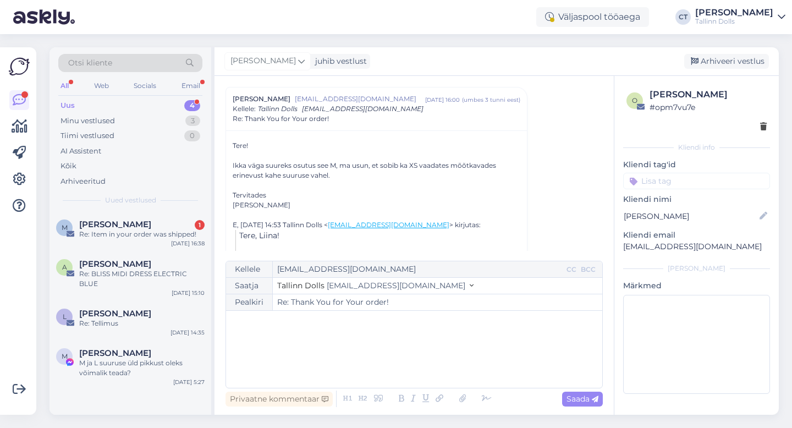
click at [416, 364] on div "﻿" at bounding box center [414, 349] width 365 height 66
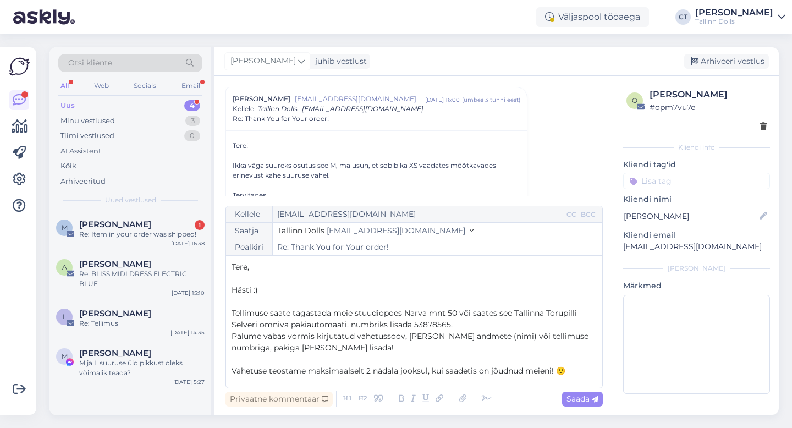
scroll to position [41, 0]
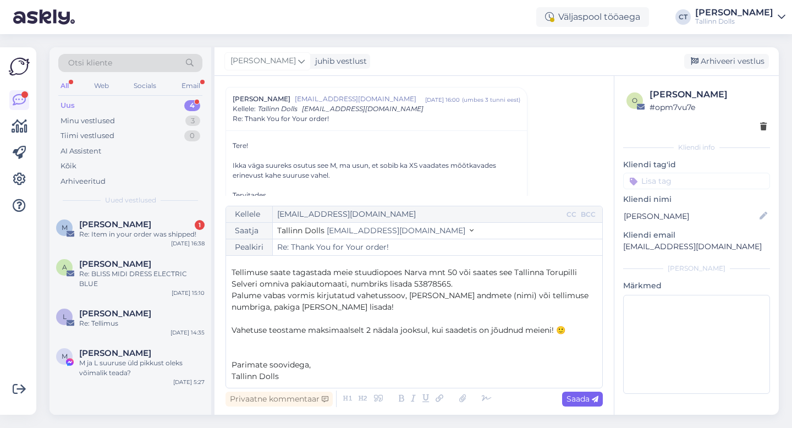
click at [593, 397] on icon at bounding box center [595, 399] width 7 height 7
type input "Re: Re: Thank You for Your order!"
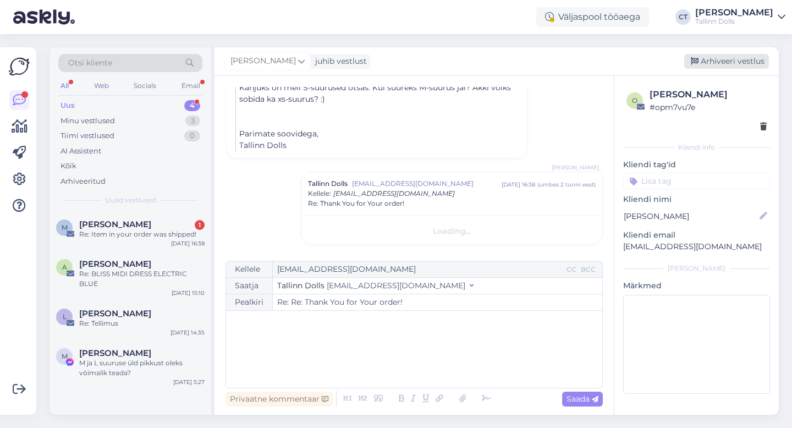
scroll to position [0, 0]
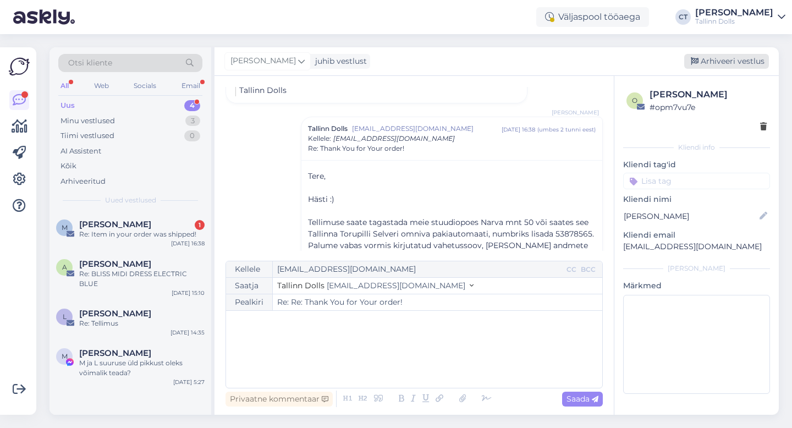
click at [721, 56] on div "Arhiveeri vestlus" at bounding box center [726, 61] width 85 height 15
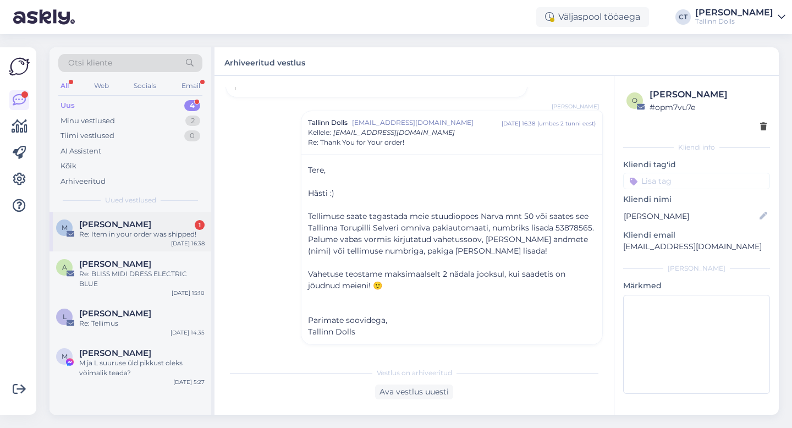
click at [129, 235] on div "Re: Item in your order was shipped!" at bounding box center [141, 234] width 125 height 10
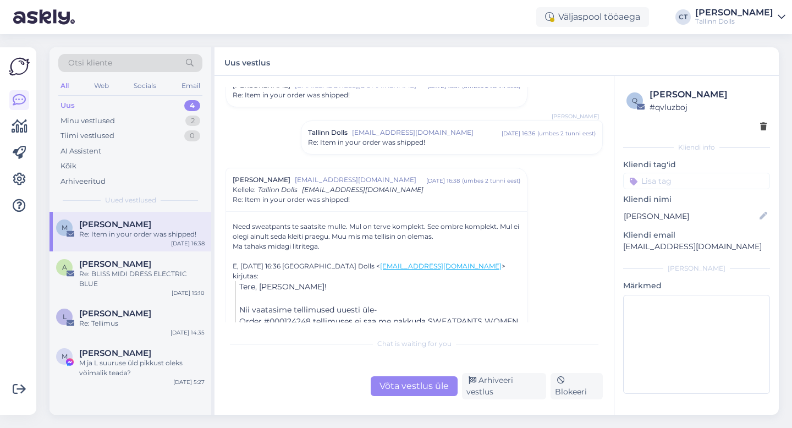
scroll to position [982, 0]
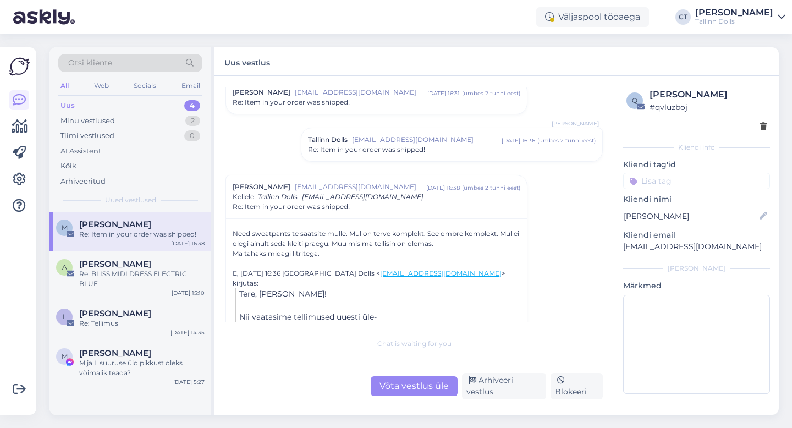
click at [416, 384] on div "Võta vestlus üle" at bounding box center [414, 386] width 87 height 20
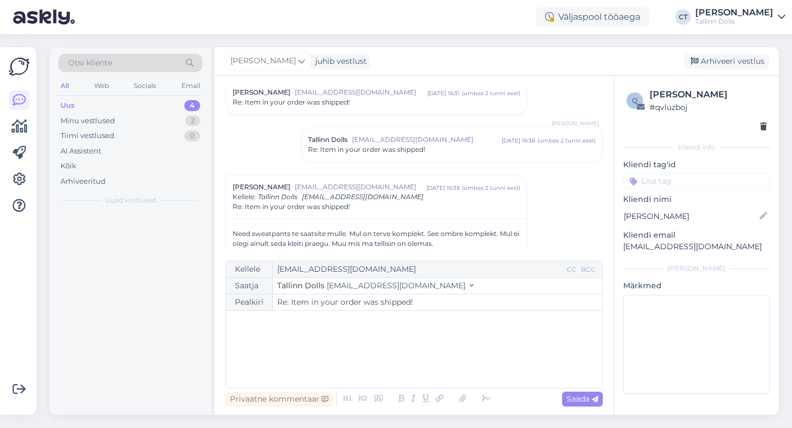
scroll to position [1070, 0]
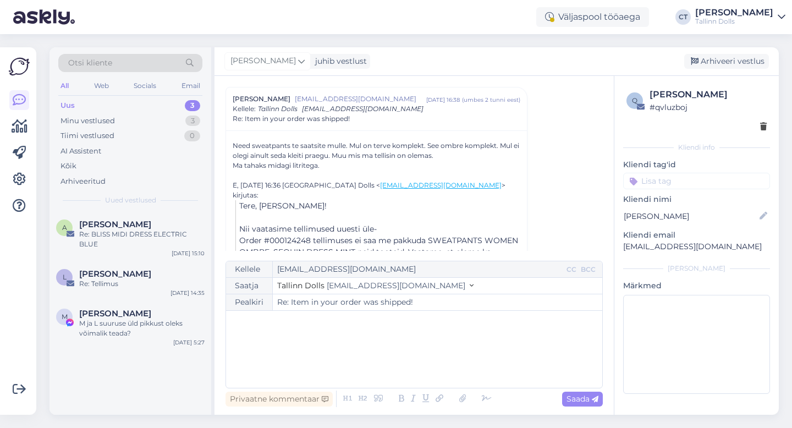
click at [418, 364] on div "﻿" at bounding box center [414, 349] width 365 height 66
click at [438, 343] on p "Ahsoo, püksid on jäänud märkimata. Lisame selle." at bounding box center [414, 345] width 365 height 12
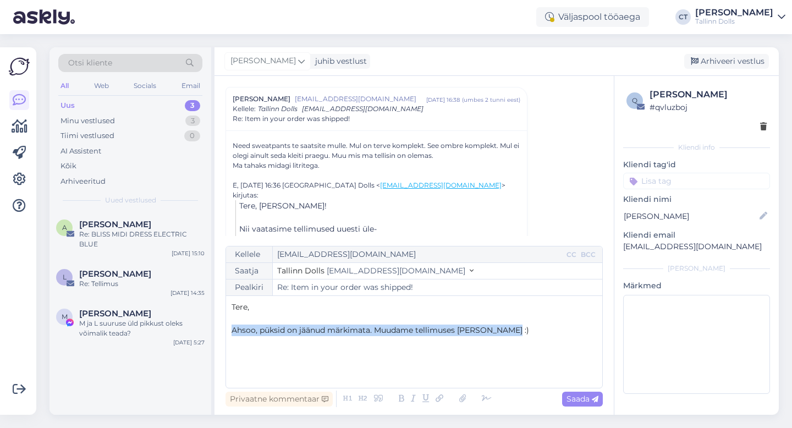
drag, startPoint x: 508, startPoint y: 331, endPoint x: 232, endPoint y: 332, distance: 275.5
click at [232, 332] on p "Ahsoo, püksid on jäänud märkimata. Muudame tellimuses [PERSON_NAME] :)" at bounding box center [414, 330] width 365 height 12
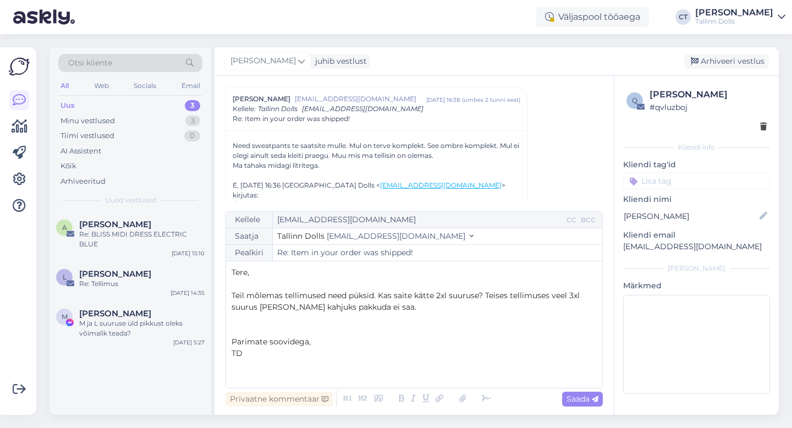
scroll to position [0, 0]
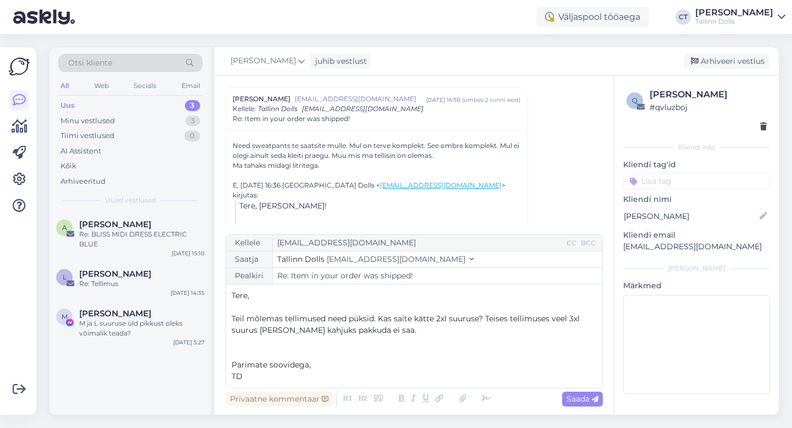
click at [326, 320] on span "Teil mõlemas tellimused need püksid. Kas saite kätte 2xl suuruse? Teises tellim…" at bounding box center [407, 323] width 350 height 21
click at [583, 399] on span "Saada" at bounding box center [582, 399] width 32 height 10
type input "Re: Re: Item in your order was shipped!"
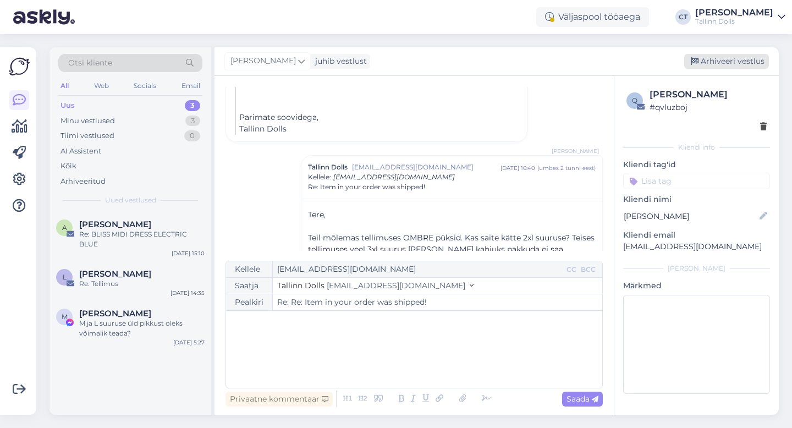
click at [718, 54] on div "Arhiveeri vestlus" at bounding box center [726, 61] width 85 height 15
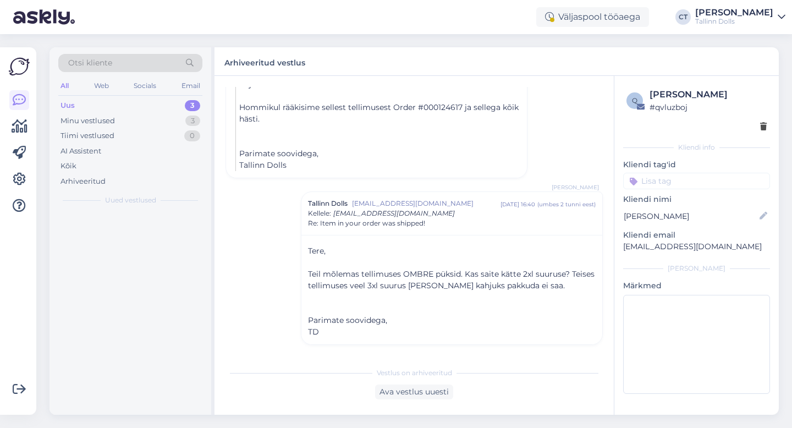
scroll to position [1240, 0]
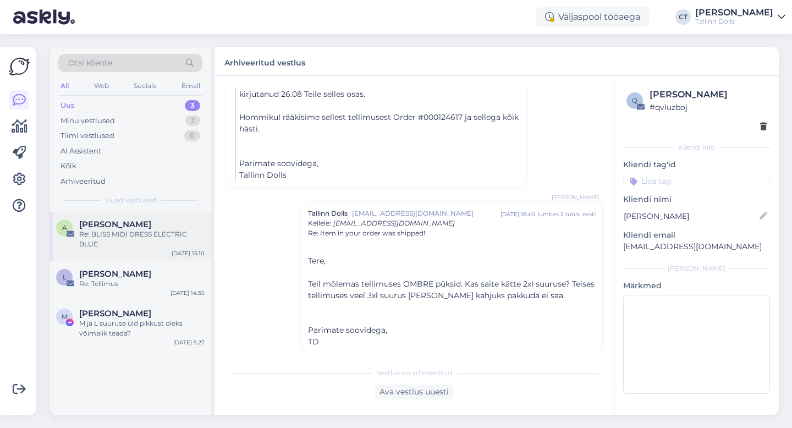
click at [131, 257] on div "A Anni Ly Re: BLISS MIDI DRESS ELECTRIC BLUE [DATE] 15:10" at bounding box center [130, 236] width 162 height 49
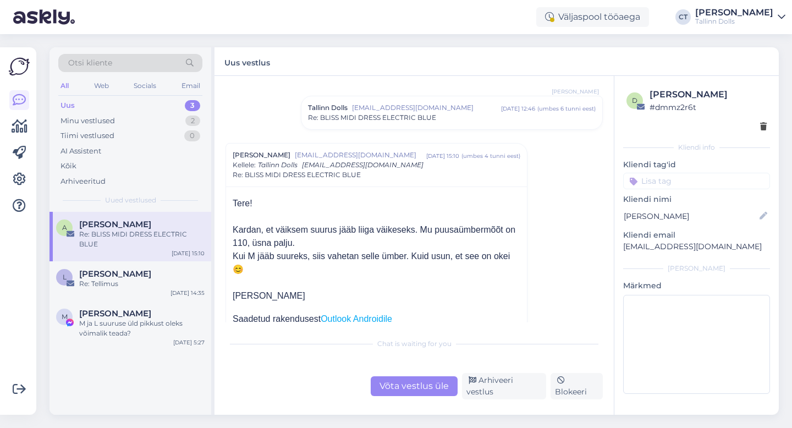
scroll to position [70, 0]
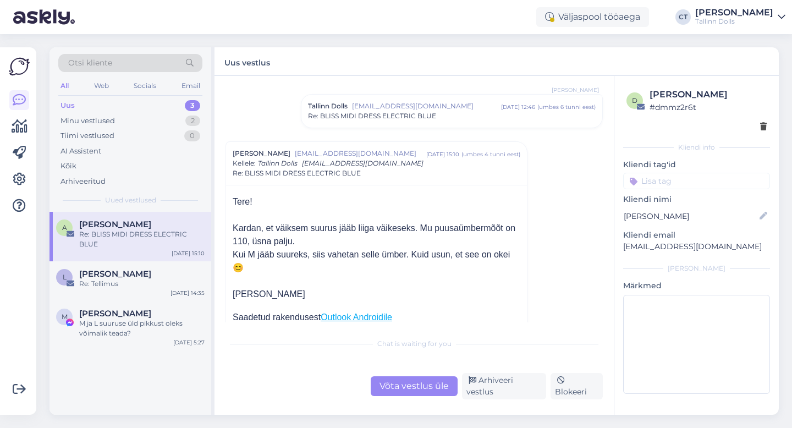
click at [406, 389] on div "Võta vestlus üle" at bounding box center [414, 386] width 87 height 20
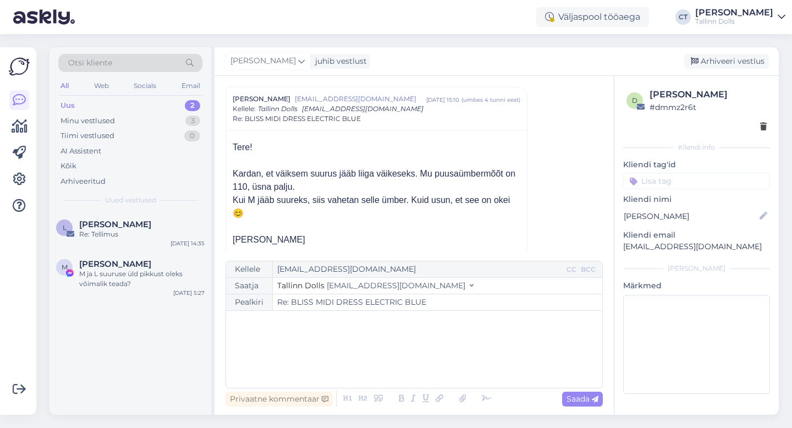
click at [402, 365] on div "﻿" at bounding box center [414, 349] width 365 height 66
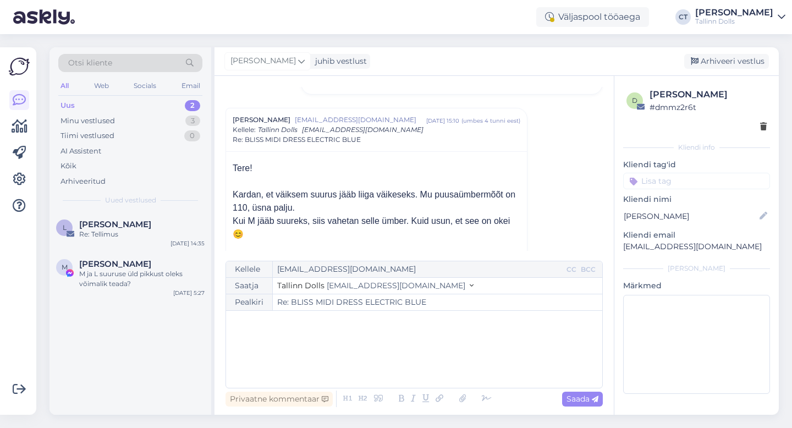
scroll to position [3, 0]
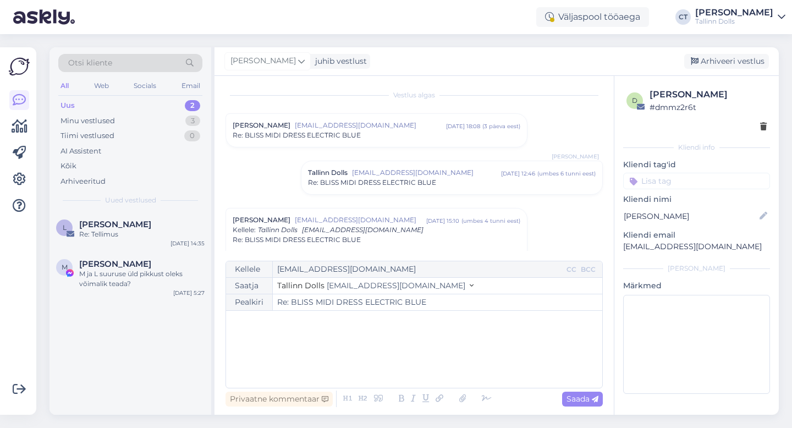
click at [343, 174] on span "Tallinn Dolls" at bounding box center [328, 173] width 40 height 10
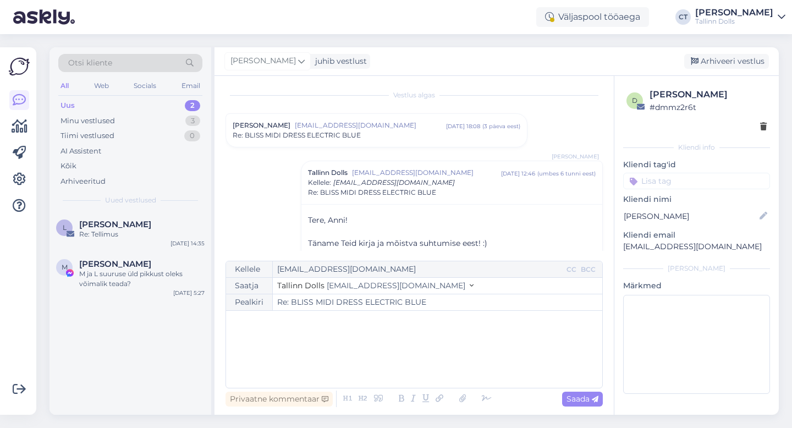
click at [381, 357] on div "﻿" at bounding box center [414, 349] width 365 height 66
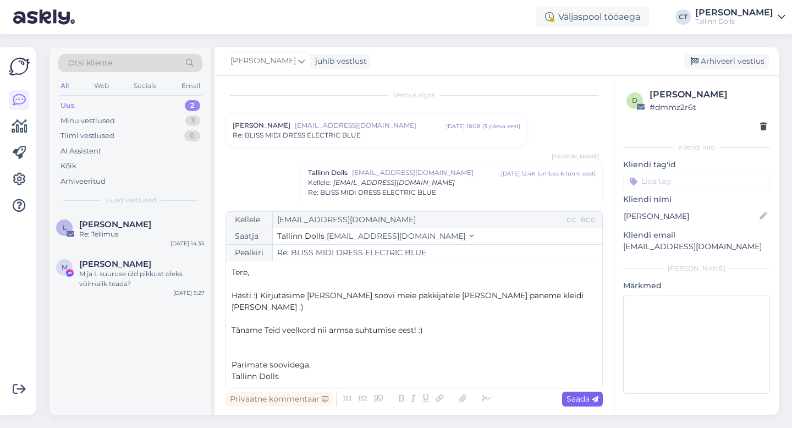
click at [575, 394] on span "Saada" at bounding box center [582, 399] width 32 height 10
type input "Re: Re: BLISS MIDI DRESS ELECTRIC BLUE"
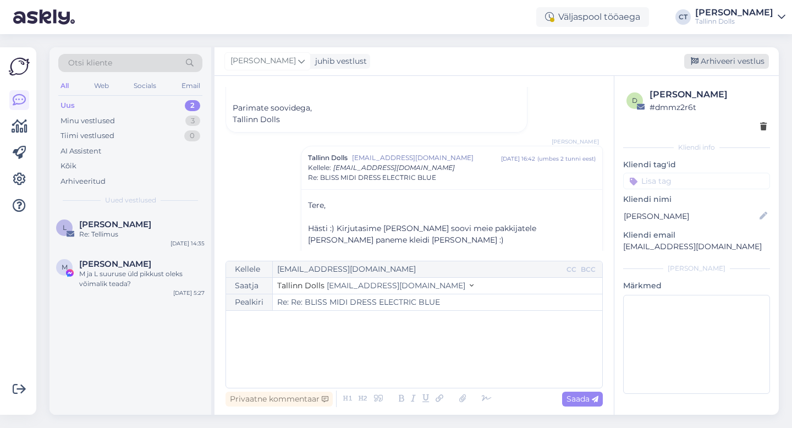
click at [720, 57] on div "Arhiveeri vestlus" at bounding box center [726, 61] width 85 height 15
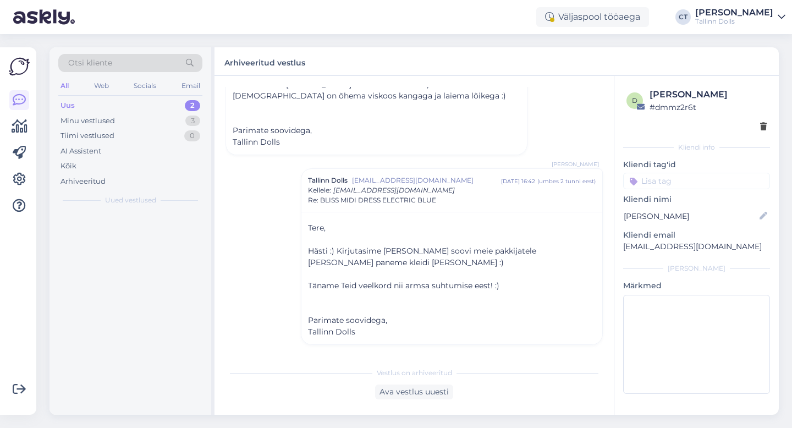
scroll to position [627, 0]
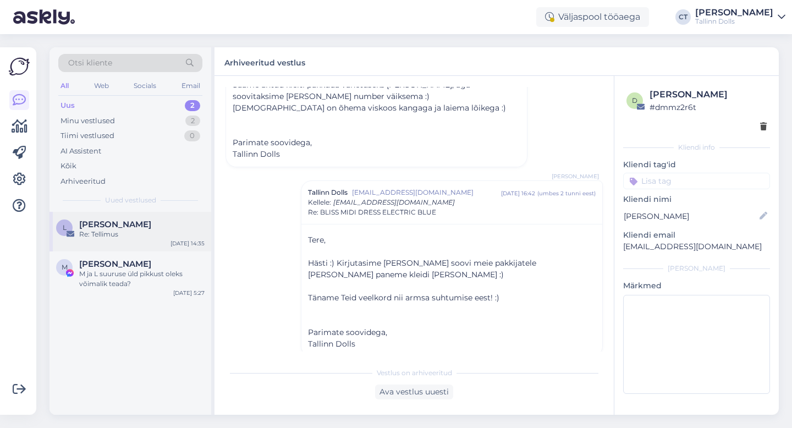
click at [143, 244] on div "L [PERSON_NAME] Re: Tellimus [DATE] 14:35" at bounding box center [130, 232] width 162 height 40
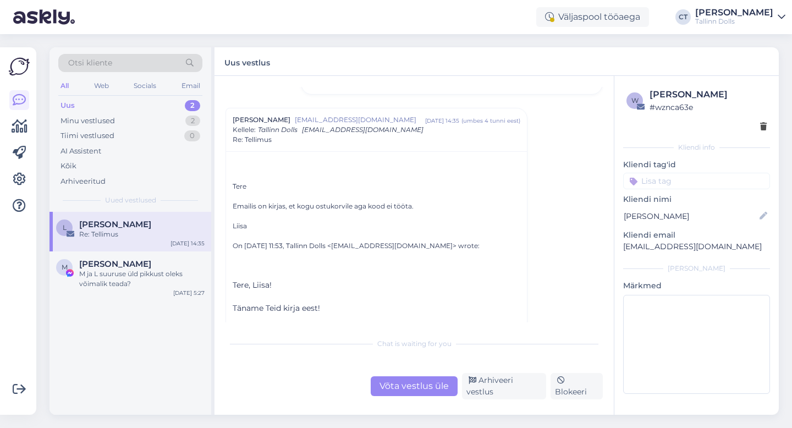
scroll to position [554, 0]
click at [118, 120] on div "Minu vestlused 2" at bounding box center [130, 120] width 144 height 15
click at [123, 225] on span "[PERSON_NAME]" at bounding box center [115, 224] width 72 height 10
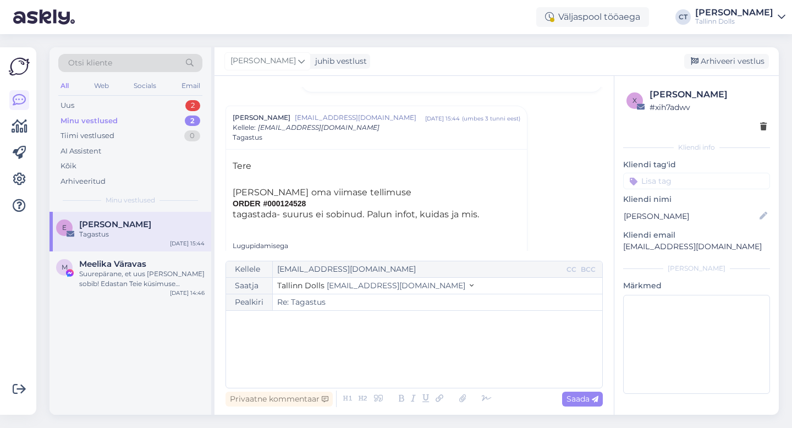
scroll to position [129, 0]
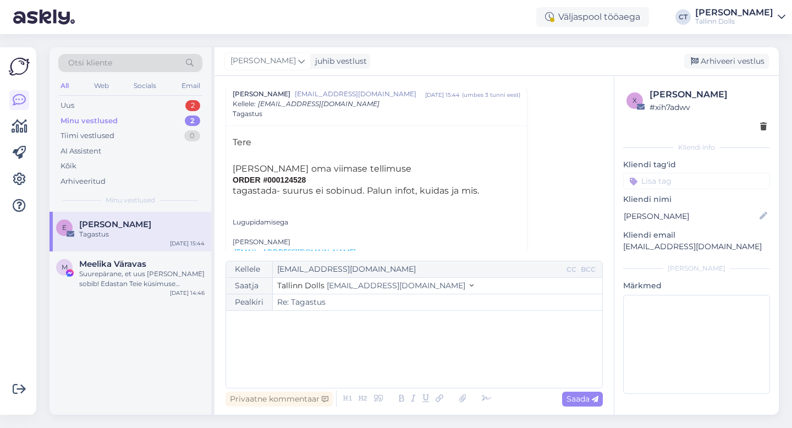
click at [332, 340] on div "﻿" at bounding box center [414, 349] width 365 height 66
click at [300, 355] on div "﻿" at bounding box center [414, 349] width 365 height 66
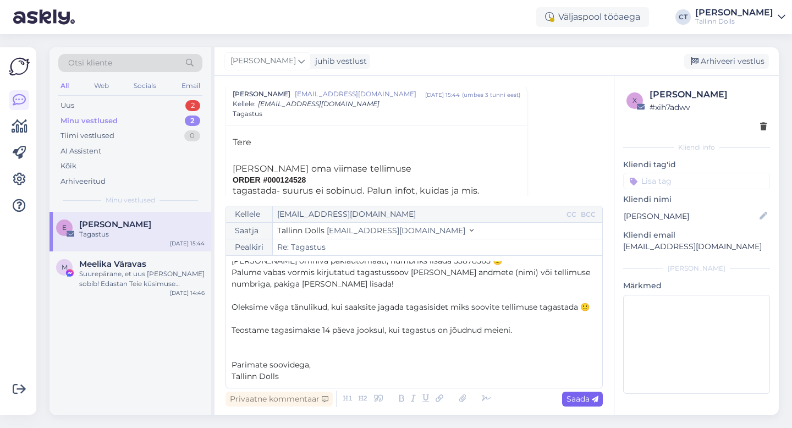
click at [581, 397] on span "Saada" at bounding box center [582, 399] width 32 height 10
type input "Re: Re: Tagastus"
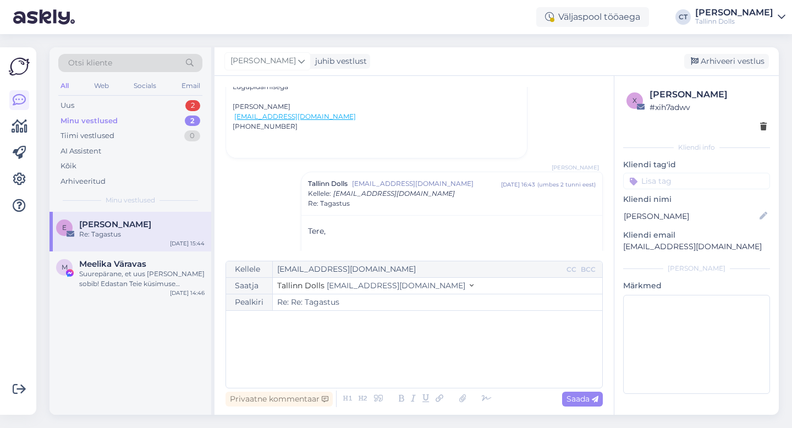
scroll to position [0, 0]
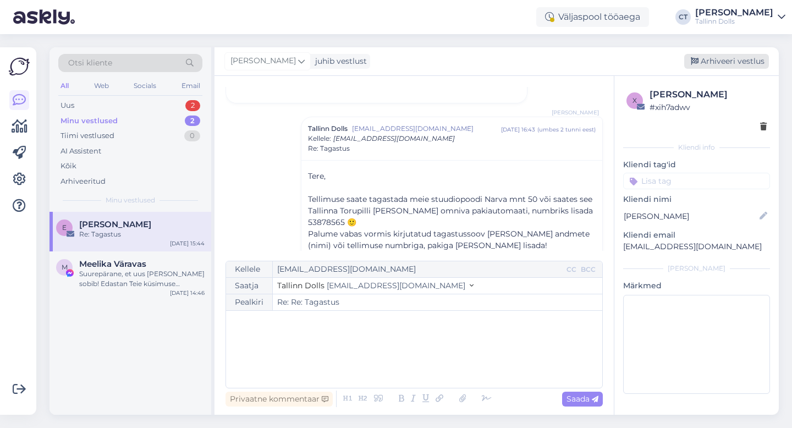
click at [735, 65] on div "Arhiveeri vestlus" at bounding box center [726, 61] width 85 height 15
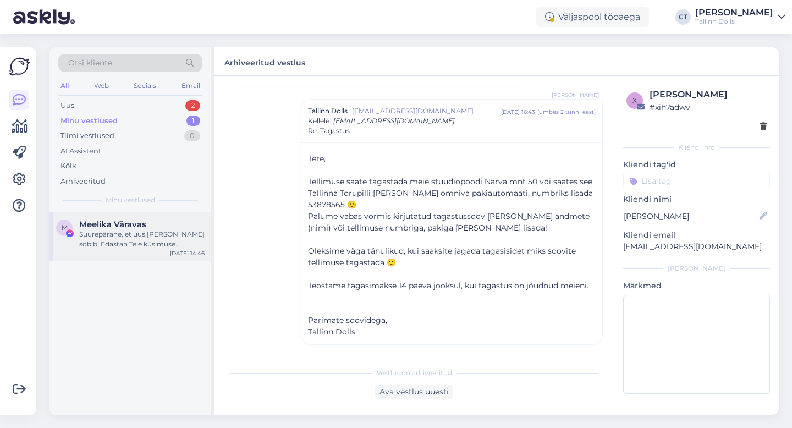
click at [131, 249] on div "Suurepärane, et uus [PERSON_NAME] sobib! Edastan Teie küsimuse praaktoppi soods…" at bounding box center [141, 239] width 125 height 20
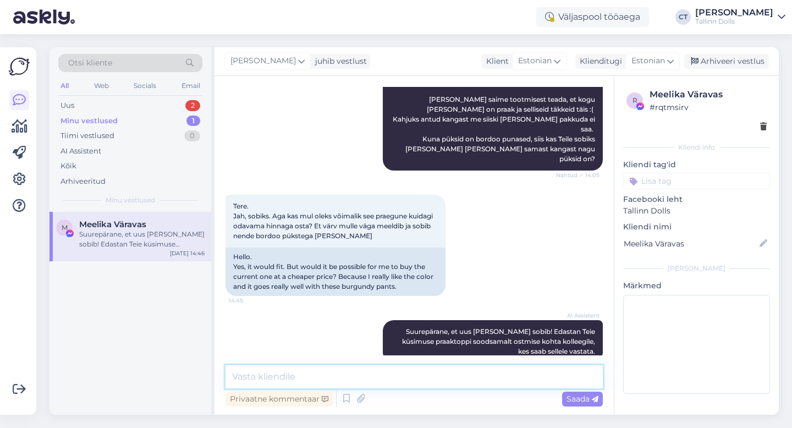
click at [390, 375] on textarea at bounding box center [413, 376] width 377 height 23
click at [352, 378] on textarea at bounding box center [413, 376] width 377 height 23
type textarea "T"
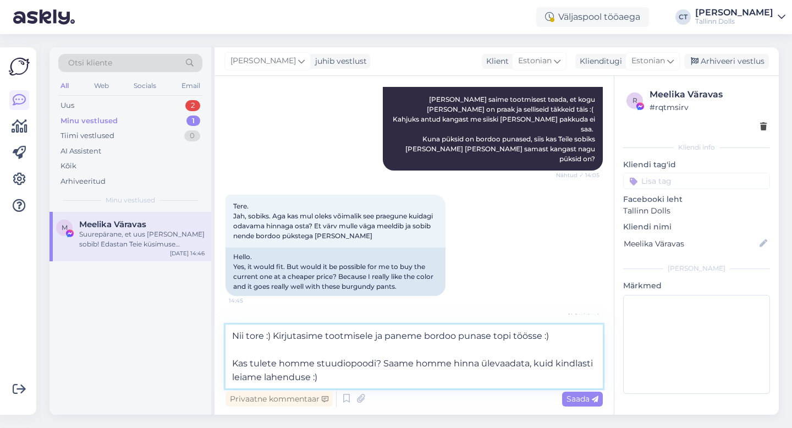
type textarea "Nii tore :) Kirjutasime tootmisele ja paneme bordoo punase topi töösse :) Kas t…"
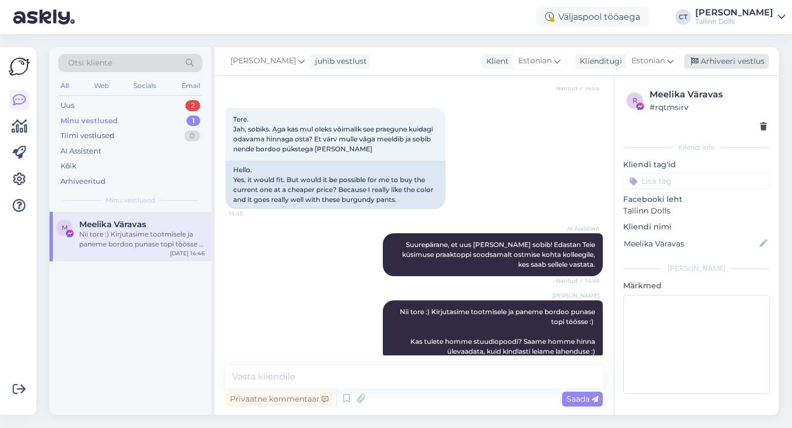
click at [737, 64] on div "Arhiveeri vestlus" at bounding box center [726, 61] width 85 height 15
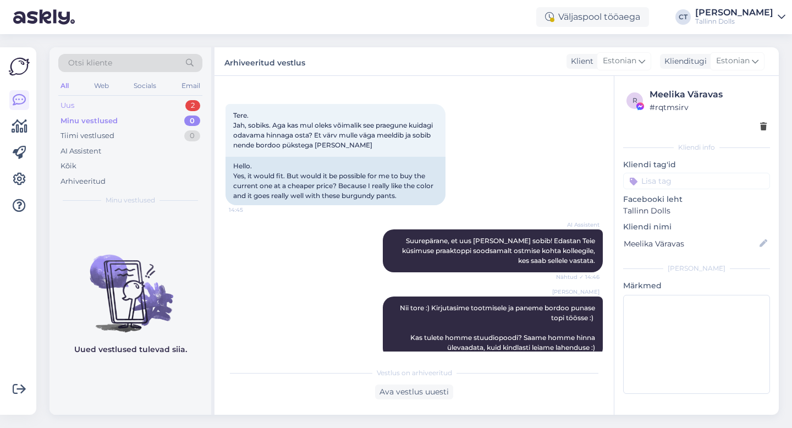
click at [145, 99] on div "Uus 2" at bounding box center [130, 105] width 144 height 15
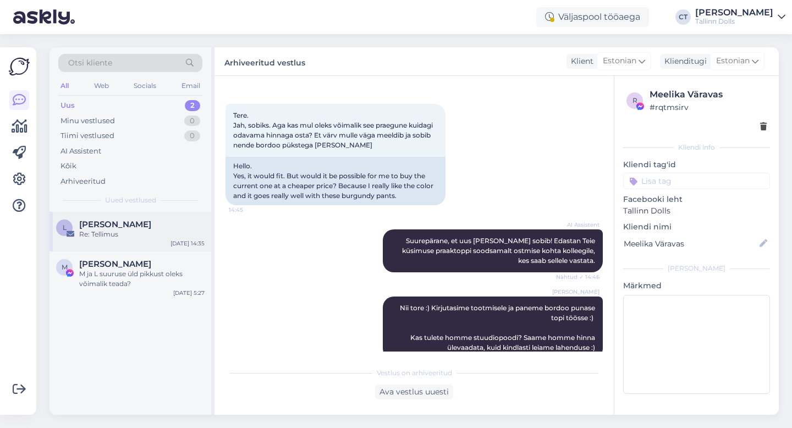
click at [122, 240] on div "L [PERSON_NAME] Re: Tellimus [DATE] 14:35" at bounding box center [130, 232] width 162 height 40
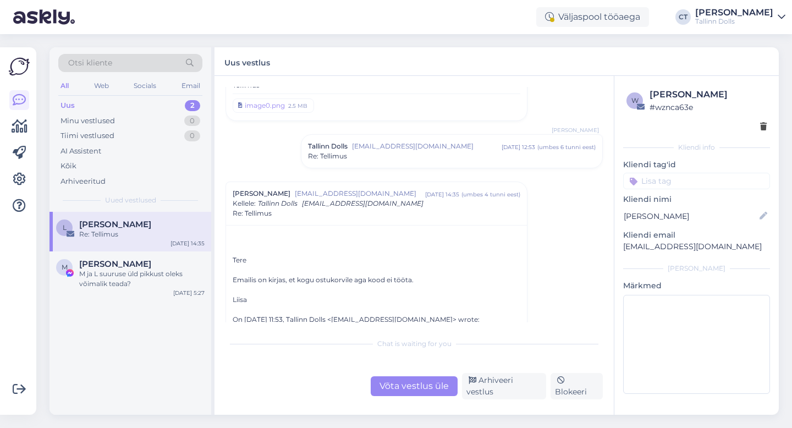
scroll to position [502, 0]
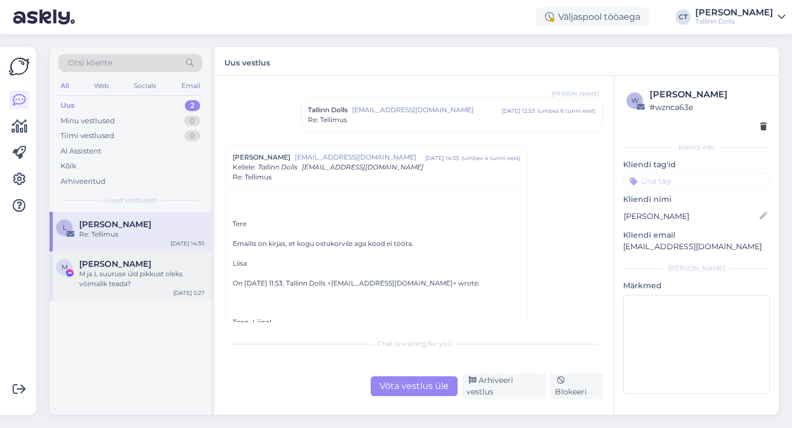
click at [143, 285] on div "M ja L suuruse üld pikkust oleks võimalik teada?" at bounding box center [141, 279] width 125 height 20
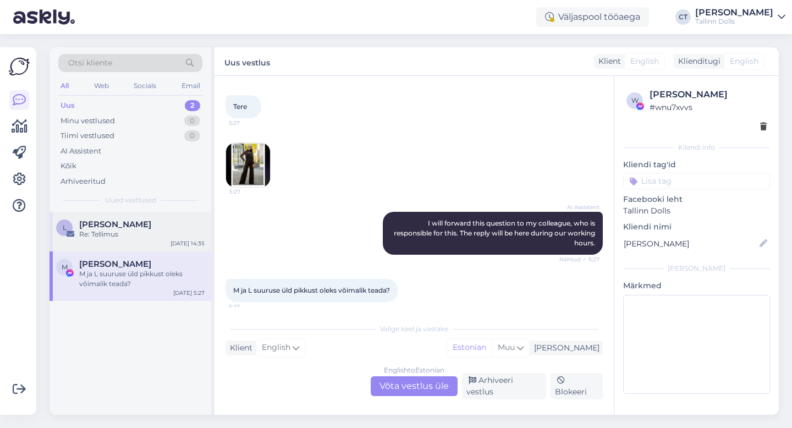
click at [147, 221] on div "[PERSON_NAME]" at bounding box center [141, 224] width 125 height 10
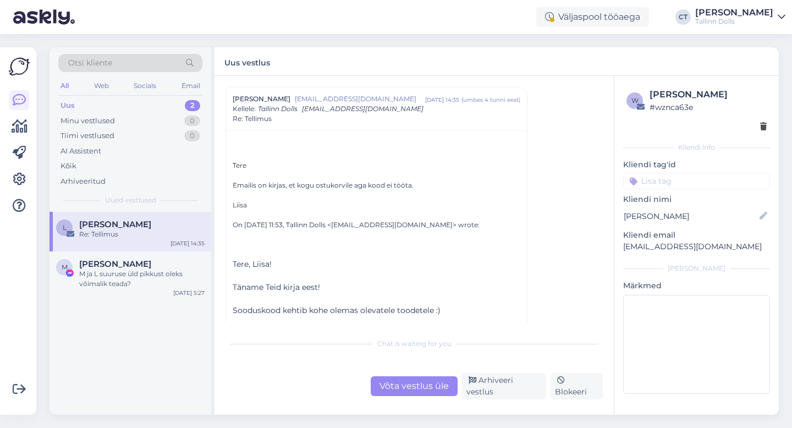
scroll to position [588, 0]
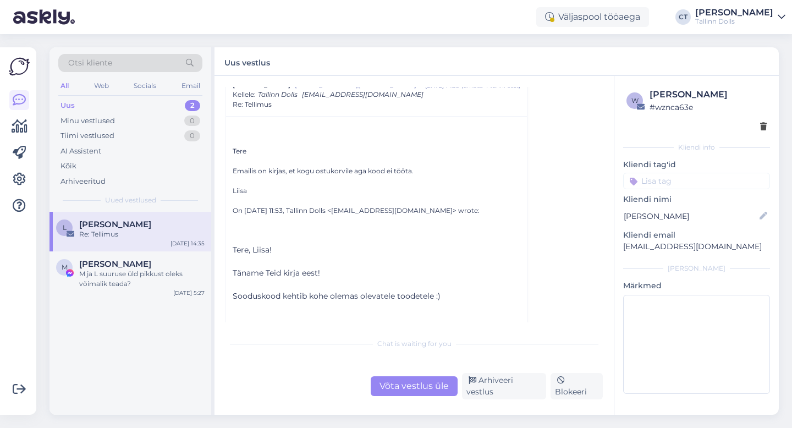
click at [403, 390] on div "Võta vestlus üle" at bounding box center [414, 386] width 87 height 20
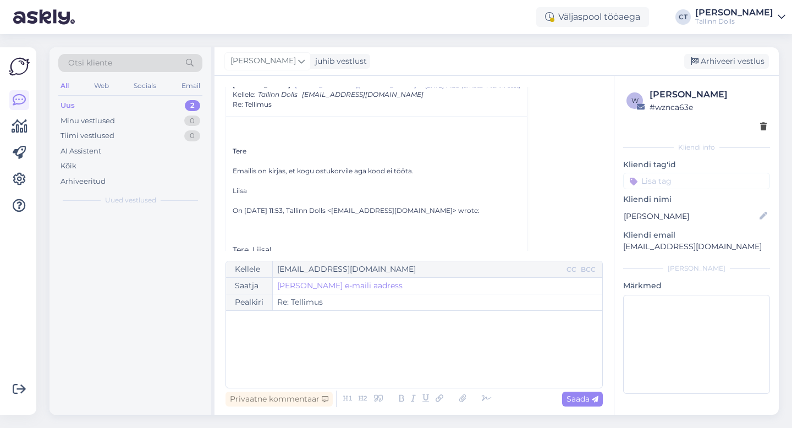
scroll to position [574, 0]
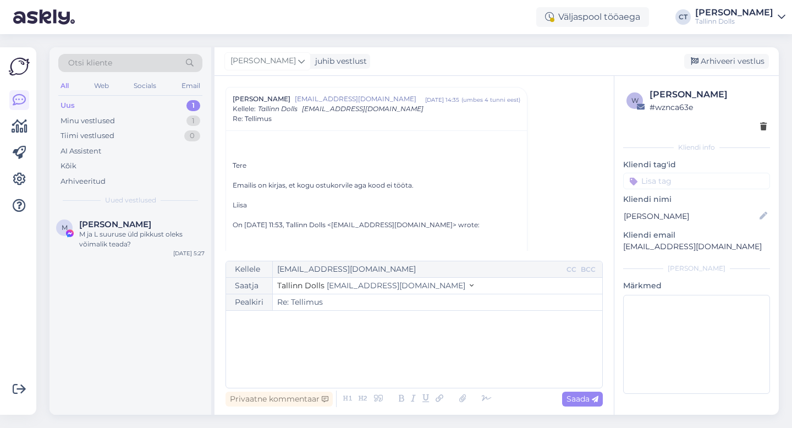
click at [404, 370] on div "﻿" at bounding box center [414, 349] width 365 height 66
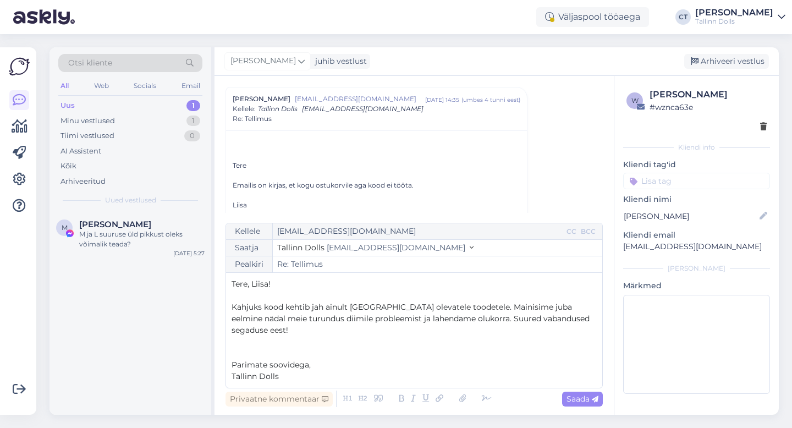
click at [445, 318] on span "Kahjuks kood kehtib jah ainult [GEOGRAPHIC_DATA] olevatele toodetele. Mainisime…" at bounding box center [412, 318] width 360 height 33
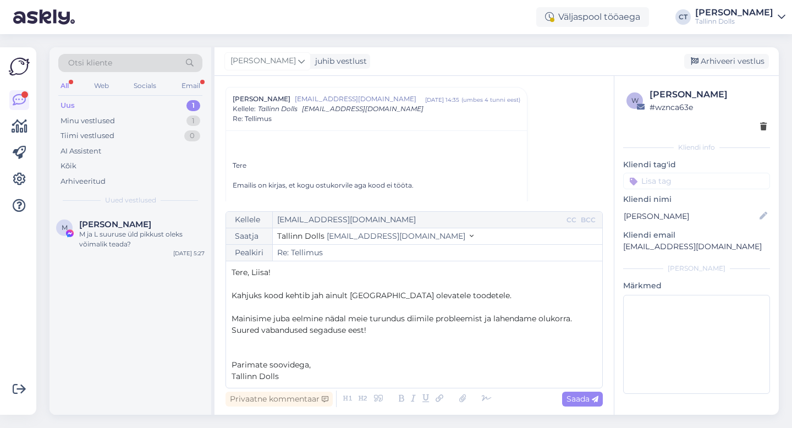
click at [405, 317] on span "Mainisime juba eelmine nädal meie turundus diimile probleemist ja lahendame olu…" at bounding box center [403, 323] width 343 height 21
click at [416, 349] on p "﻿" at bounding box center [414, 354] width 365 height 12
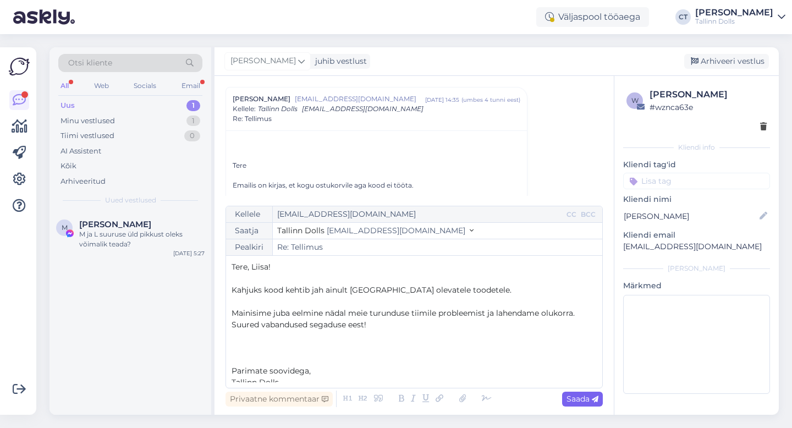
click at [580, 393] on div "Saada" at bounding box center [582, 399] width 41 height 15
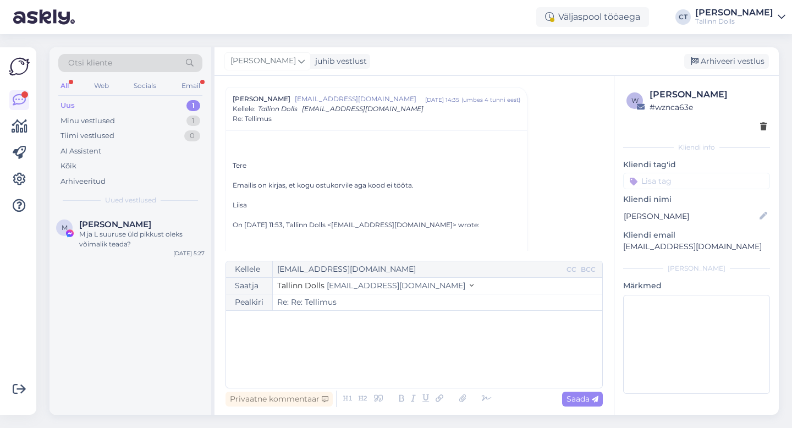
type input "Re: Tellimus"
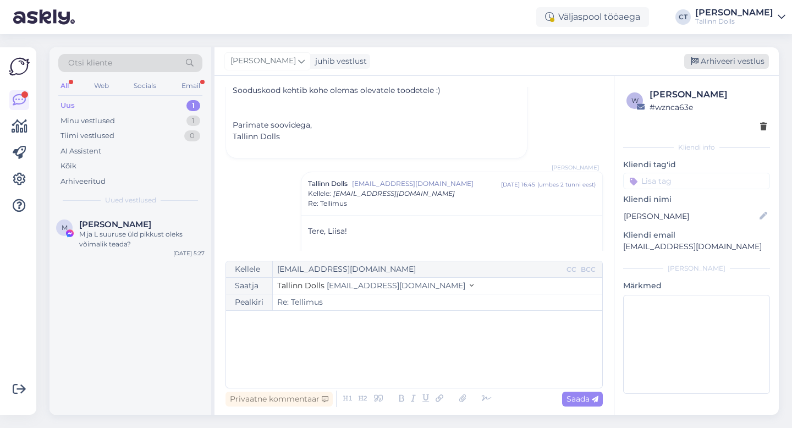
click at [717, 65] on div "Arhiveeri vestlus" at bounding box center [726, 61] width 85 height 15
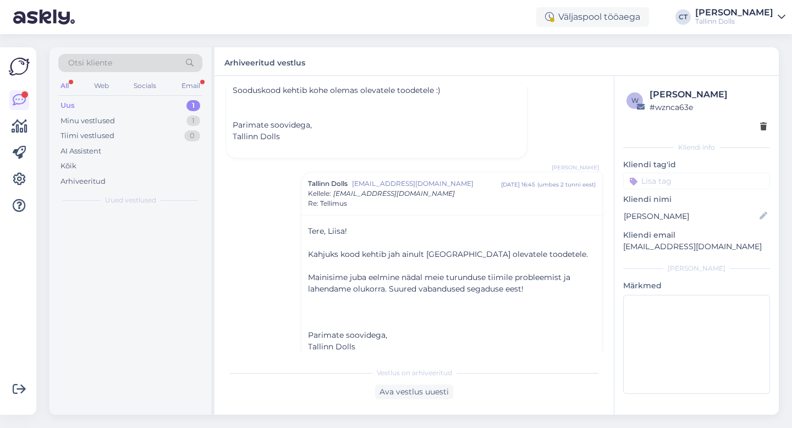
scroll to position [808, 0]
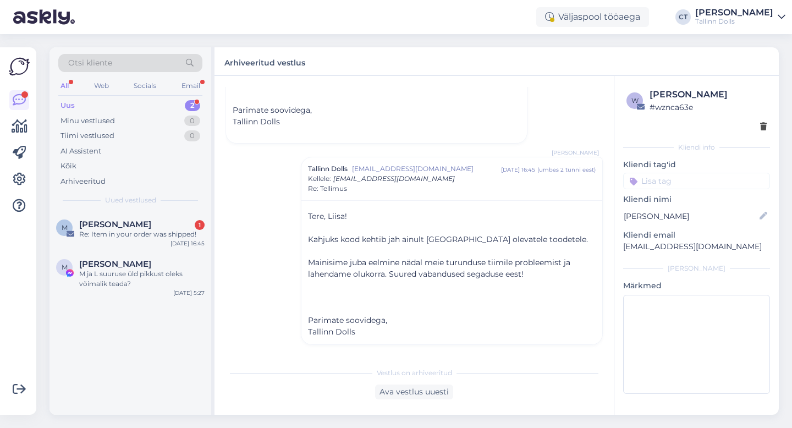
click at [155, 59] on div "Otsi kliente" at bounding box center [130, 63] width 144 height 18
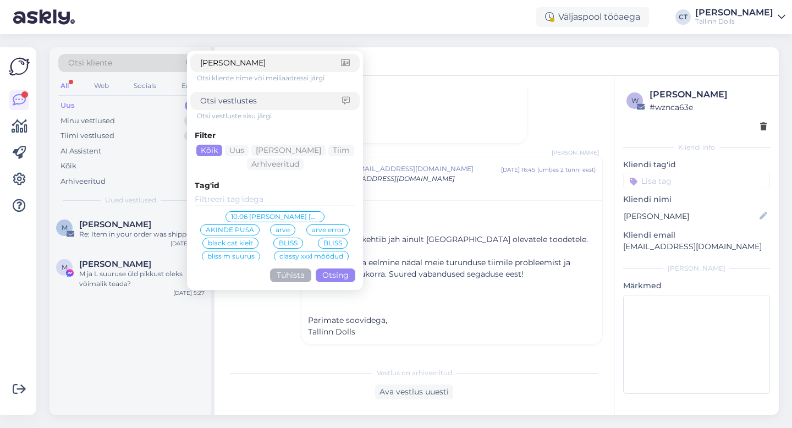
type input "[PERSON_NAME]"
click button "Otsing" at bounding box center [336, 275] width 40 height 14
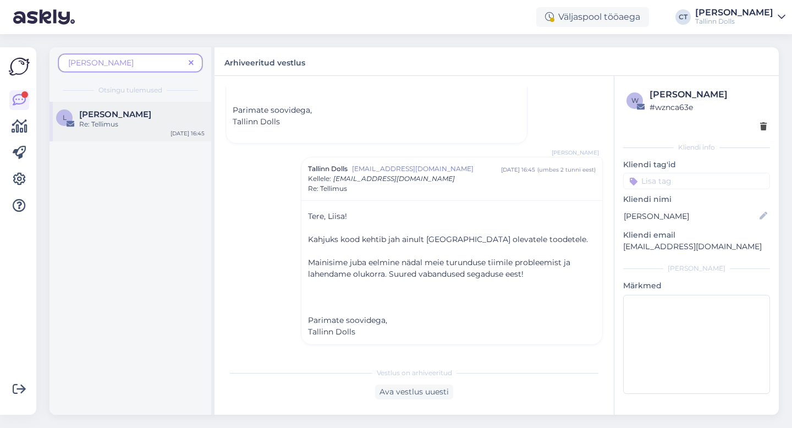
click at [138, 112] on div "[PERSON_NAME]" at bounding box center [141, 114] width 125 height 10
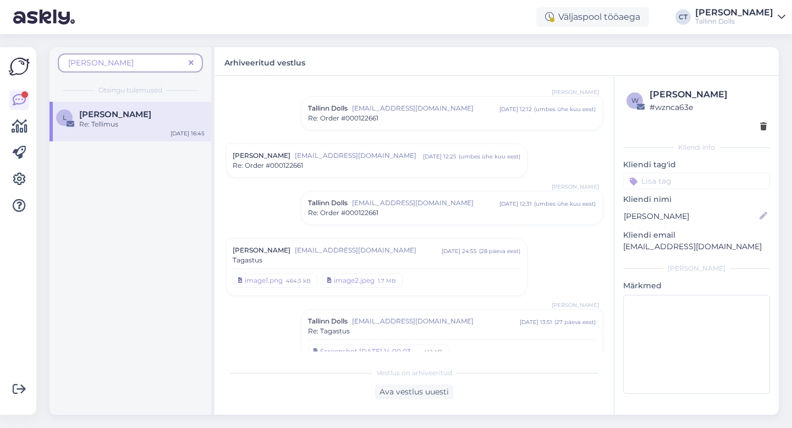
scroll to position [0, 0]
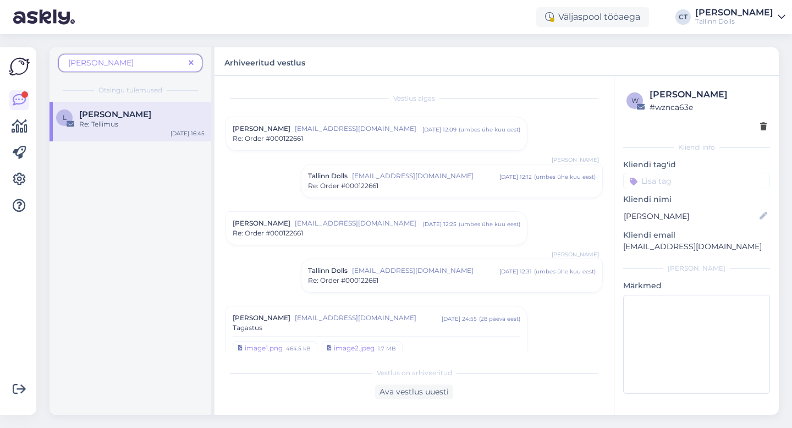
click at [401, 137] on div "Re: Order #000122661" at bounding box center [377, 139] width 288 height 10
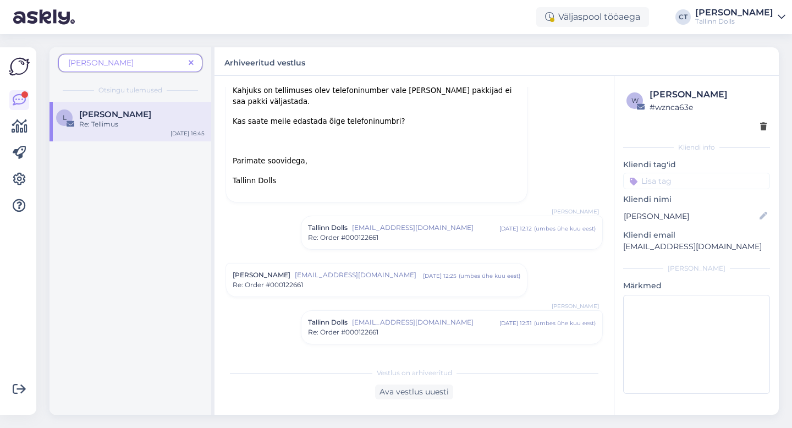
click at [393, 240] on div "Re: Order #000122661" at bounding box center [452, 238] width 288 height 10
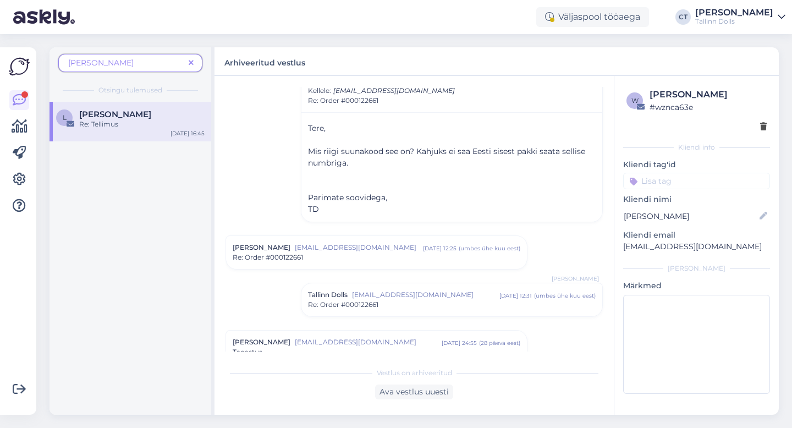
scroll to position [371, 0]
click at [388, 254] on div "Re: Order #000122661" at bounding box center [377, 256] width 288 height 10
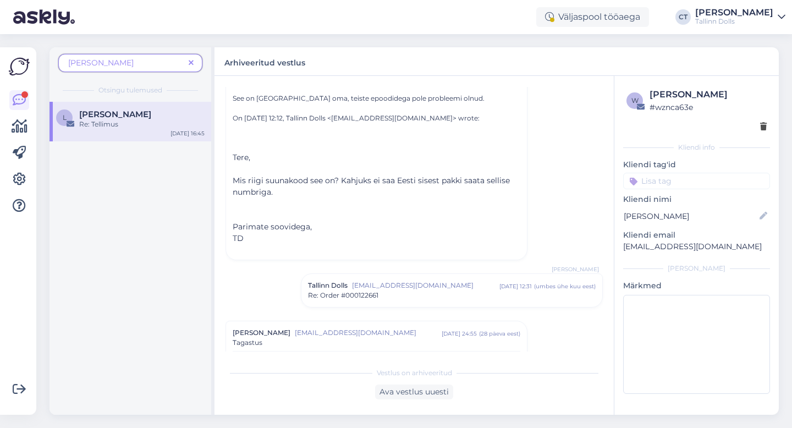
scroll to position [586, 0]
click at [387, 298] on div "Re: Order #000122661" at bounding box center [452, 294] width 288 height 10
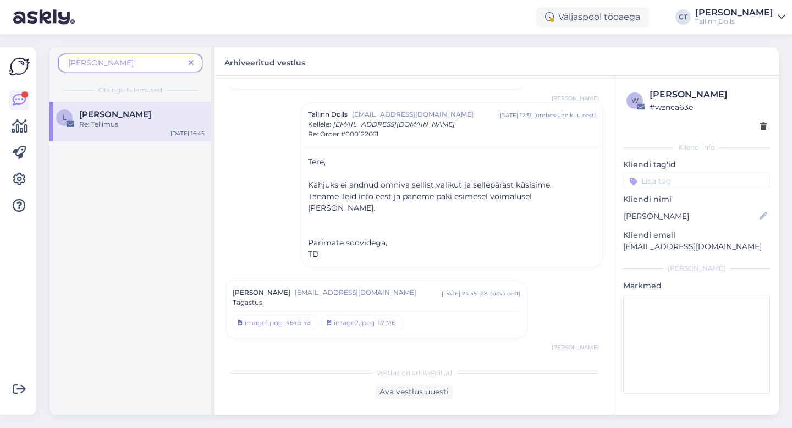
scroll to position [778, 0]
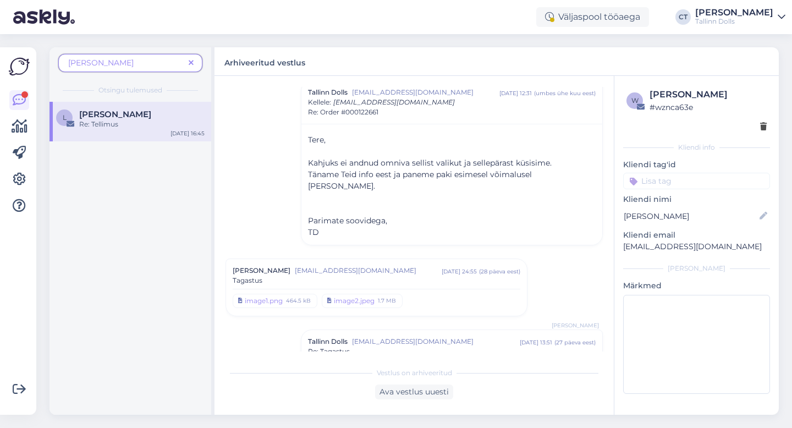
click at [393, 276] on div "Tagastus" at bounding box center [377, 281] width 288 height 10
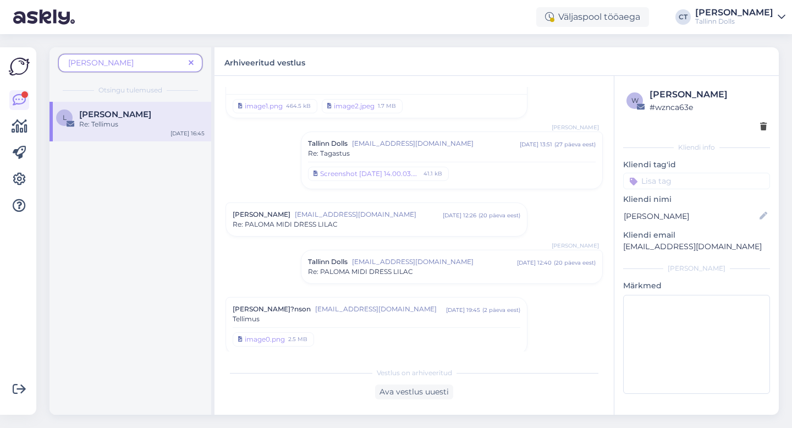
scroll to position [3909, 0]
click at [411, 136] on span "[EMAIL_ADDRESS][DOMAIN_NAME]" at bounding box center [436, 141] width 168 height 10
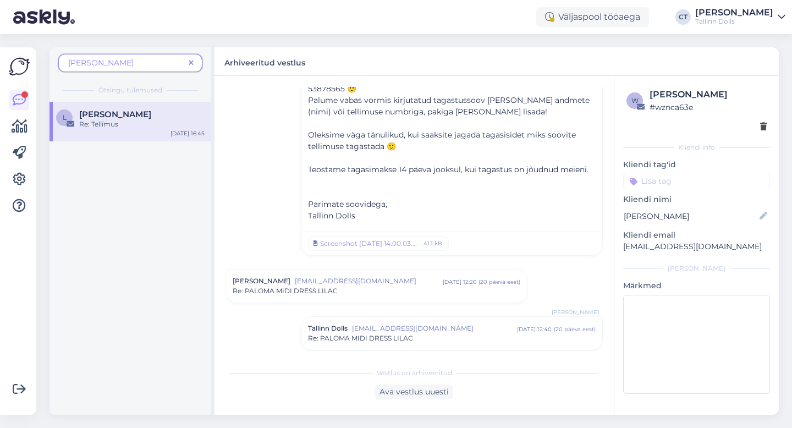
scroll to position [4176, 0]
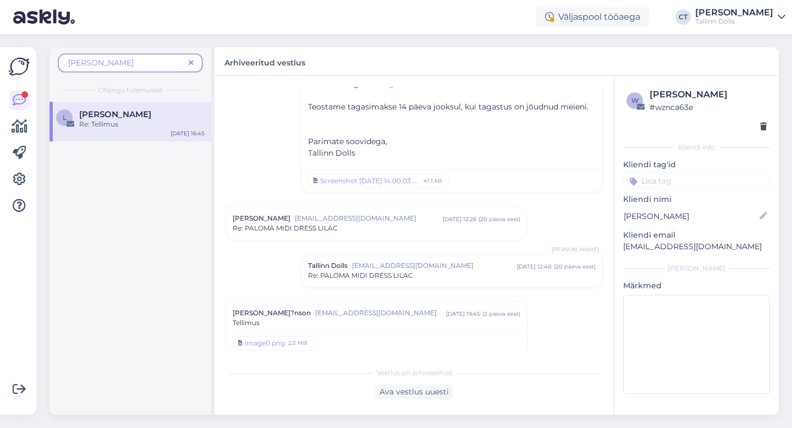
click at [447, 223] on div "Re: PALOMA MIDI DRESS LILAC" at bounding box center [377, 228] width 288 height 10
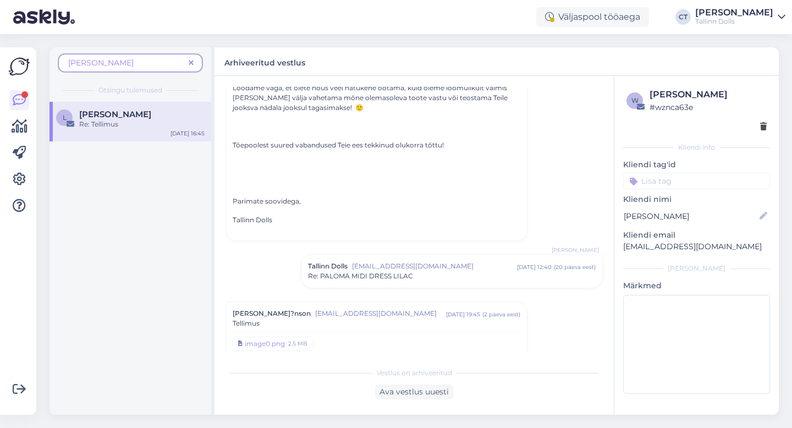
scroll to position [4528, 0]
click at [445, 260] on span "[EMAIL_ADDRESS][DOMAIN_NAME]" at bounding box center [434, 265] width 165 height 10
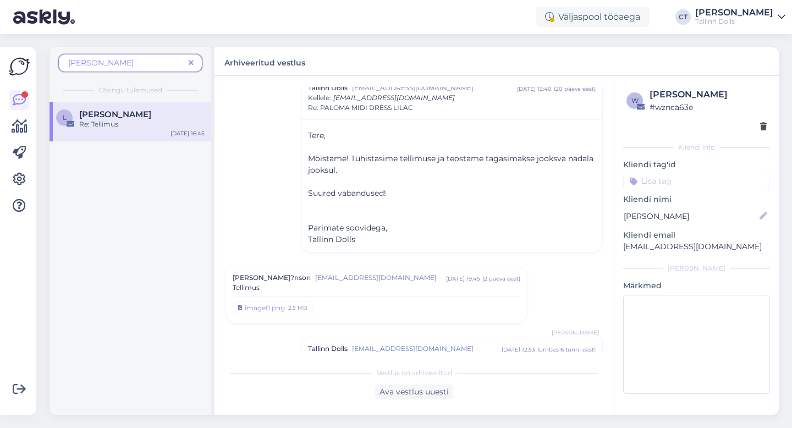
scroll to position [4723, 0]
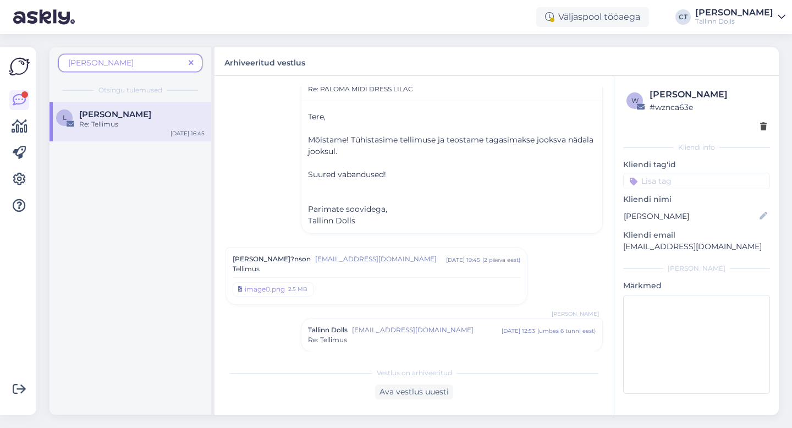
click at [445, 264] on div "Tellimus" at bounding box center [377, 269] width 288 height 10
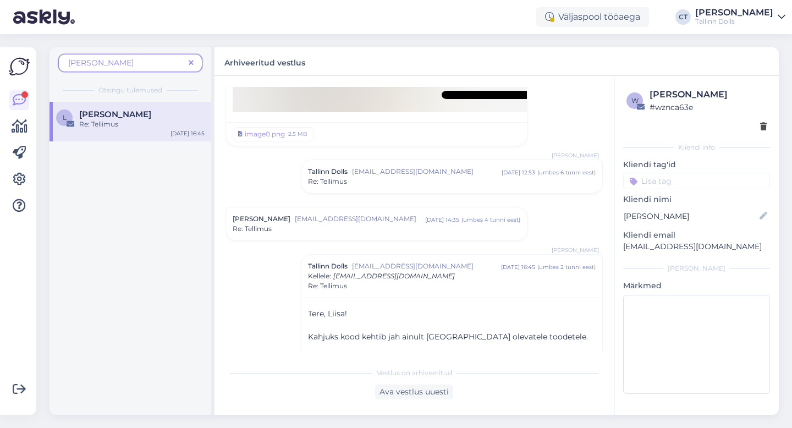
scroll to position [6403, 0]
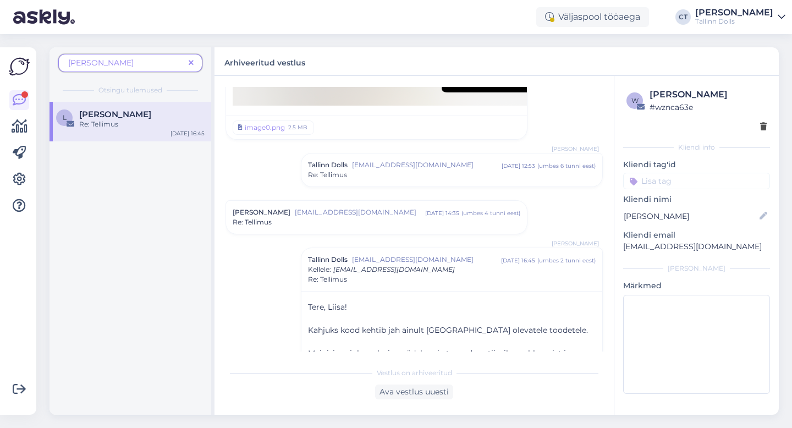
click at [429, 153] on div "Tallinn Dolls [EMAIL_ADDRESS][DOMAIN_NAME] [DATE] 12:53 ( umbes 6 tunni eest ) …" at bounding box center [451, 169] width 301 height 33
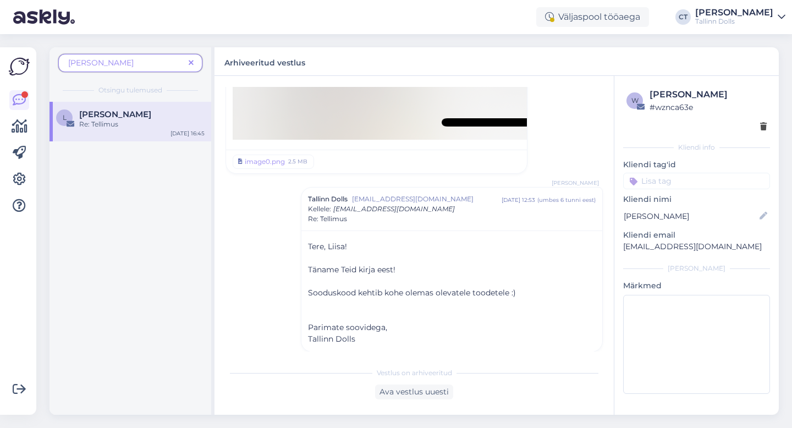
scroll to position [6357, 0]
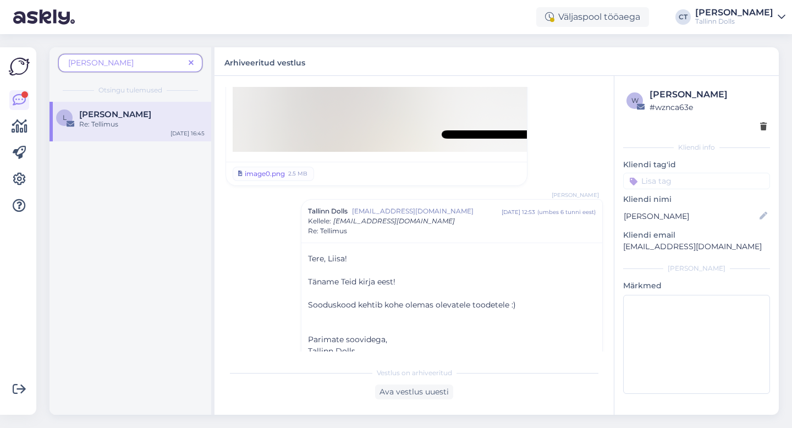
click at [286, 167] on link "image0.png 2.5 MB" at bounding box center [273, 174] width 81 height 14
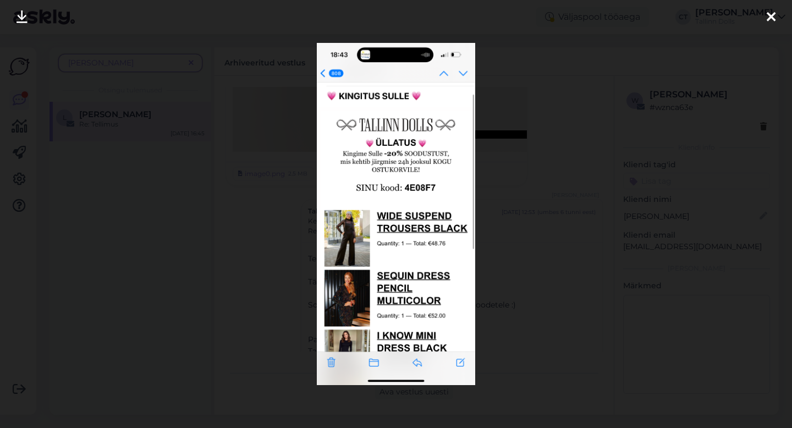
click at [770, 16] on icon at bounding box center [771, 17] width 9 height 14
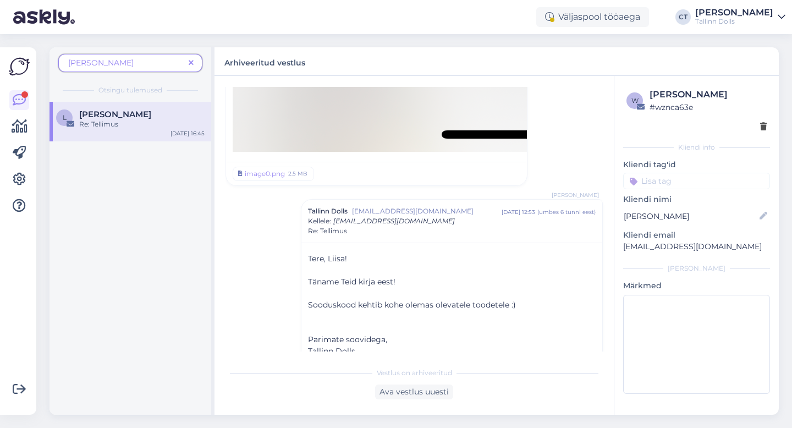
click at [191, 65] on icon at bounding box center [191, 63] width 5 height 8
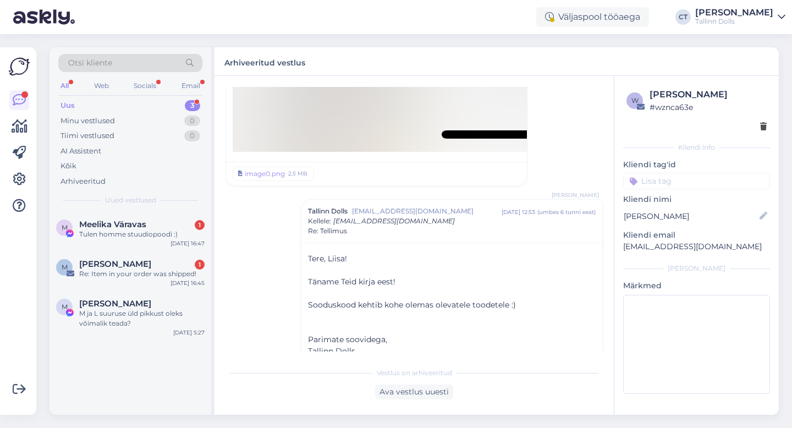
click at [132, 101] on div "Uus 3" at bounding box center [130, 105] width 144 height 15
click at [147, 225] on div "Meelika Väravas 1" at bounding box center [141, 224] width 125 height 10
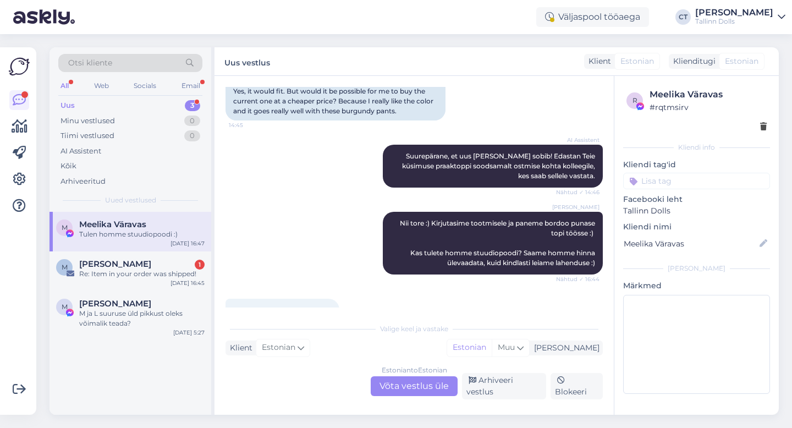
click at [405, 390] on div "Estonian to Estonian Võta vestlus üle" at bounding box center [414, 386] width 87 height 20
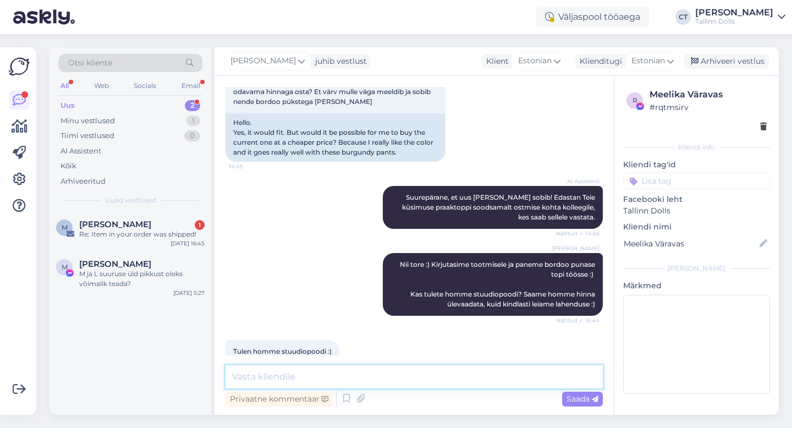
click at [407, 373] on textarea at bounding box center [413, 376] width 377 height 23
type textarea "O"
type textarea "H"
type textarea "Ootame Teid :)"
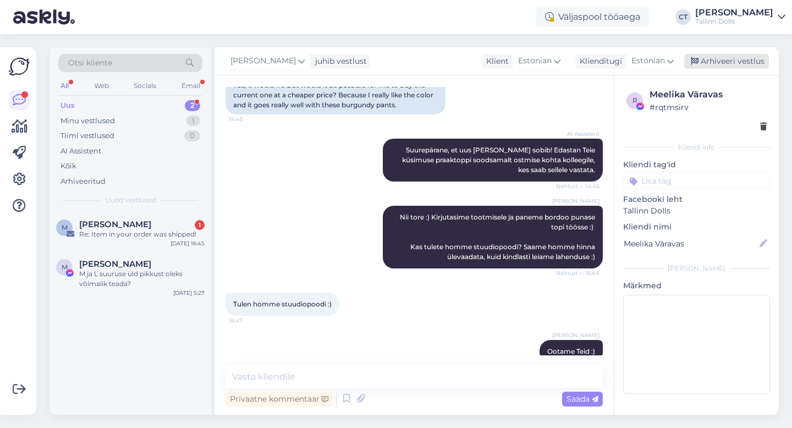
click at [737, 57] on div "Arhiveeri vestlus" at bounding box center [726, 61] width 85 height 15
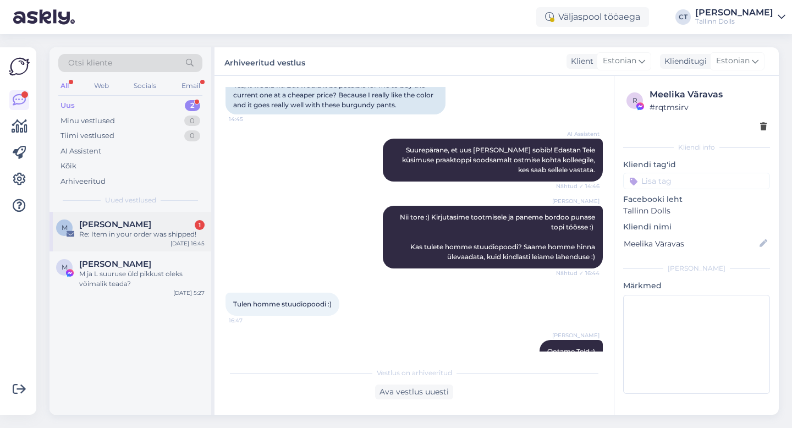
click at [179, 238] on div "Re: Item in your order was shipped!" at bounding box center [141, 234] width 125 height 10
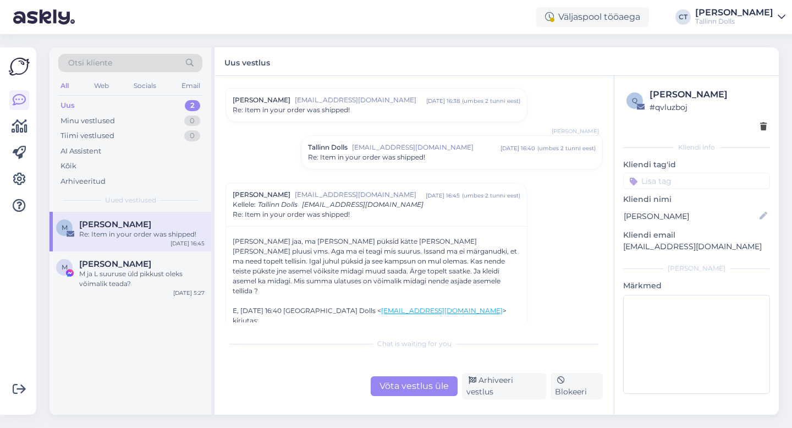
scroll to position [1071, 0]
click at [411, 389] on div "Võta vestlus üle" at bounding box center [414, 386] width 87 height 20
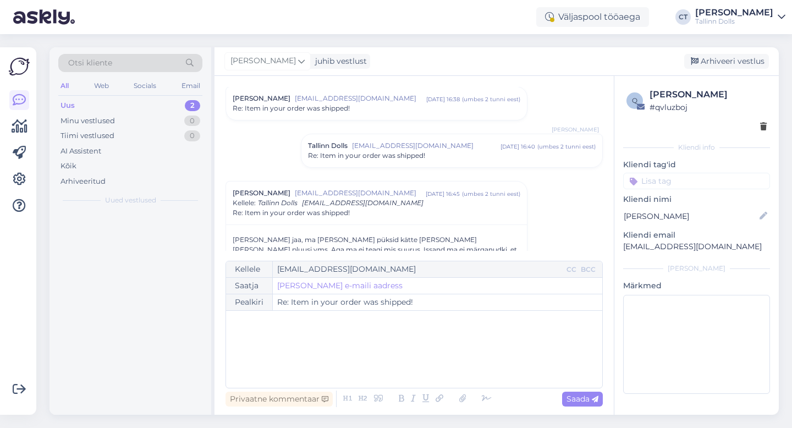
scroll to position [1165, 0]
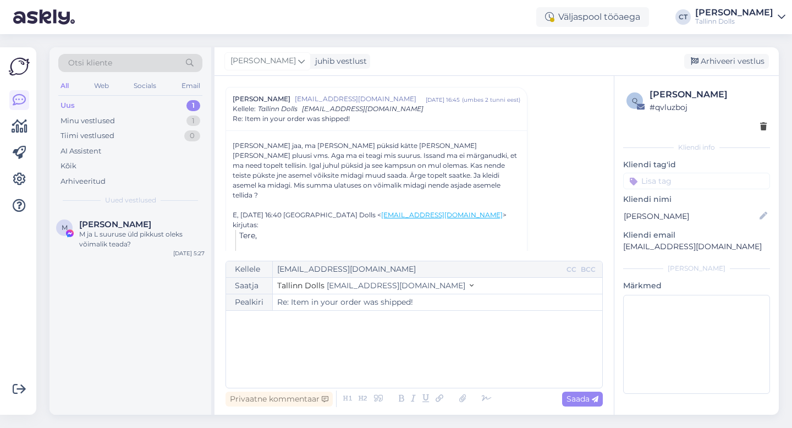
click at [406, 366] on div "﻿" at bounding box center [414, 349] width 365 height 66
click at [295, 353] on div "﻿" at bounding box center [414, 349] width 365 height 66
click at [744, 58] on div "Arhiveeri vestlus" at bounding box center [726, 61] width 85 height 15
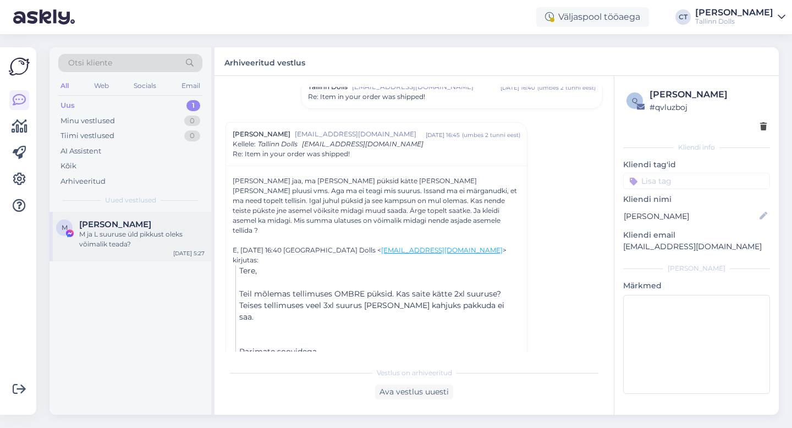
click at [125, 218] on div "M [PERSON_NAME] M ja L suuruse üld pikkust oleks võimalik teada? [DATE] 5:27" at bounding box center [130, 236] width 162 height 49
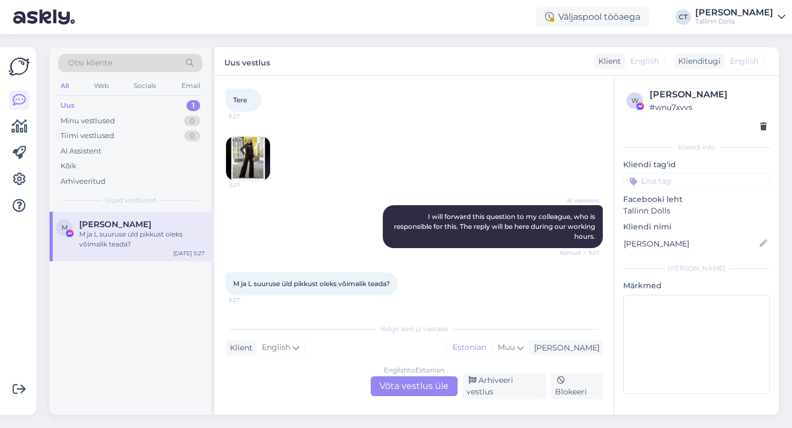
scroll to position [50, 0]
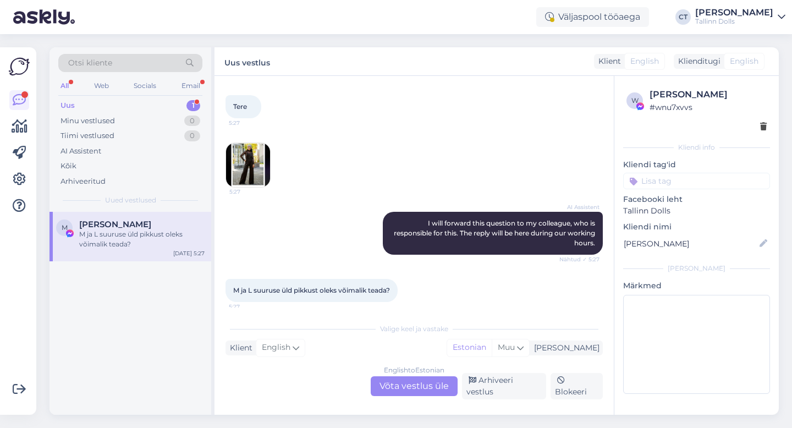
click at [69, 111] on div "Uus" at bounding box center [67, 105] width 14 height 11
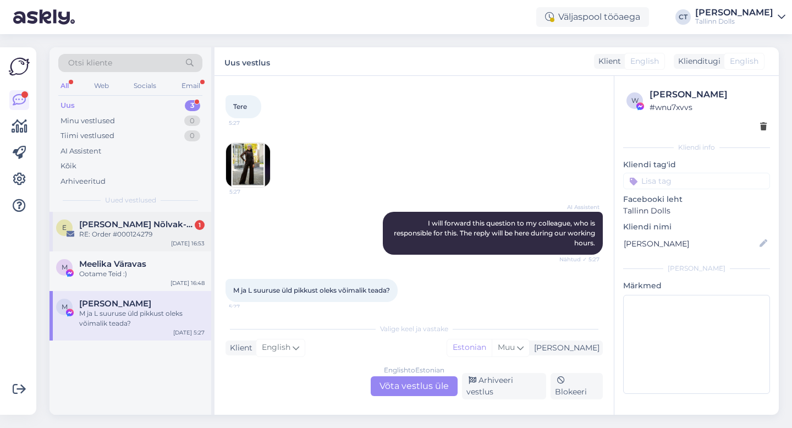
click at [145, 238] on div "RE: Order #000124279" at bounding box center [141, 234] width 125 height 10
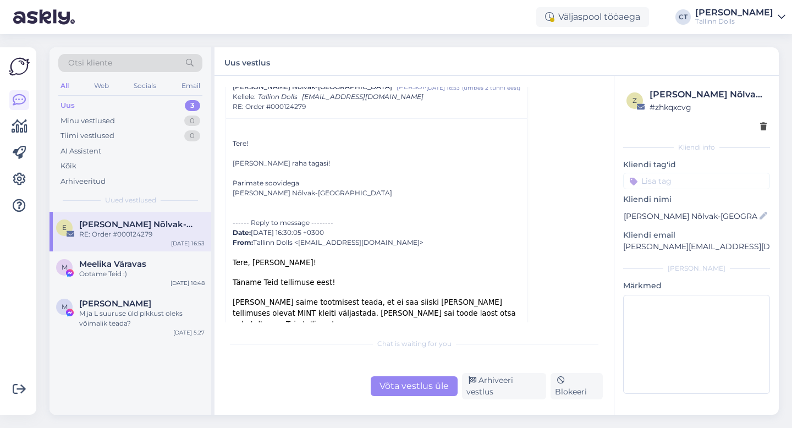
scroll to position [44, 0]
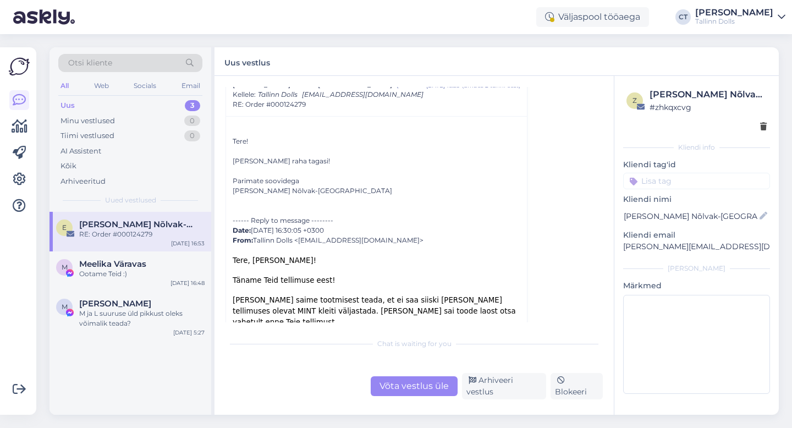
click at [414, 391] on div "Võta vestlus üle" at bounding box center [414, 386] width 87 height 20
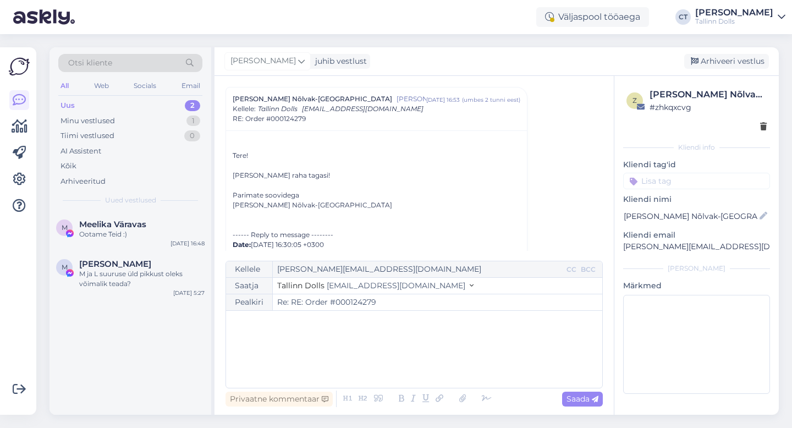
click at [428, 366] on div "﻿" at bounding box center [414, 349] width 365 height 66
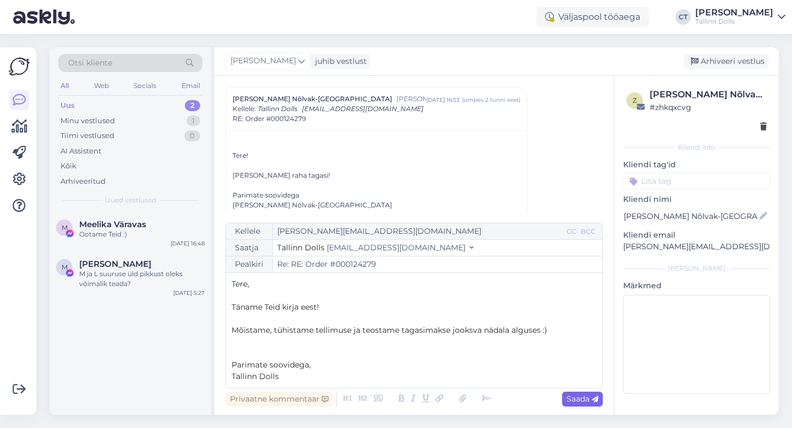
click at [601, 400] on div "Saada" at bounding box center [582, 399] width 41 height 15
type input "Re: RE: Order #000124279"
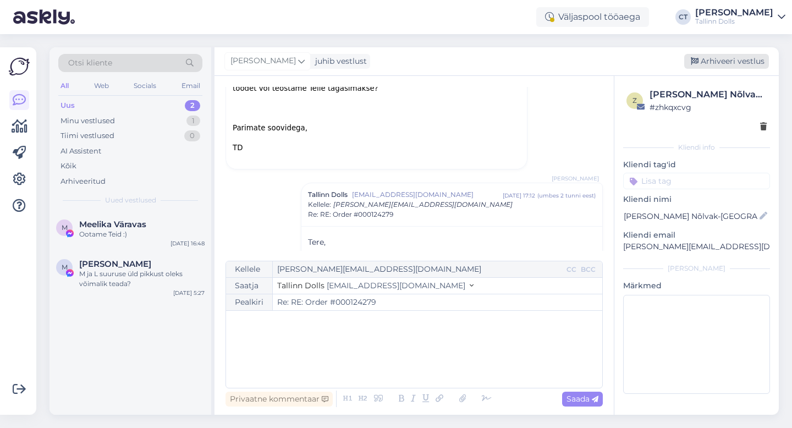
click at [754, 57] on div "Arhiveeri vestlus" at bounding box center [726, 61] width 85 height 15
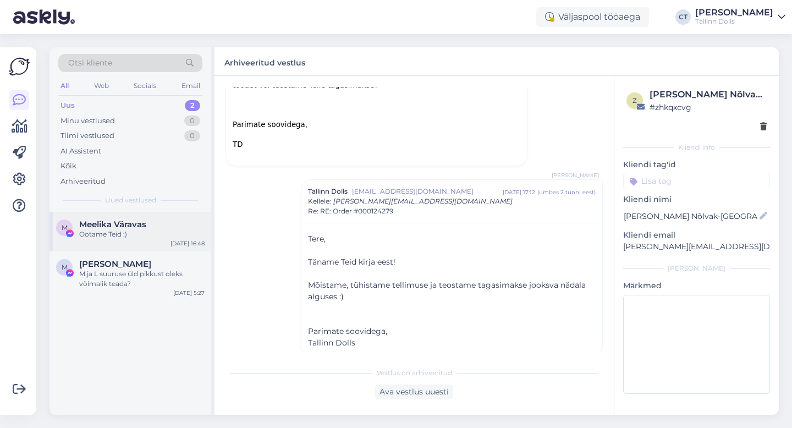
click at [124, 230] on div "Ootame Teid :)" at bounding box center [141, 234] width 125 height 10
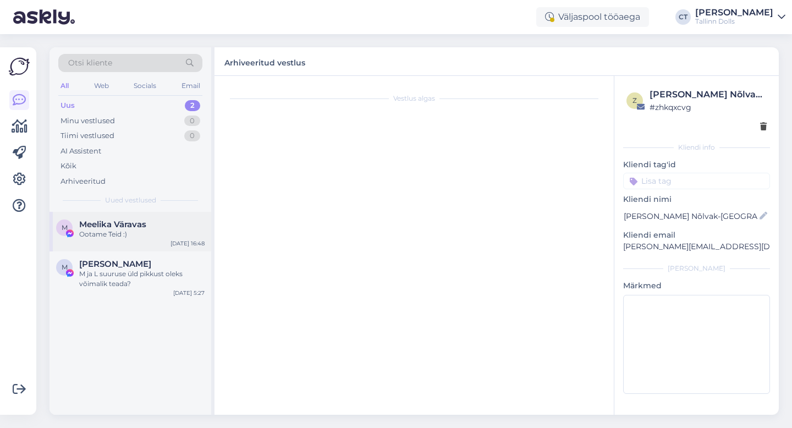
scroll to position [828, 0]
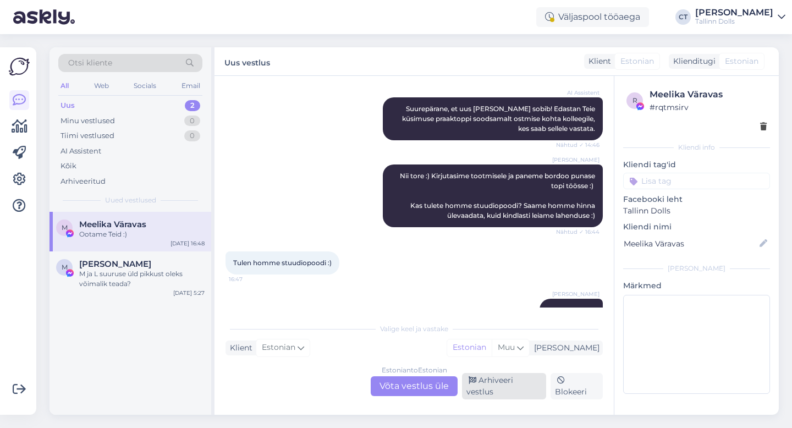
click at [502, 395] on div "Arhiveeri vestlus" at bounding box center [504, 386] width 84 height 26
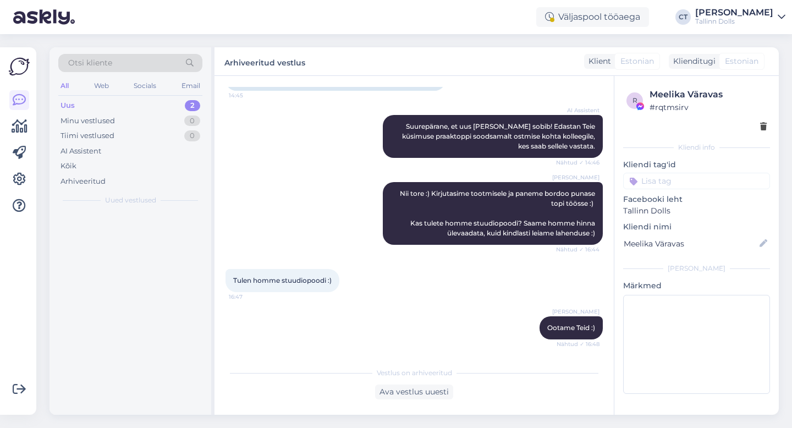
scroll to position [790, 0]
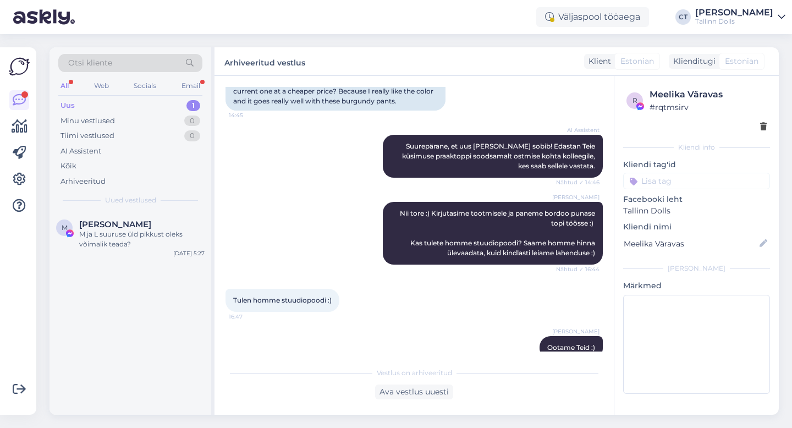
click at [84, 103] on div "Uus 1" at bounding box center [130, 105] width 144 height 15
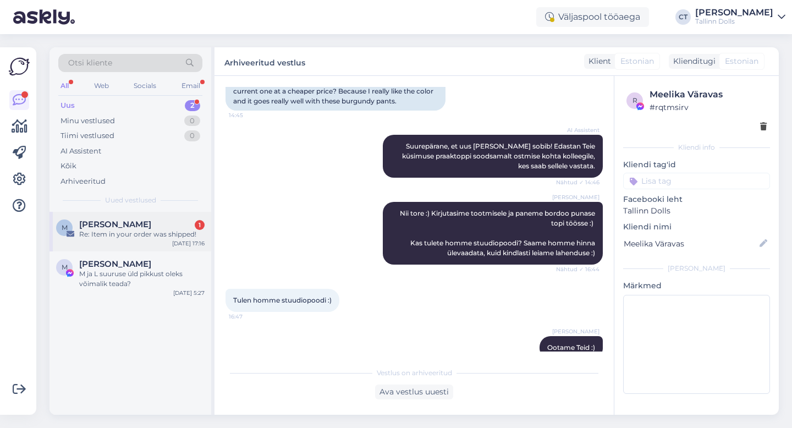
click at [119, 237] on div "Re: Item in your order was shipped!" at bounding box center [141, 234] width 125 height 10
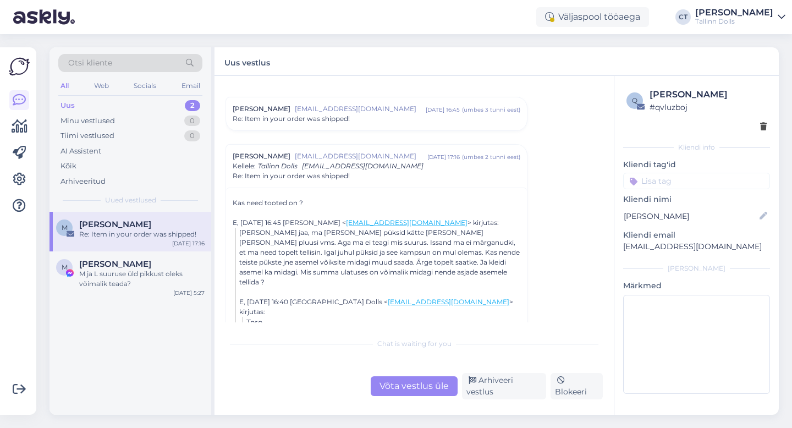
scroll to position [1256, 0]
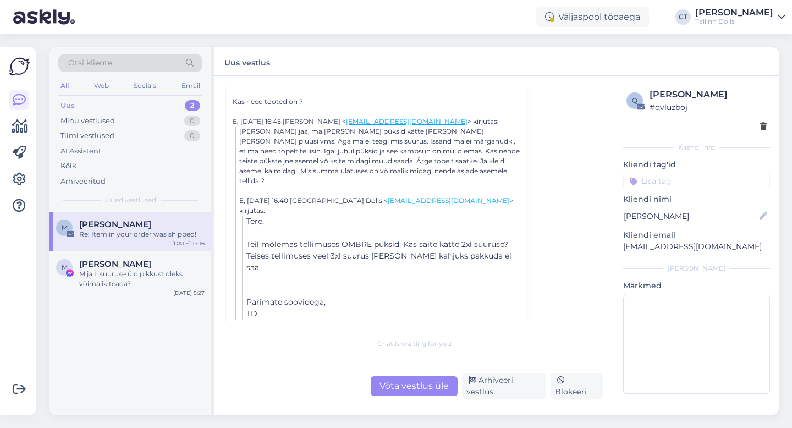
click at [277, 337] on div "1000002757.jpg" at bounding box center [270, 342] width 51 height 10
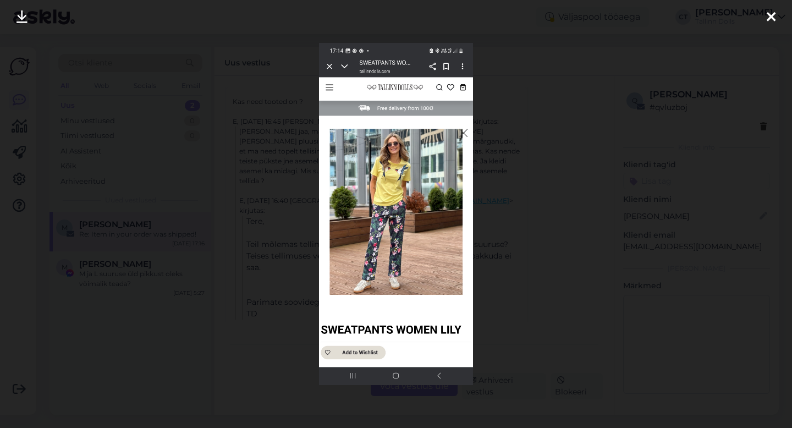
click at [772, 12] on icon at bounding box center [771, 17] width 9 height 14
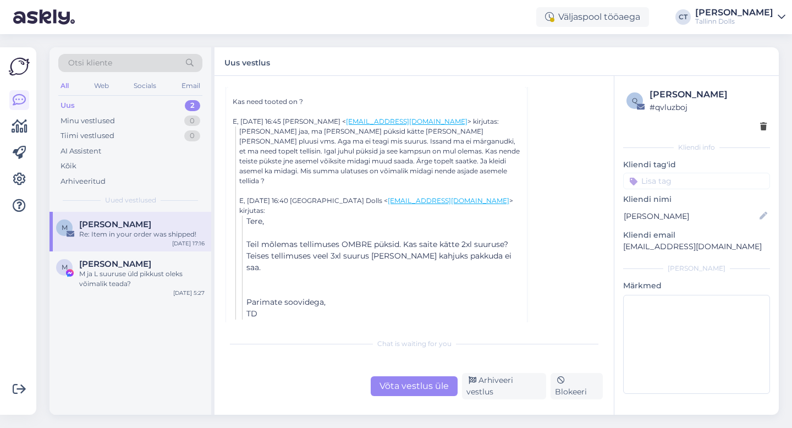
click at [397, 334] on link "1000002756.jpg 812.3 kB" at bounding box center [382, 341] width 96 height 14
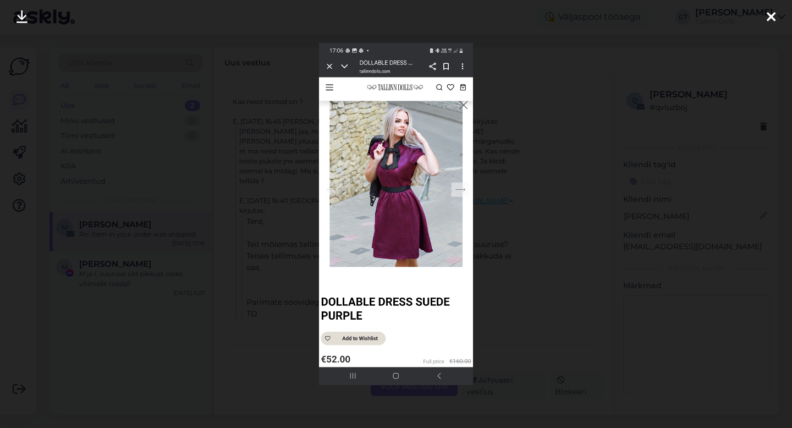
click at [769, 15] on icon at bounding box center [771, 17] width 9 height 14
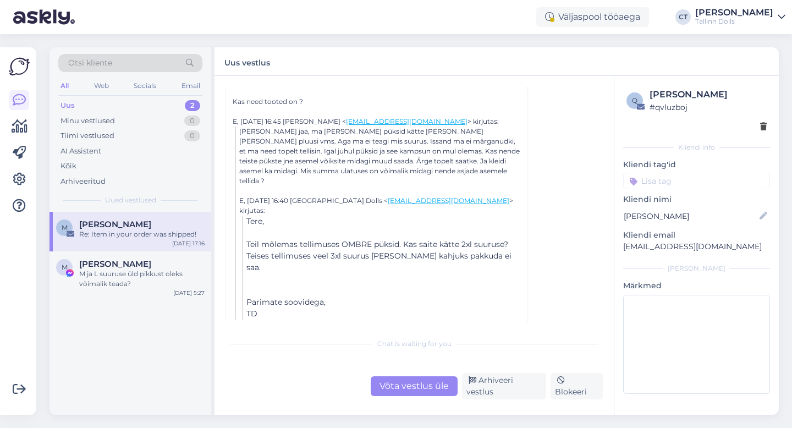
click at [401, 387] on div "Võta vestlus üle" at bounding box center [414, 386] width 87 height 20
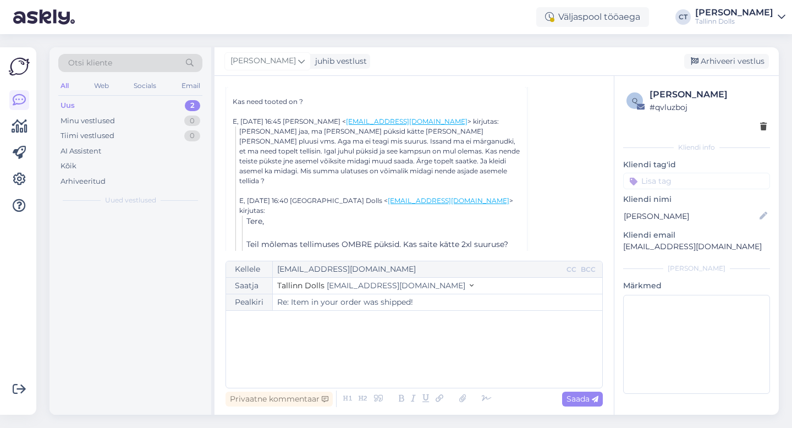
scroll to position [1212, 0]
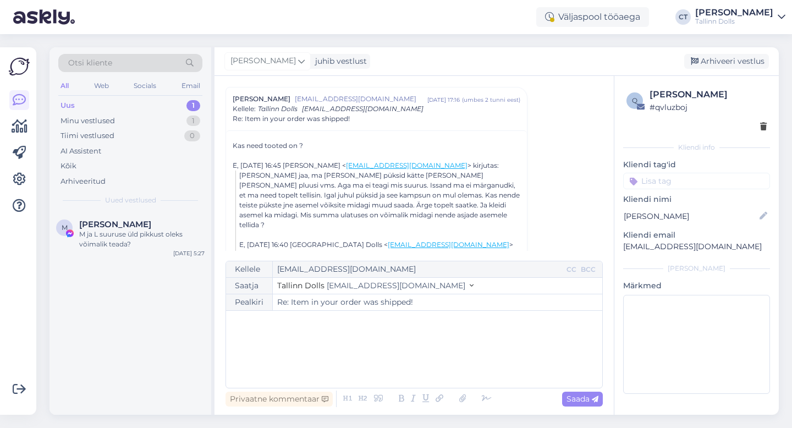
click at [410, 374] on div "﻿" at bounding box center [414, 349] width 365 height 66
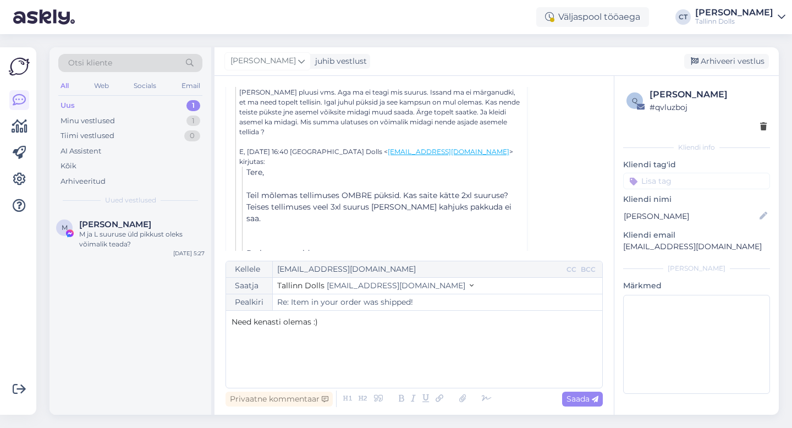
scroll to position [1334, 0]
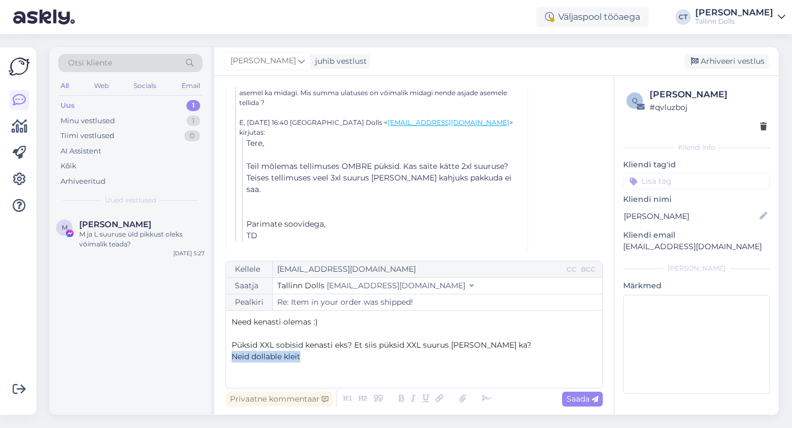
drag, startPoint x: 343, startPoint y: 353, endPoint x: 229, endPoint y: 352, distance: 113.3
click at [229, 352] on div "Kellele [EMAIL_ADDRESS][DOMAIN_NAME] CC BCC Saatja Tallinn Dolls [EMAIL_ADDRESS…" at bounding box center [413, 325] width 377 height 128
click at [506, 348] on p "Püksid XXL sobisid kenasti eks? Et siis püksid XXL suurus [PERSON_NAME] ka?" at bounding box center [414, 345] width 365 height 12
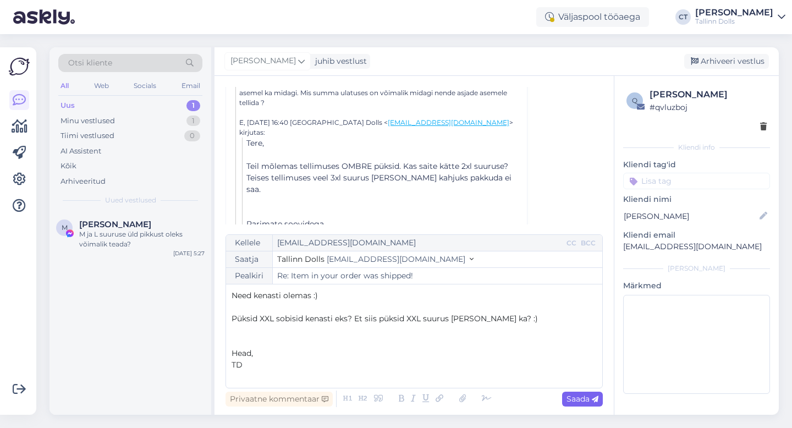
click at [568, 397] on span "Saada" at bounding box center [582, 399] width 32 height 10
type input "Re: Item in your order was shipped!"
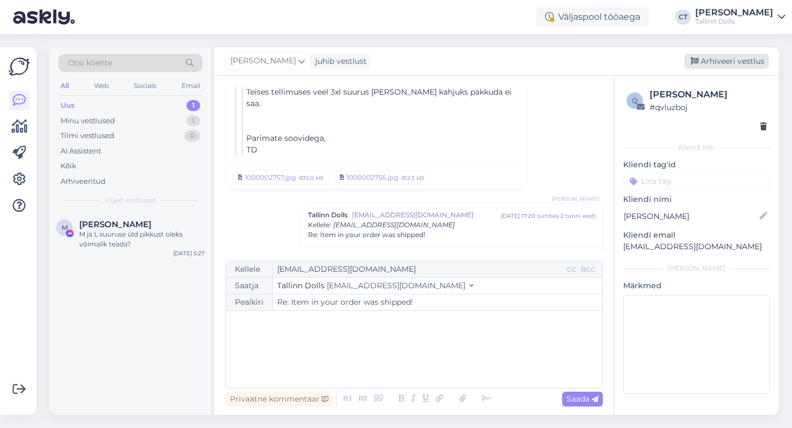
click at [720, 63] on div "Arhiveeri vestlus" at bounding box center [726, 61] width 85 height 15
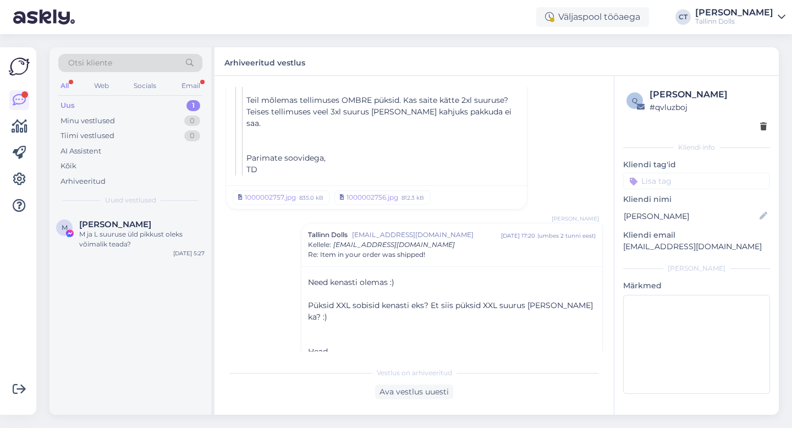
scroll to position [1486, 0]
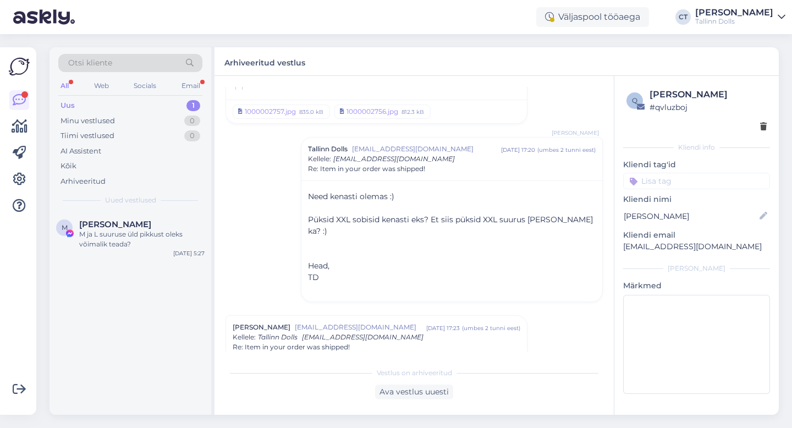
click at [94, 104] on div "Uus 1" at bounding box center [130, 105] width 144 height 15
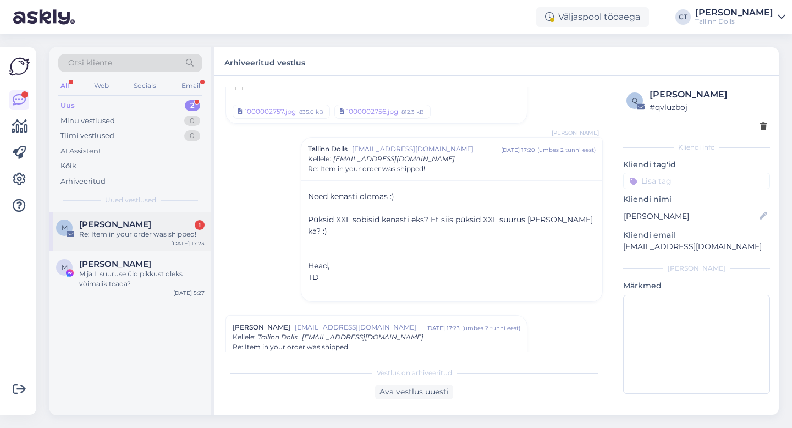
click at [118, 241] on div "M [PERSON_NAME] 1 Re: Item in your order was shipped! [DATE] 17:23" at bounding box center [130, 232] width 162 height 40
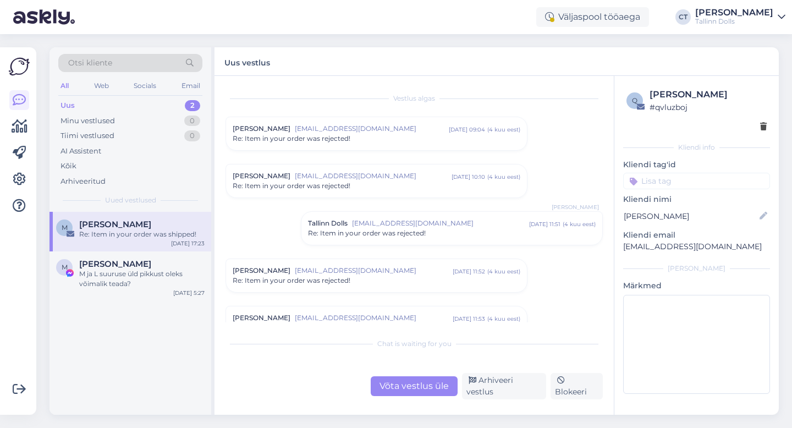
scroll to position [1278, 0]
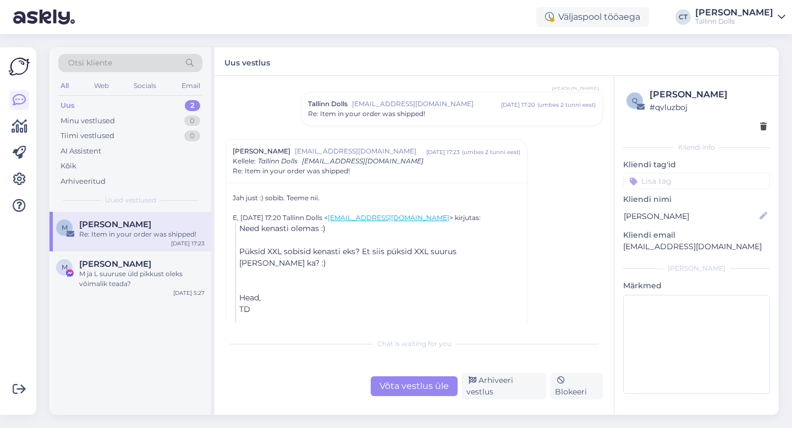
click at [421, 383] on div "Võta vestlus üle" at bounding box center [414, 386] width 87 height 20
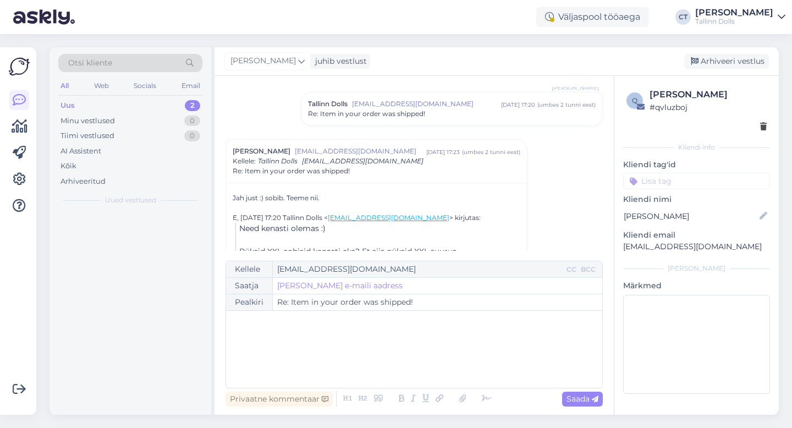
scroll to position [1330, 0]
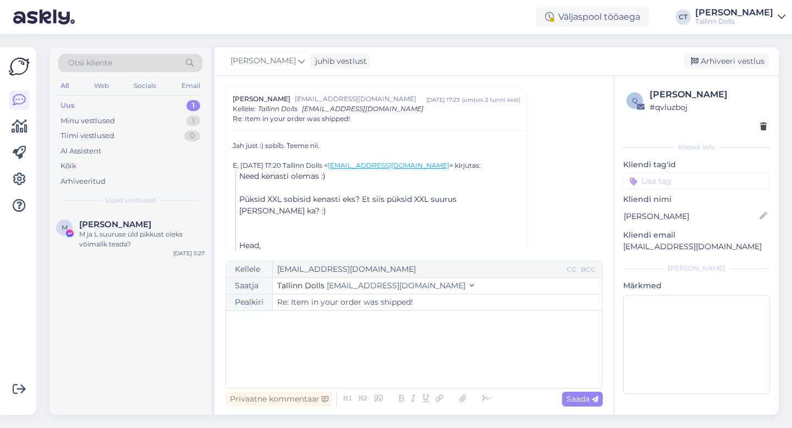
click at [434, 359] on div "﻿" at bounding box center [414, 349] width 365 height 66
click at [592, 400] on icon at bounding box center [595, 399] width 7 height 7
type input "Re: Item in your order was shipped!"
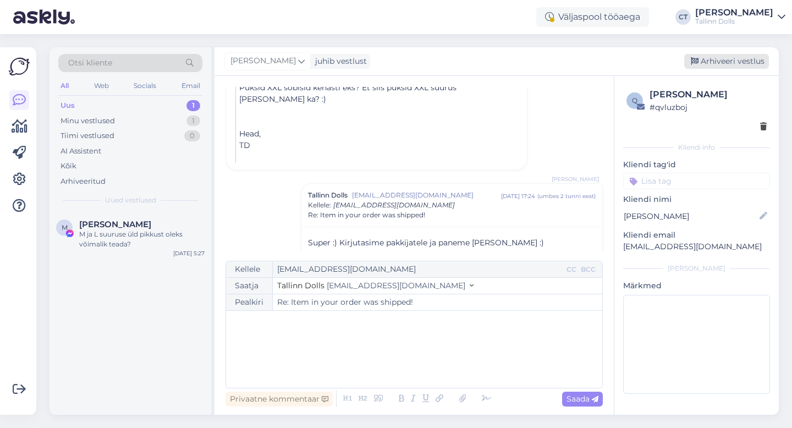
click at [744, 62] on div "Arhiveeri vestlus" at bounding box center [726, 61] width 85 height 15
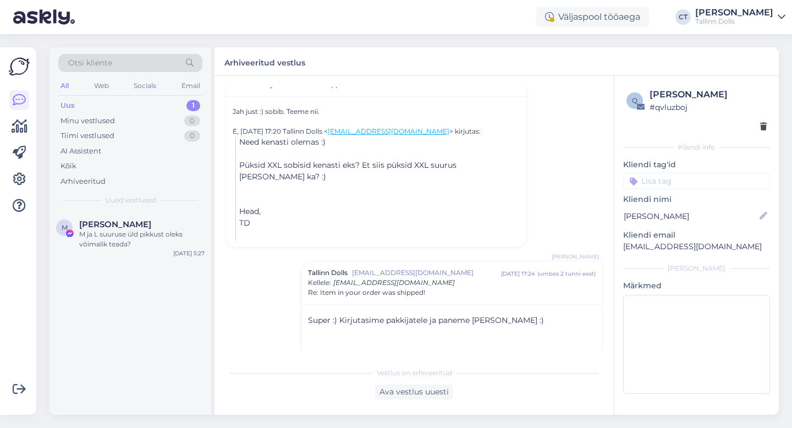
click at [354, 82] on div "Vestlus [PERSON_NAME] [EMAIL_ADDRESS][DOMAIN_NAME] [DATE] 09:04 ( 4 kuu eest ) …" at bounding box center [413, 245] width 399 height 339
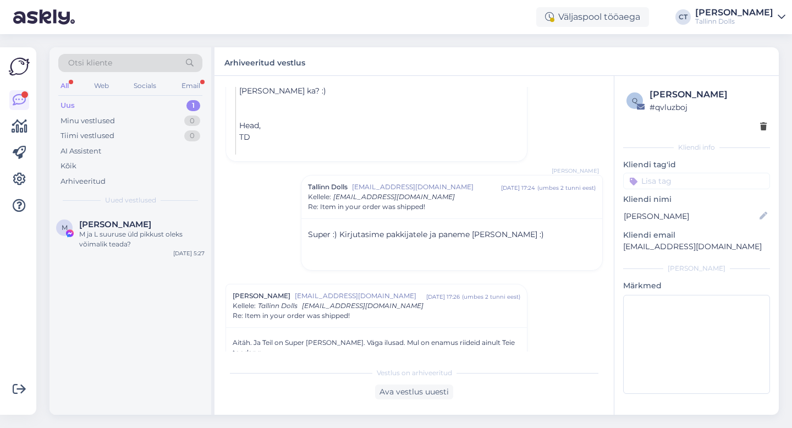
click at [161, 62] on div "Otsi kliente" at bounding box center [130, 63] width 144 height 18
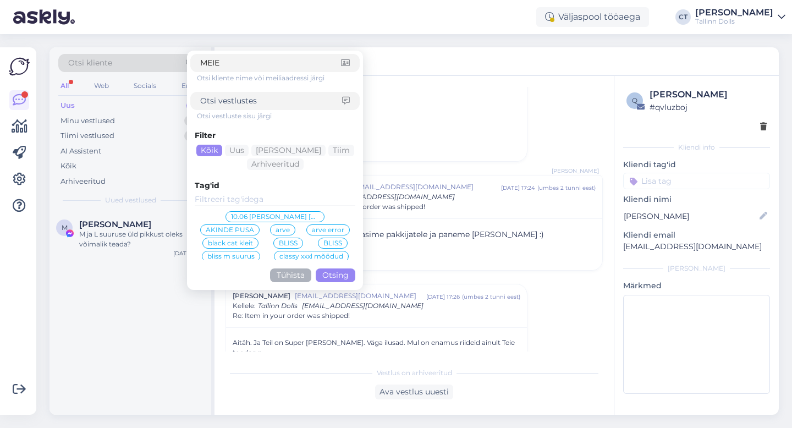
type input "[PERSON_NAME]"
click button "Otsing" at bounding box center [336, 275] width 40 height 14
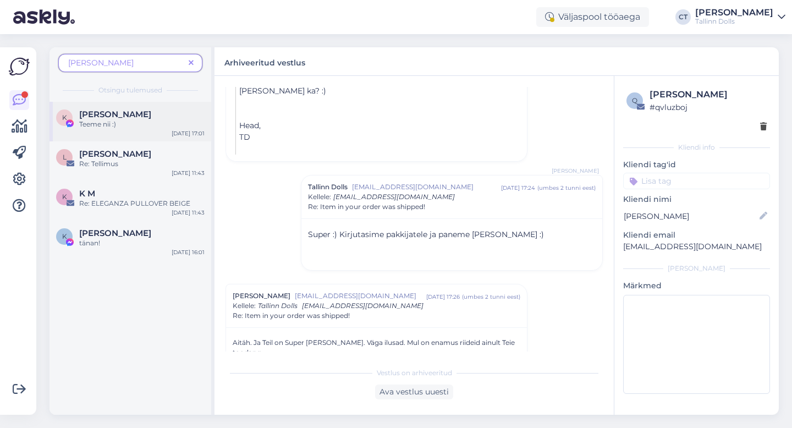
click at [92, 115] on span "[PERSON_NAME]" at bounding box center [115, 114] width 72 height 10
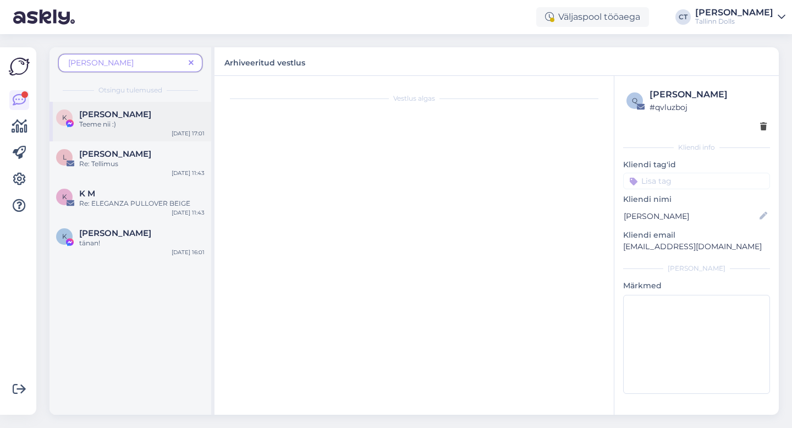
scroll to position [1815, 0]
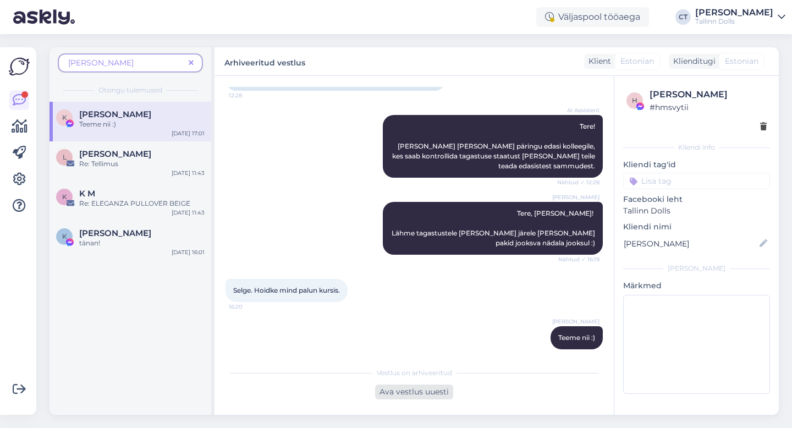
click at [408, 389] on div "Ava vestlus uuesti" at bounding box center [414, 391] width 78 height 15
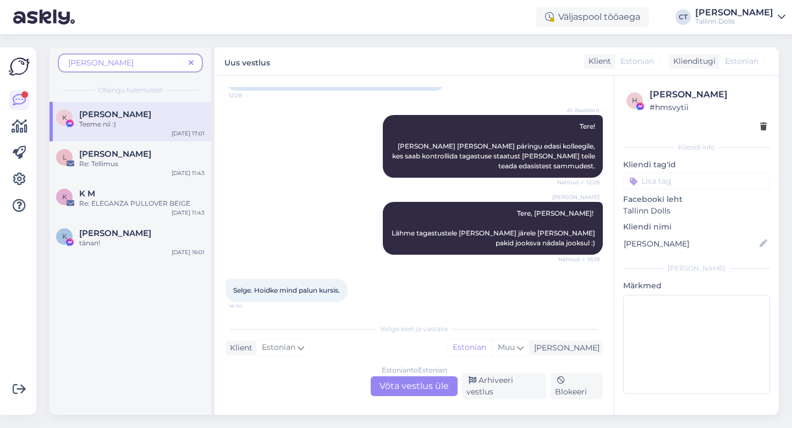
click at [407, 385] on div "Estonian to Estonian Võta vestlus üle" at bounding box center [414, 386] width 87 height 20
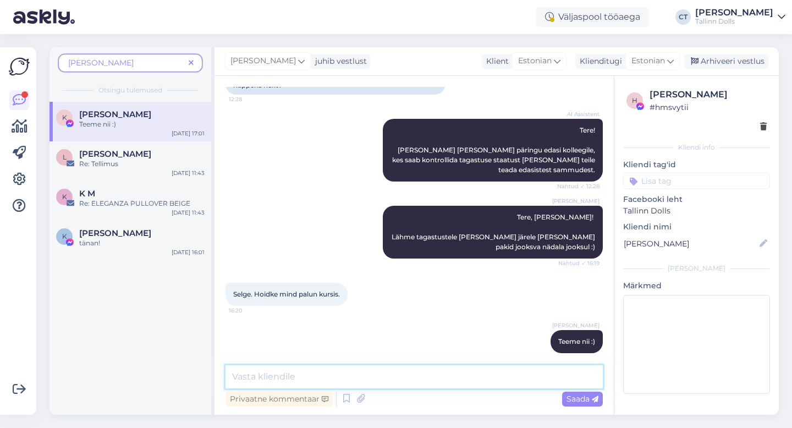
click at [407, 379] on textarea at bounding box center [413, 376] width 377 height 23
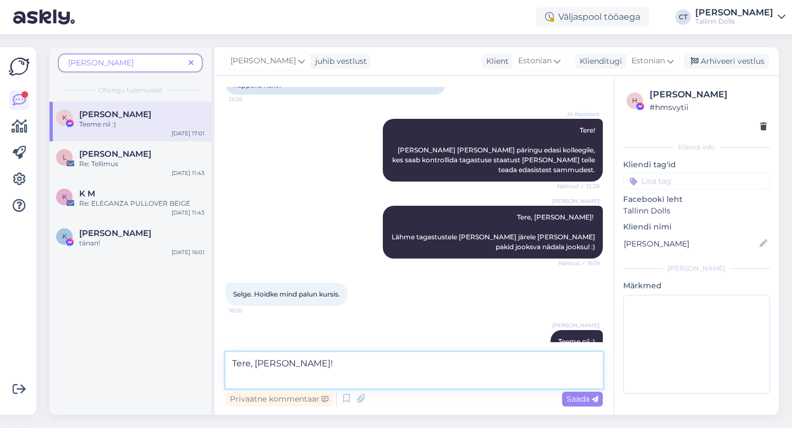
scroll to position [1815, 0]
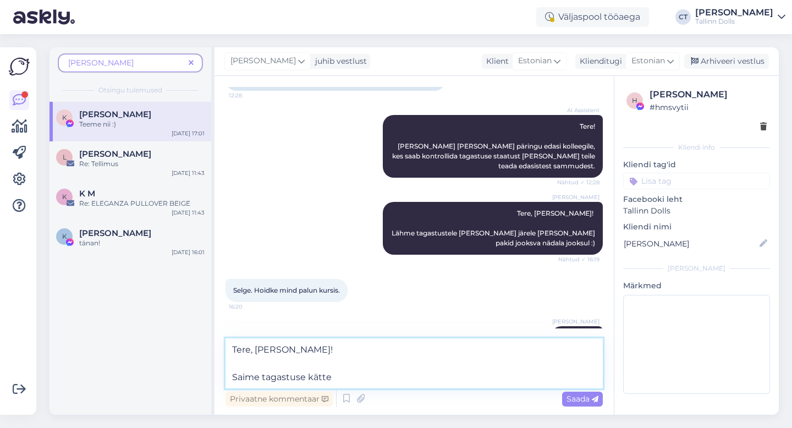
click at [261, 376] on textarea "Tere, [PERSON_NAME]! Saime tagastuse kätte" at bounding box center [413, 363] width 377 height 50
click at [351, 383] on textarea "Tere, [PERSON_NAME]! [PERSON_NAME] tagastuse kätte" at bounding box center [413, 363] width 377 height 50
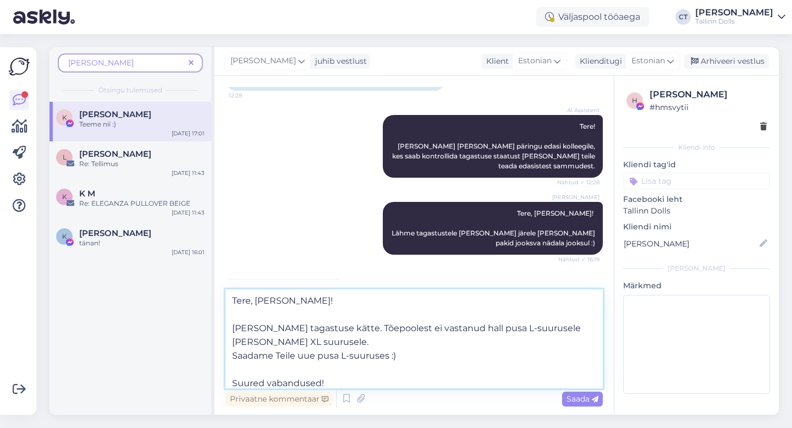
type textarea "Tere, [PERSON_NAME]! [PERSON_NAME] tagastuse kätte. Tõepoolest ei vastanud hall…"
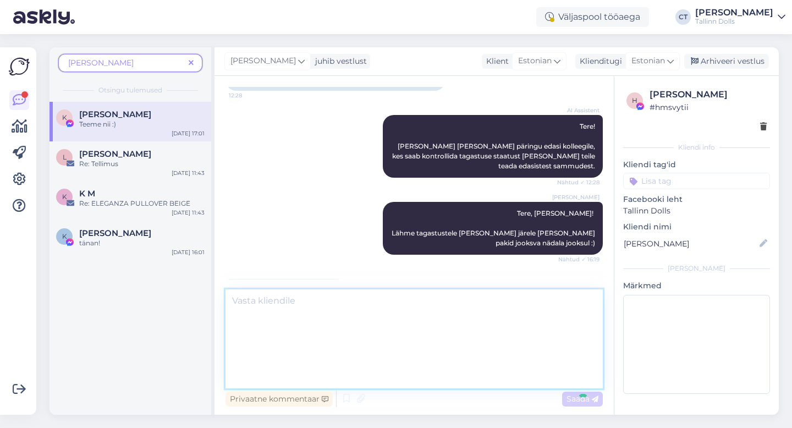
scroll to position [1941, 0]
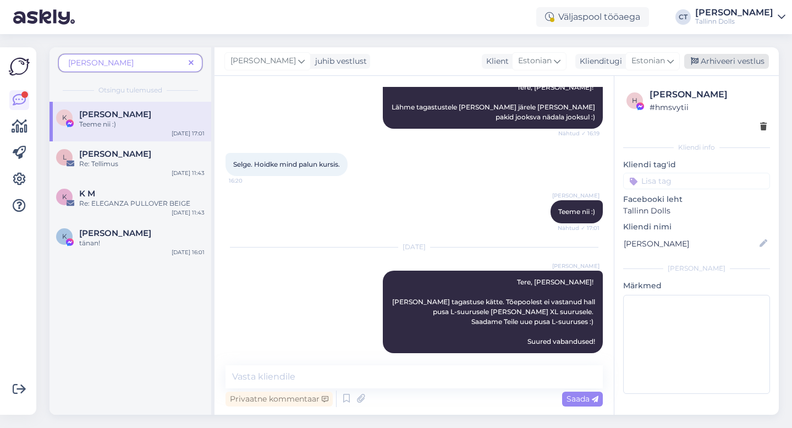
click at [729, 64] on div "Arhiveeri vestlus" at bounding box center [726, 61] width 85 height 15
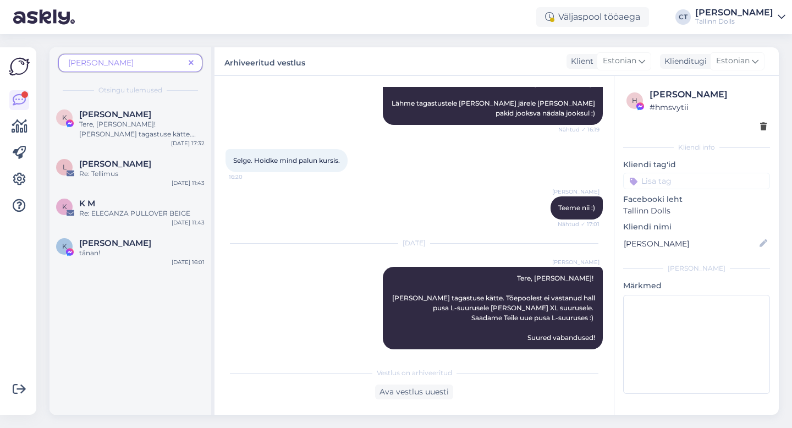
click at [196, 62] on span at bounding box center [191, 63] width 14 height 12
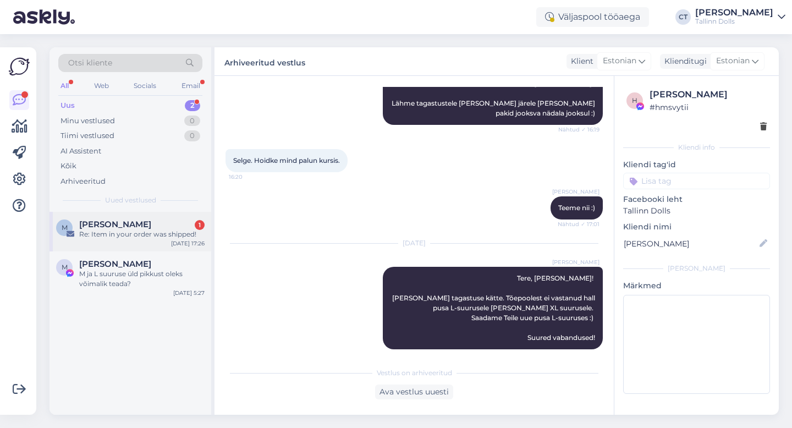
click at [135, 223] on span "[PERSON_NAME]" at bounding box center [115, 224] width 72 height 10
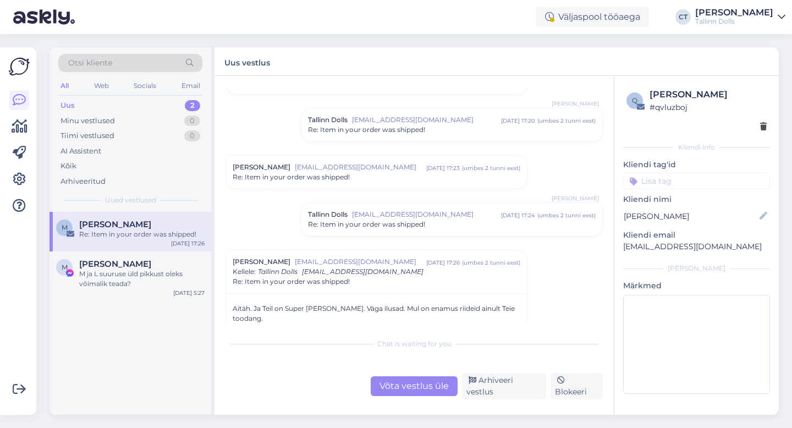
scroll to position [1315, 0]
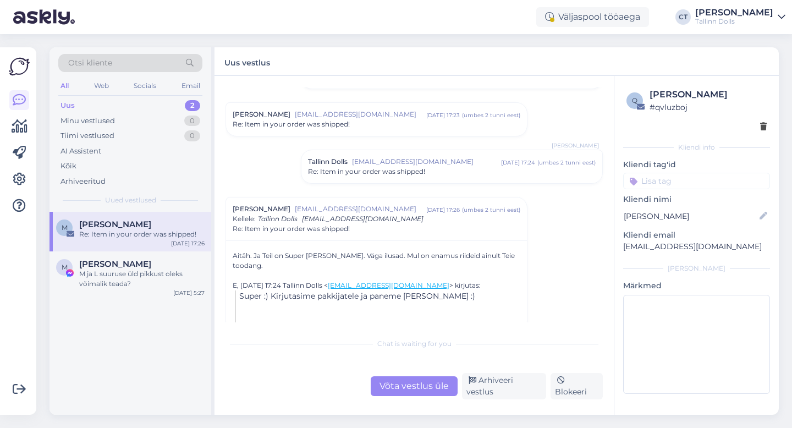
click at [398, 381] on div "Võta vestlus üle" at bounding box center [414, 386] width 87 height 20
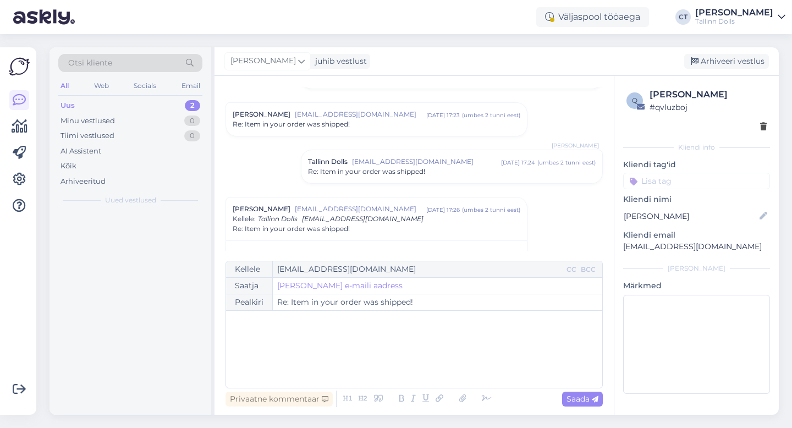
scroll to position [1393, 0]
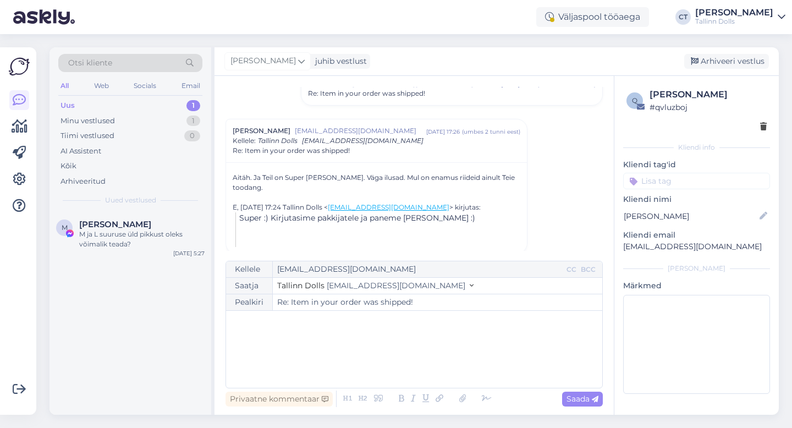
click at [414, 348] on div "﻿" at bounding box center [414, 349] width 365 height 66
click at [348, 349] on div "Nii-nii tore! 🥰🫶🏼" at bounding box center [414, 349] width 365 height 66
click at [309, 321] on p "Nii-nii tore! 🥰🫶🏼" at bounding box center [414, 322] width 365 height 12
click at [580, 394] on span "Saada" at bounding box center [582, 399] width 32 height 10
type input "Re: Item in your order was shipped!"
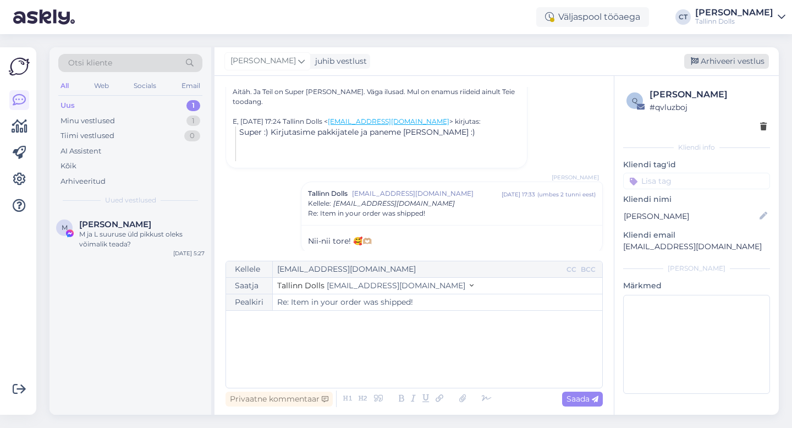
click at [728, 66] on div "Arhiveeri vestlus" at bounding box center [726, 61] width 85 height 15
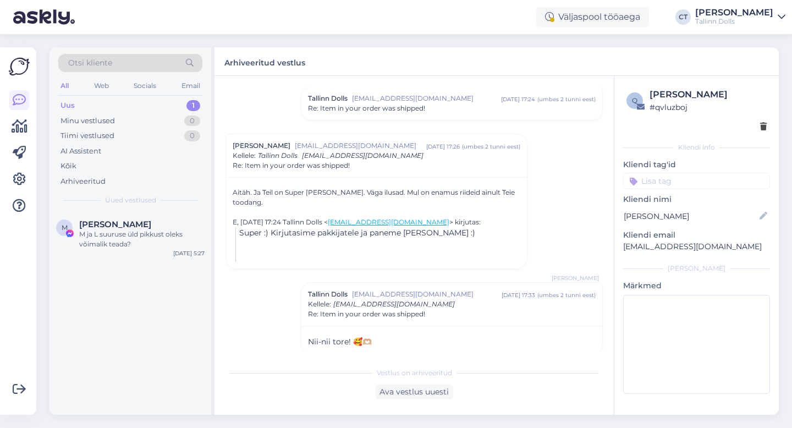
click at [102, 98] on div "Uus 1" at bounding box center [130, 105] width 144 height 15
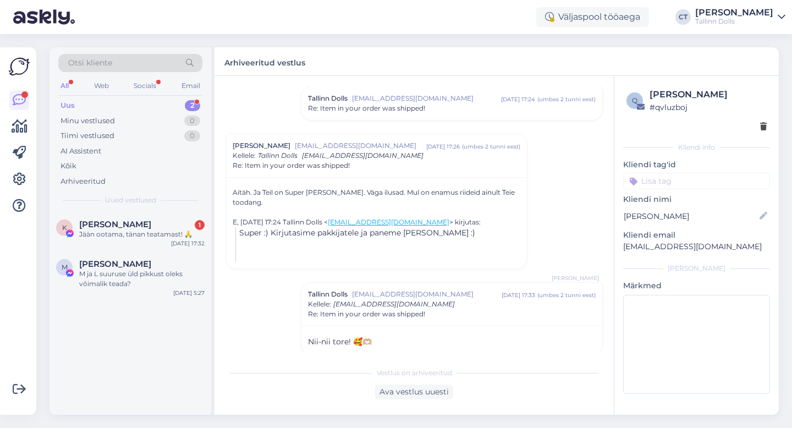
click at [113, 103] on div "Uus 2" at bounding box center [130, 105] width 144 height 15
click at [124, 230] on div "Jään ootama, tänan teatamast! 🙏" at bounding box center [141, 234] width 125 height 10
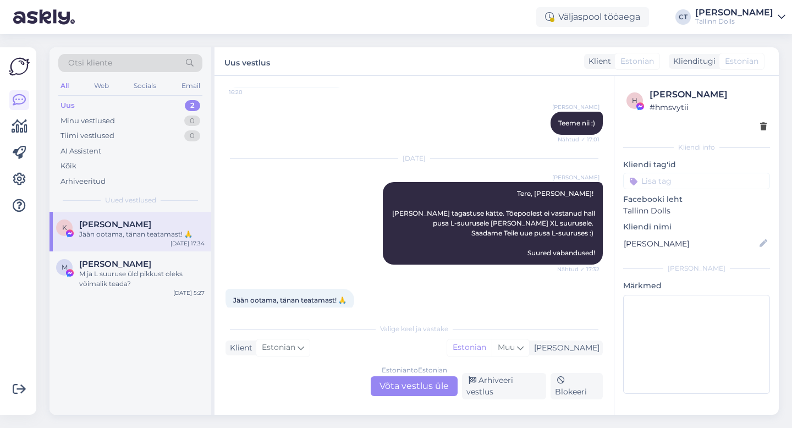
click at [421, 383] on div "Estonian to Estonian Võta vestlus üle" at bounding box center [414, 386] width 87 height 20
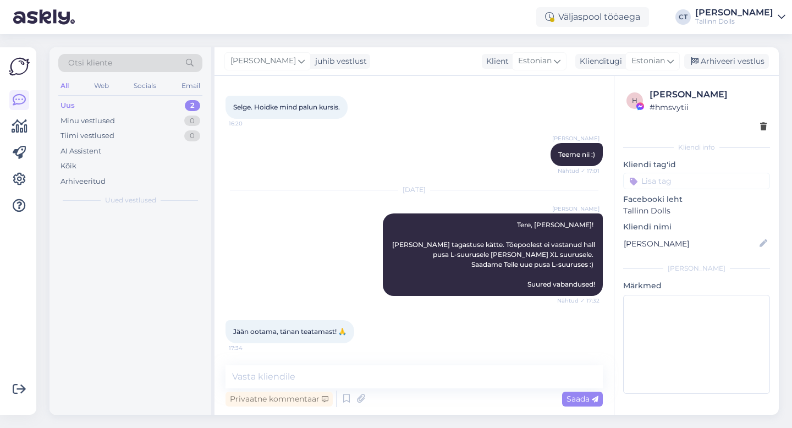
scroll to position [1989, 0]
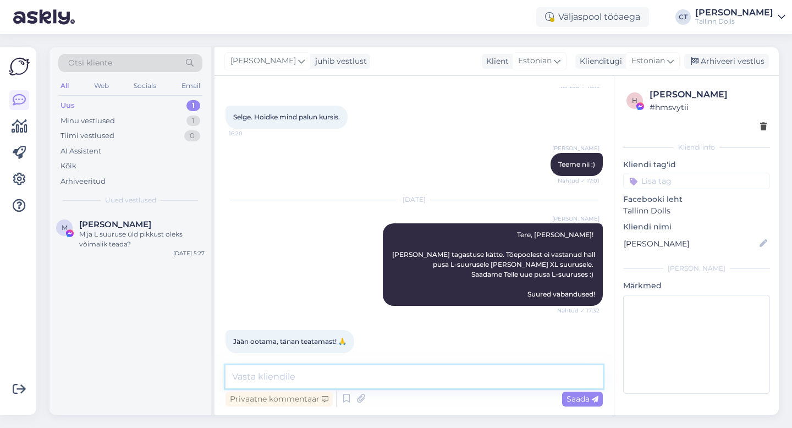
click at [421, 383] on textarea at bounding box center [413, 376] width 377 height 23
click at [305, 384] on textarea "😊" at bounding box center [413, 376] width 377 height 23
type textarea "😊"
click at [592, 401] on icon at bounding box center [595, 399] width 7 height 7
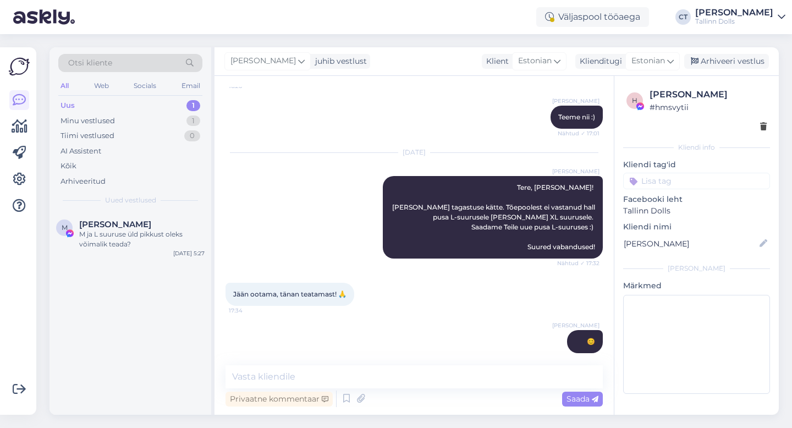
click at [128, 103] on div "Uus 1" at bounding box center [130, 105] width 144 height 15
click at [97, 101] on div "Uus 1" at bounding box center [130, 105] width 144 height 15
click at [100, 120] on div "Minu vestlused" at bounding box center [87, 120] width 54 height 11
click at [133, 239] on div "K [PERSON_NAME] 😊 [DATE] 17:35" at bounding box center [130, 232] width 162 height 40
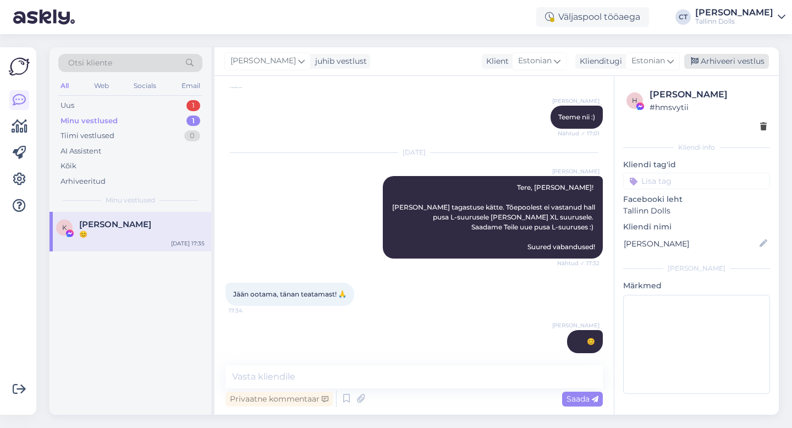
click at [740, 62] on div "Arhiveeri vestlus" at bounding box center [726, 61] width 85 height 15
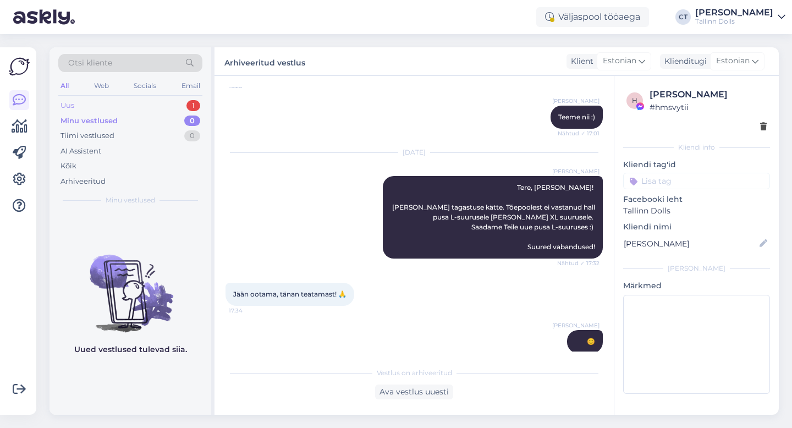
click at [106, 98] on div "Uus 1" at bounding box center [130, 105] width 144 height 15
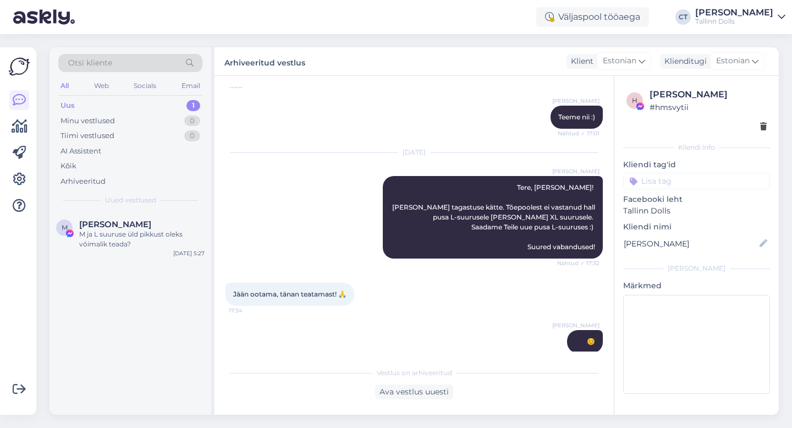
click at [145, 98] on div "Uus 1" at bounding box center [130, 105] width 144 height 15
click at [158, 233] on div "M ja L suuruse üld pikkust oleks võimalik teada?" at bounding box center [141, 239] width 125 height 20
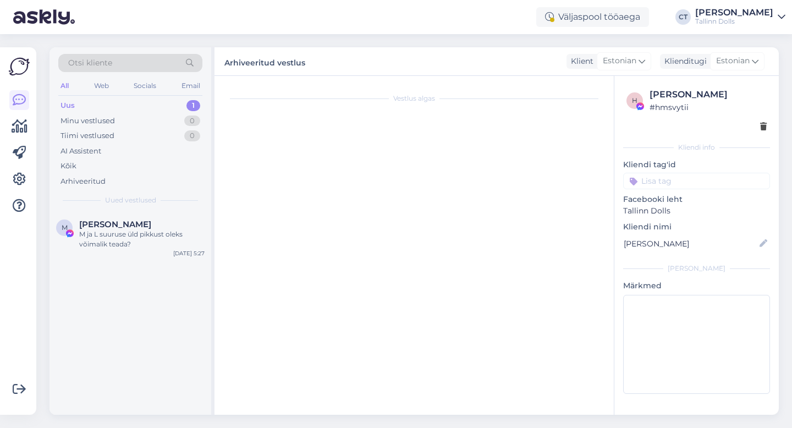
scroll to position [50, 0]
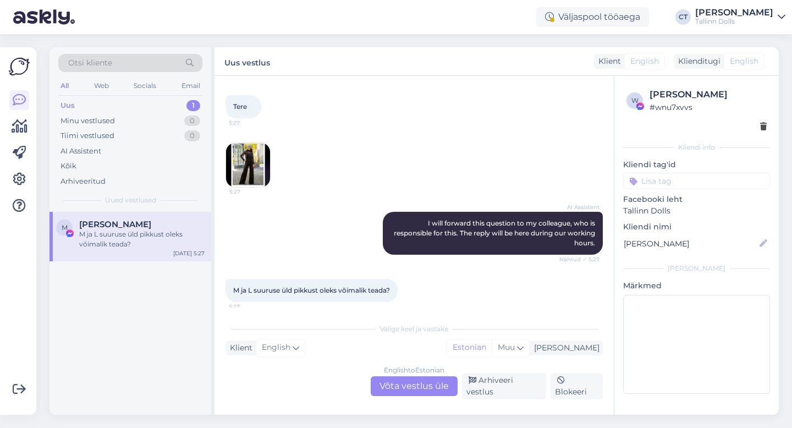
click at [250, 175] on img at bounding box center [248, 165] width 44 height 44
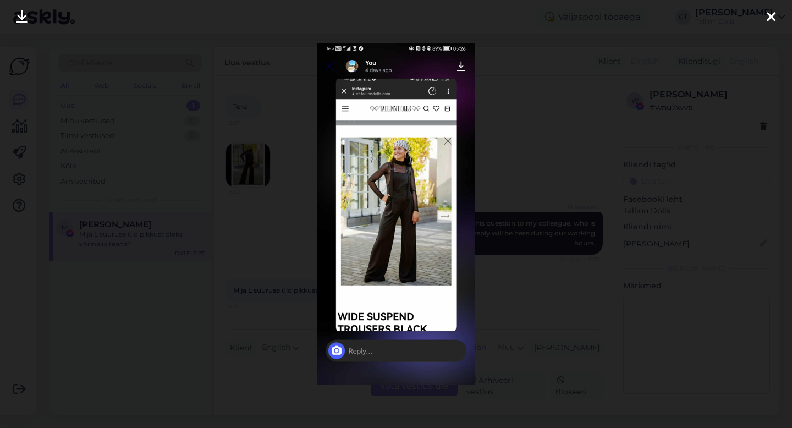
click at [778, 11] on div at bounding box center [771, 17] width 22 height 35
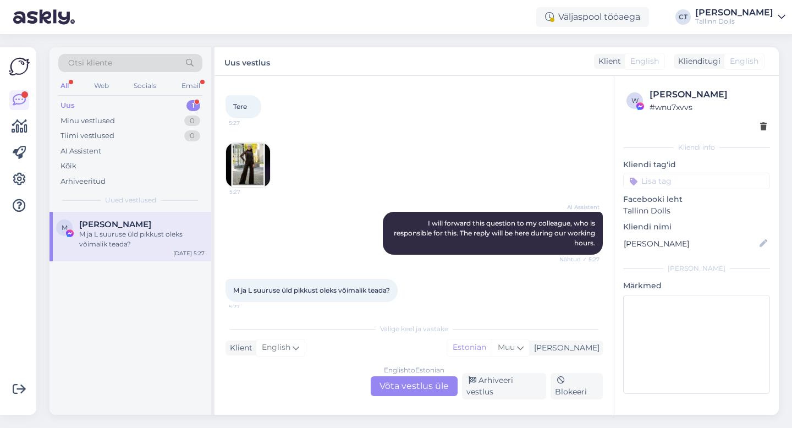
click at [442, 388] on div "English to Estonian Võta vestlus üle" at bounding box center [414, 386] width 87 height 20
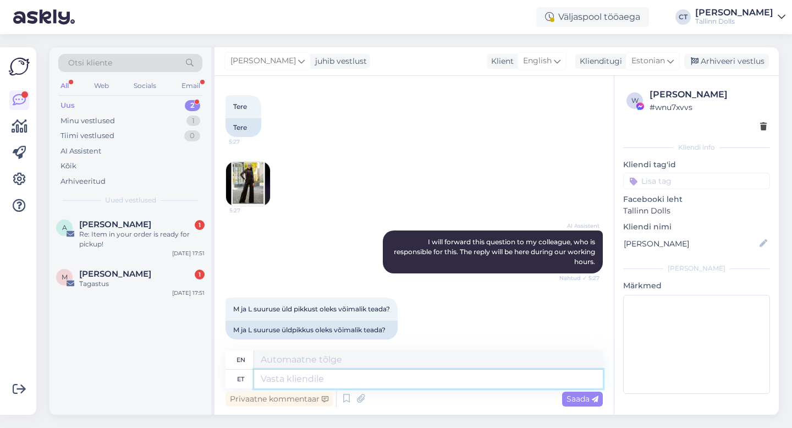
click at [443, 381] on textarea at bounding box center [428, 379] width 349 height 19
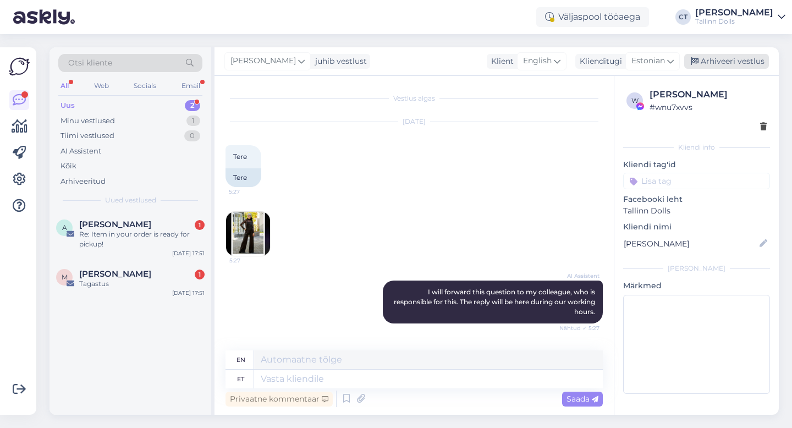
click at [755, 60] on div "Arhiveeri vestlus" at bounding box center [726, 61] width 85 height 15
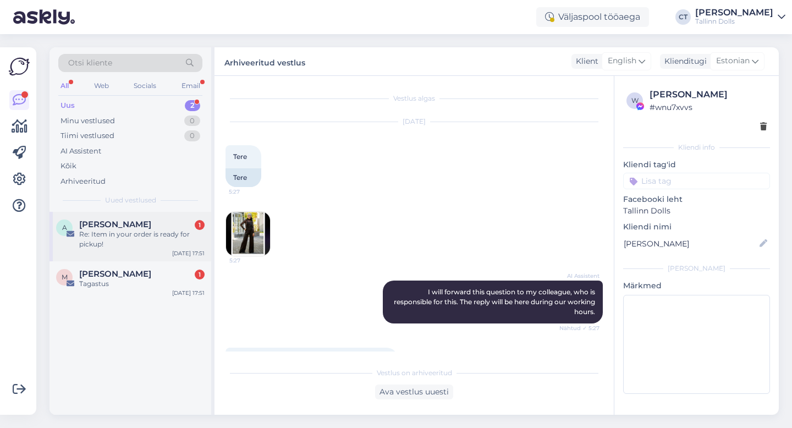
click at [153, 232] on div "Re: Item in your order is ready for pickup!" at bounding box center [141, 239] width 125 height 20
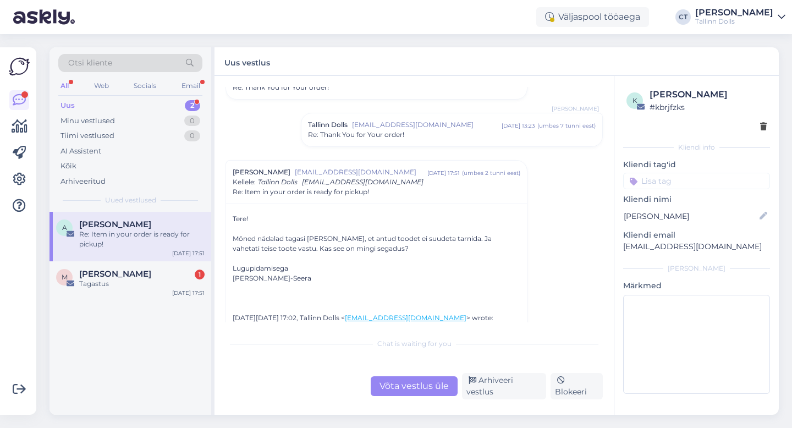
scroll to position [252, 0]
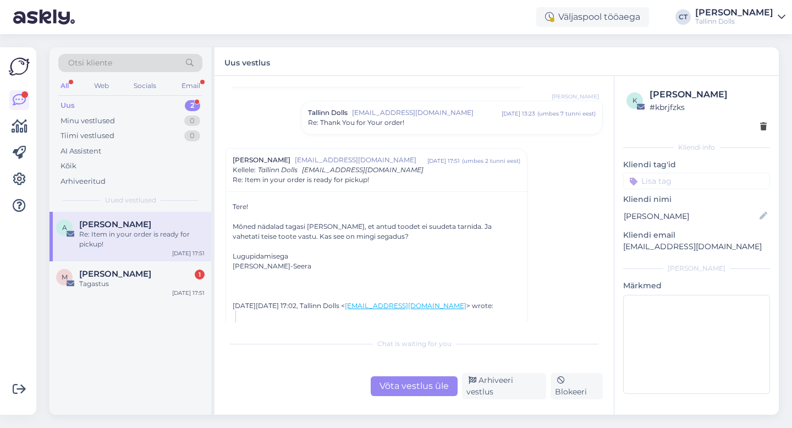
click at [400, 390] on div "Võta vestlus üle" at bounding box center [414, 386] width 87 height 20
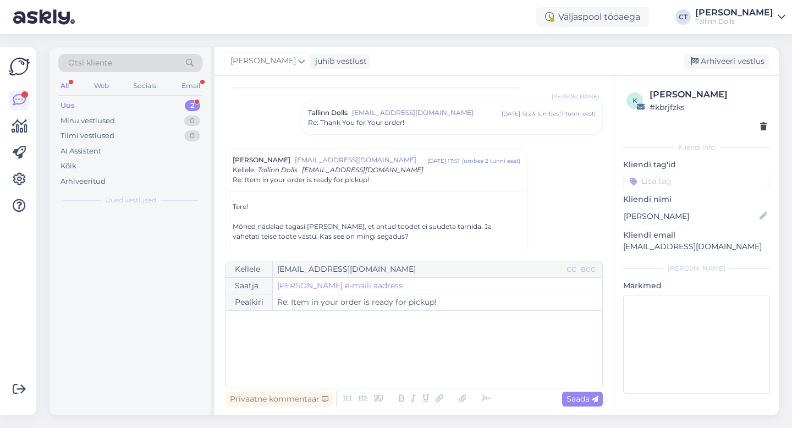
scroll to position [313, 0]
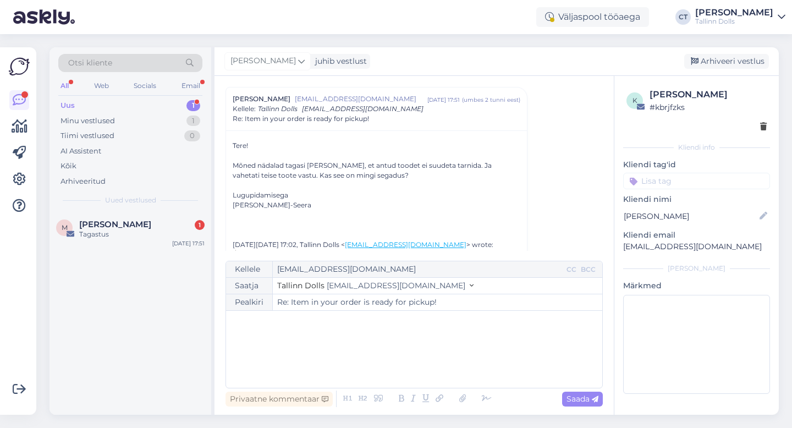
click at [400, 375] on div "﻿" at bounding box center [414, 349] width 365 height 66
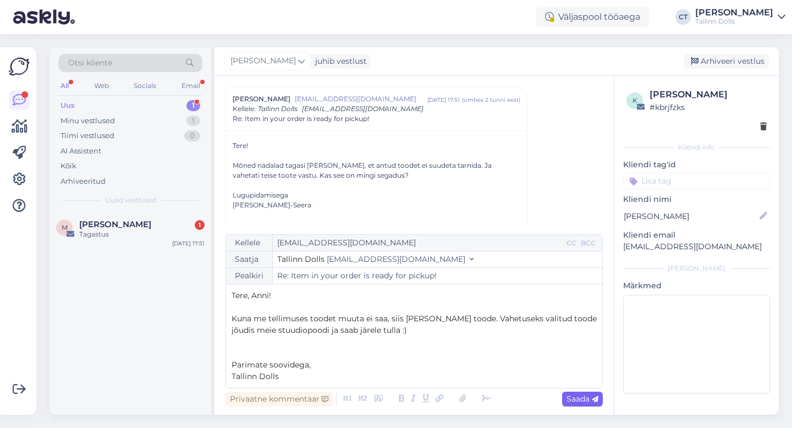
click at [571, 397] on span "Saada" at bounding box center [582, 399] width 32 height 10
type input "Re: Re: Item in your order is ready for pickup!"
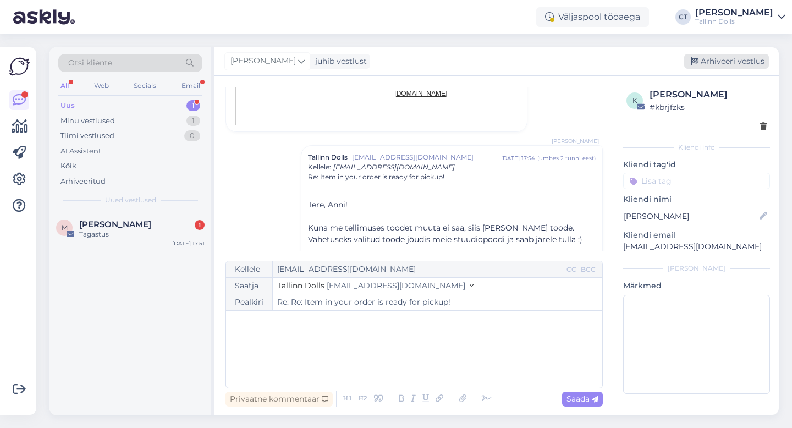
click at [713, 59] on div "Arhiveeri vestlus" at bounding box center [726, 61] width 85 height 15
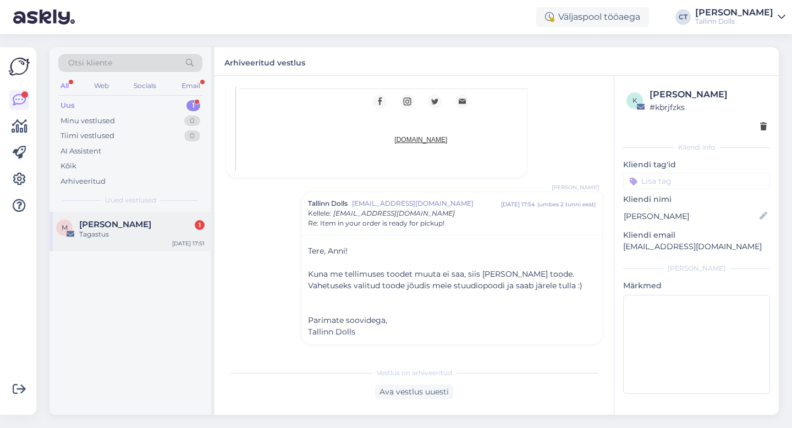
click at [134, 248] on div "m [PERSON_NAME] 1 Tagastus [DATE] 17:51" at bounding box center [130, 232] width 162 height 40
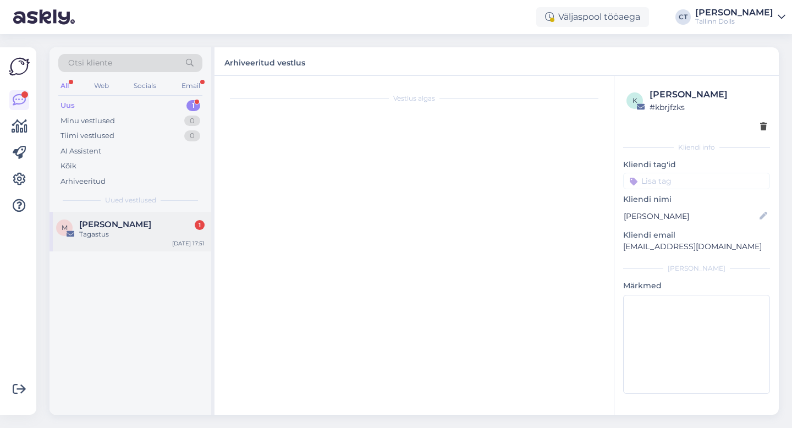
scroll to position [0, 0]
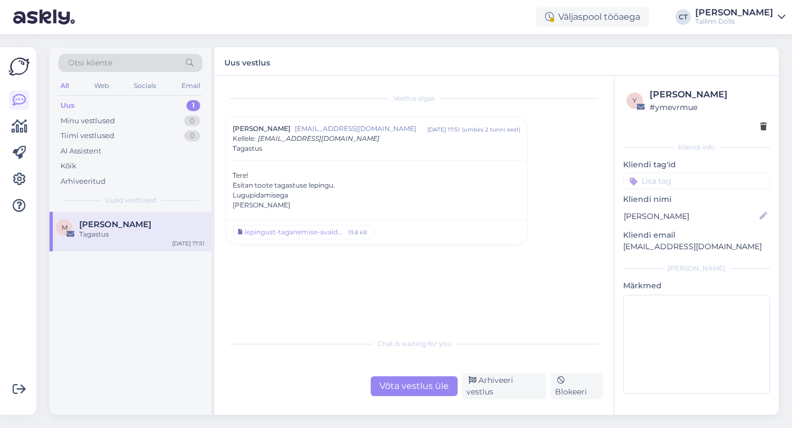
click at [394, 388] on div "Võta vestlus üle" at bounding box center [414, 386] width 87 height 20
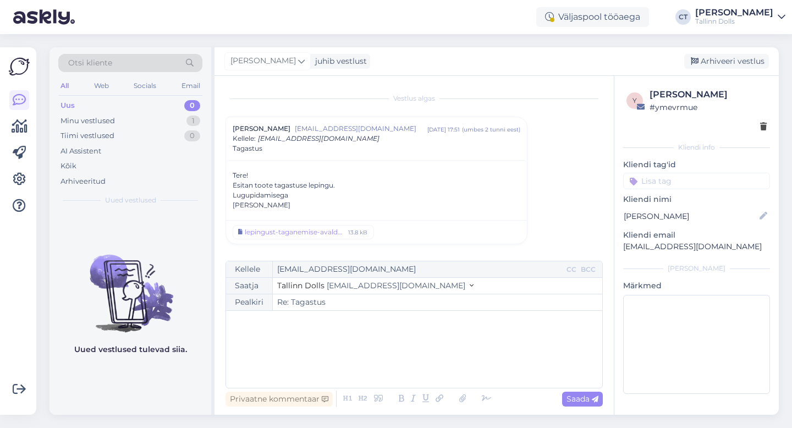
click at [393, 356] on div "﻿" at bounding box center [414, 349] width 365 height 66
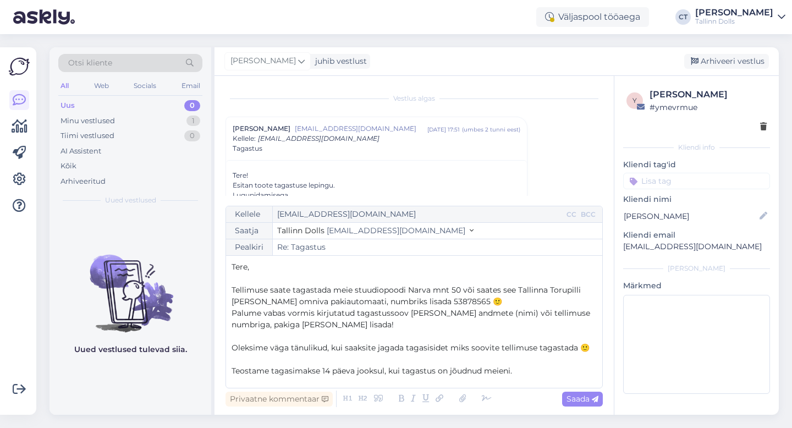
scroll to position [41, 0]
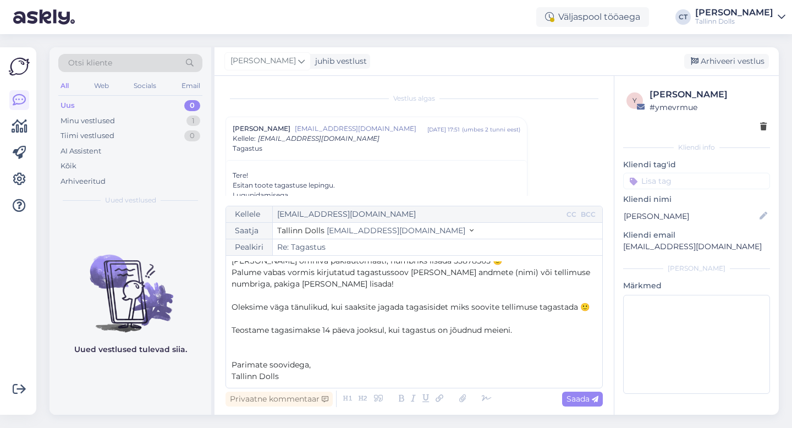
click at [573, 407] on div "Privaatne kommentaar Saada" at bounding box center [413, 398] width 377 height 21
click at [581, 398] on span "Saada" at bounding box center [582, 399] width 32 height 10
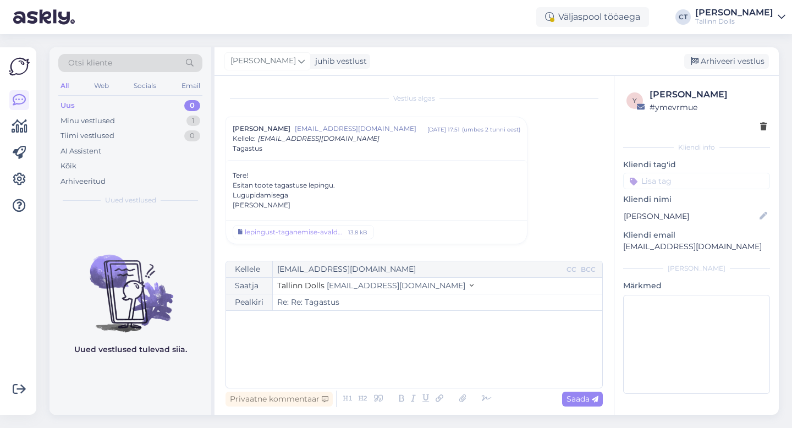
type input "Re: Tagastus"
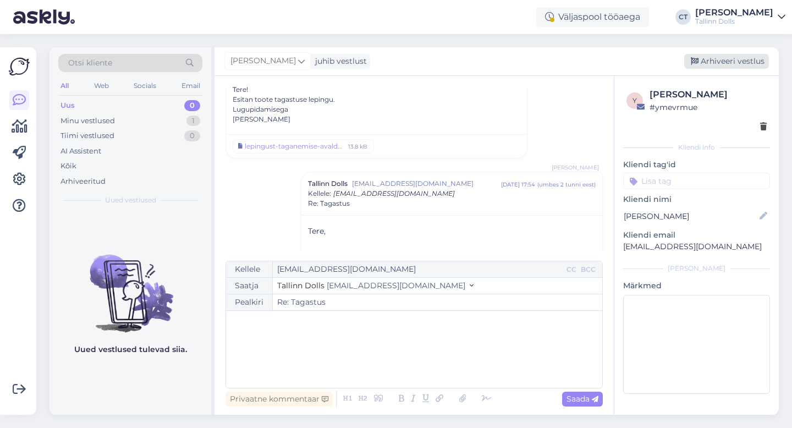
click at [736, 64] on div "Arhiveeri vestlus" at bounding box center [726, 61] width 85 height 15
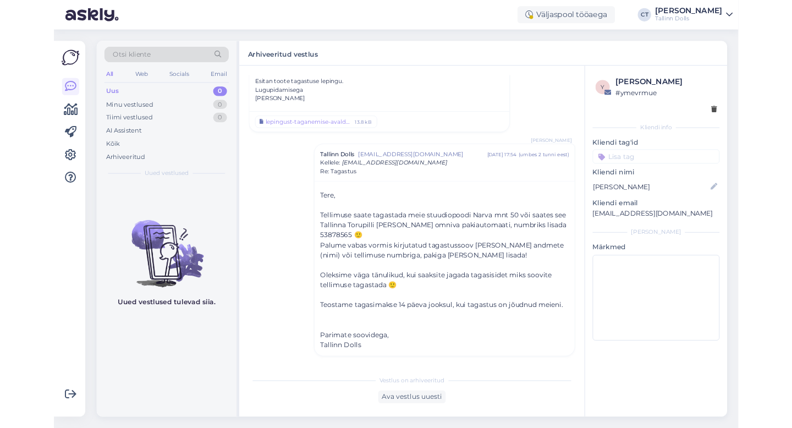
scroll to position [158, 0]
